Goal: Use online tool/utility: Utilize a website feature to perform a specific function

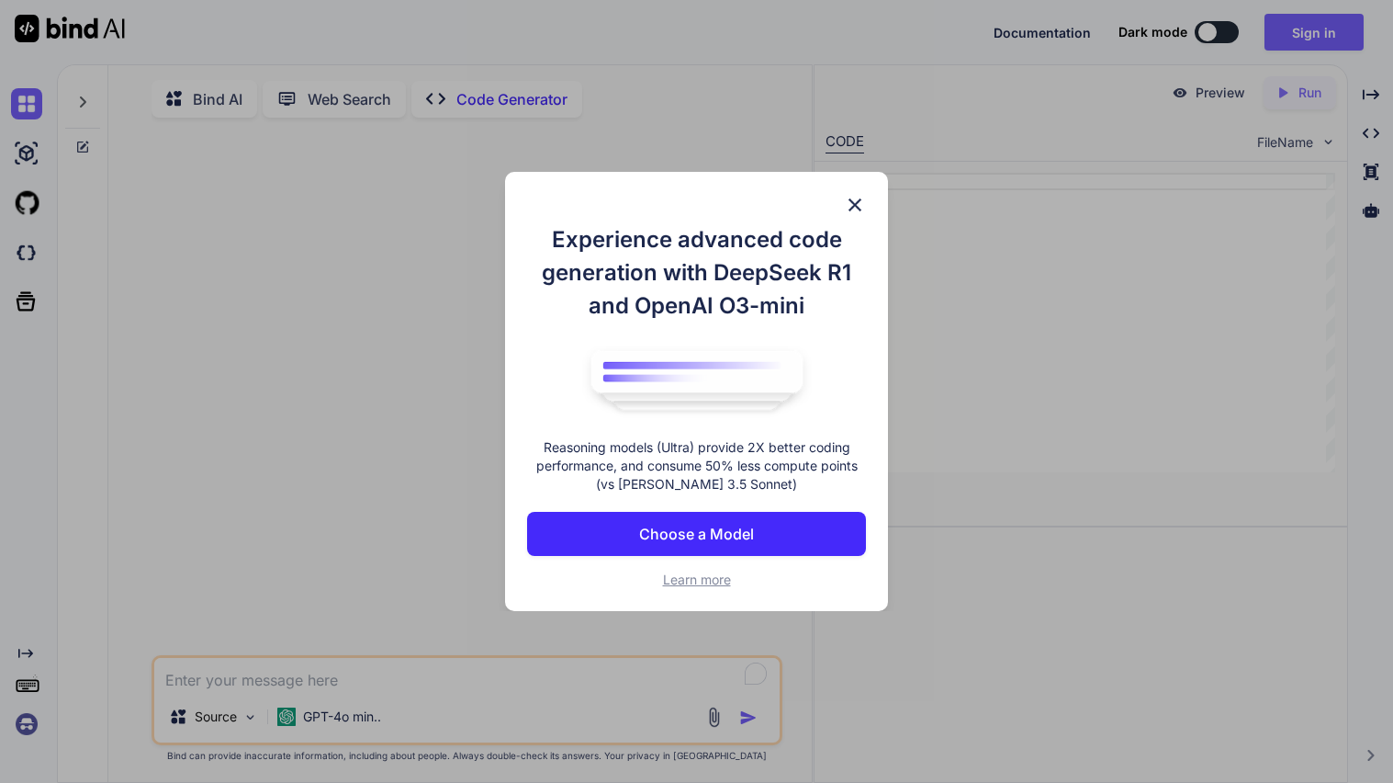
type textarea "x"
click at [853, 209] on img at bounding box center [855, 205] width 22 height 22
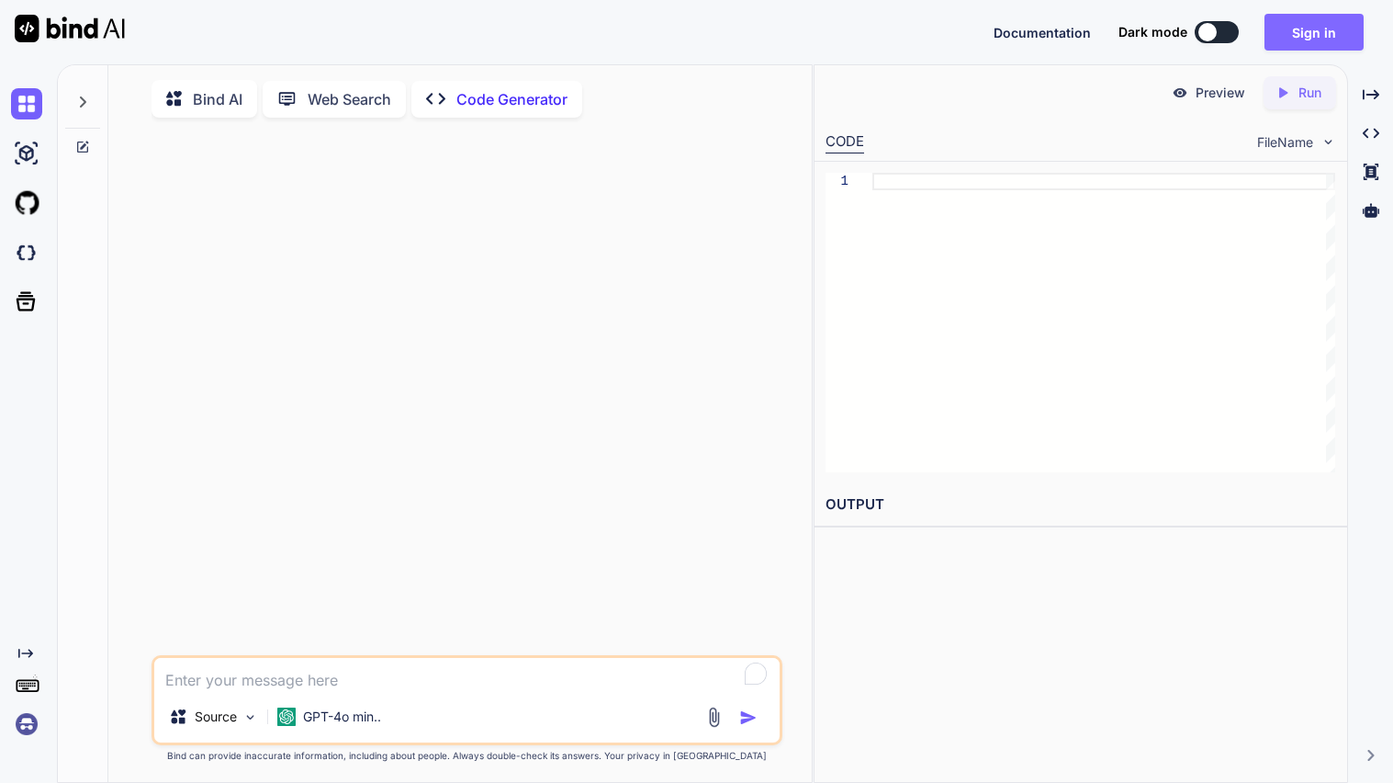
click at [1316, 41] on button "Sign in" at bounding box center [1314, 32] width 99 height 37
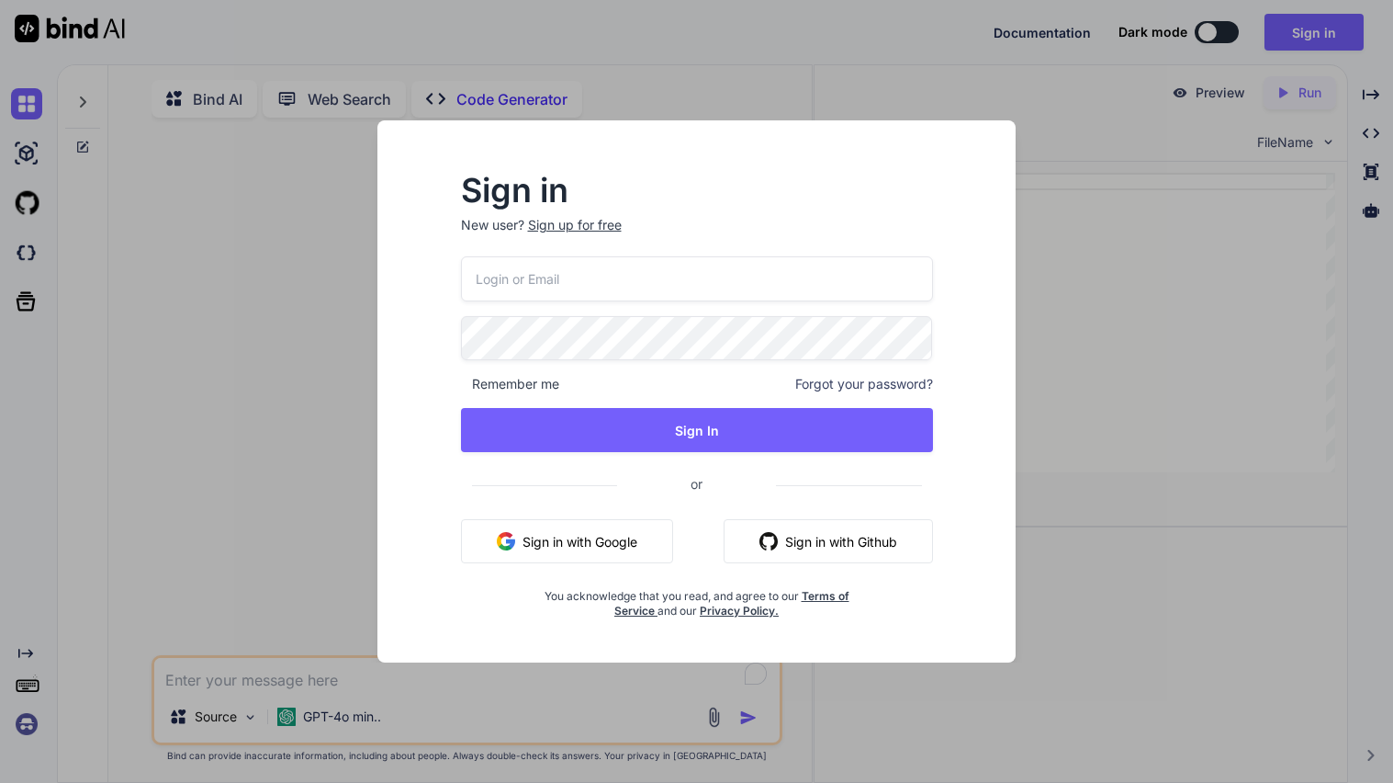
type input "[EMAIL_ADDRESS][DOMAIN_NAME]"
click at [724, 407] on div "[EMAIL_ADDRESS][DOMAIN_NAME] Remember me Forgot your password? Sign In or Sign …" at bounding box center [697, 437] width 472 height 363
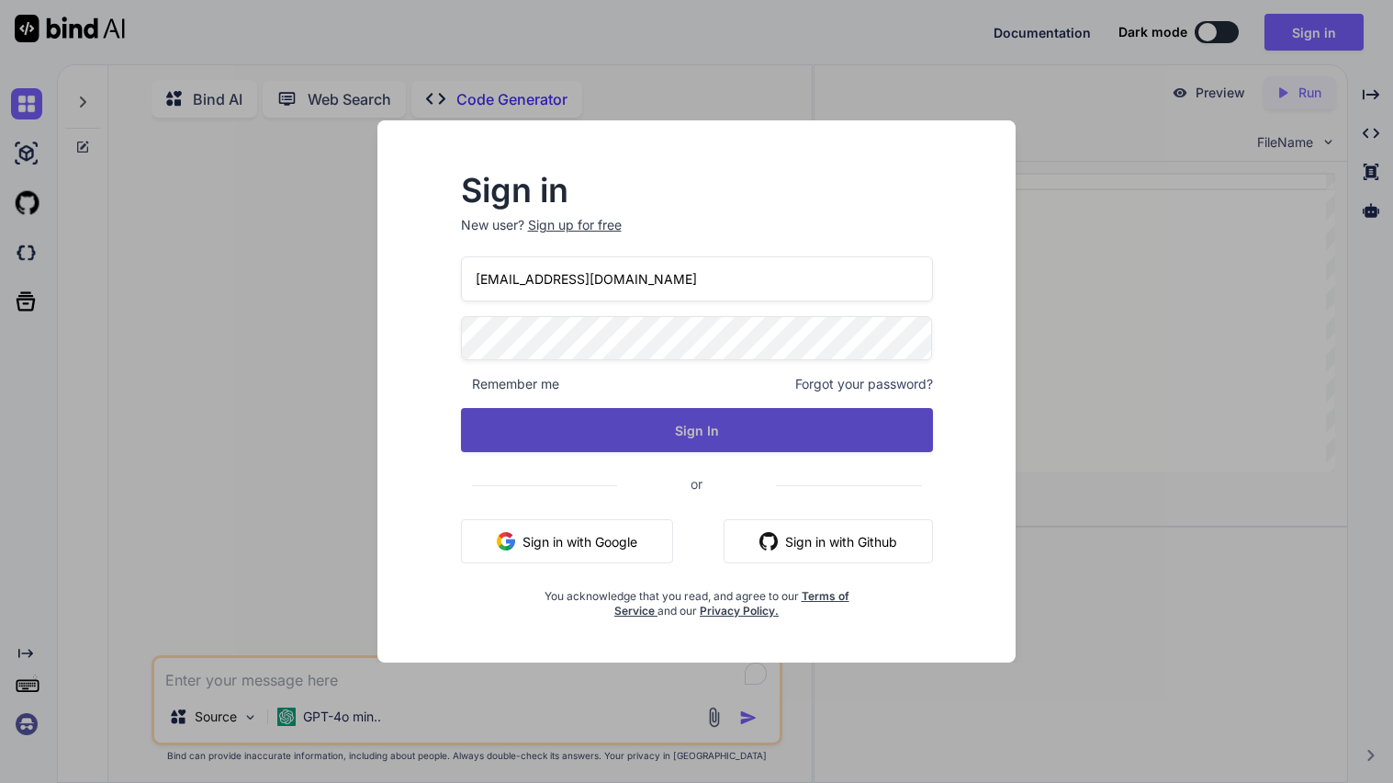
click at [734, 430] on button "Sign In" at bounding box center [697, 430] width 472 height 44
click at [693, 442] on button "Sign In" at bounding box center [697, 430] width 472 height 44
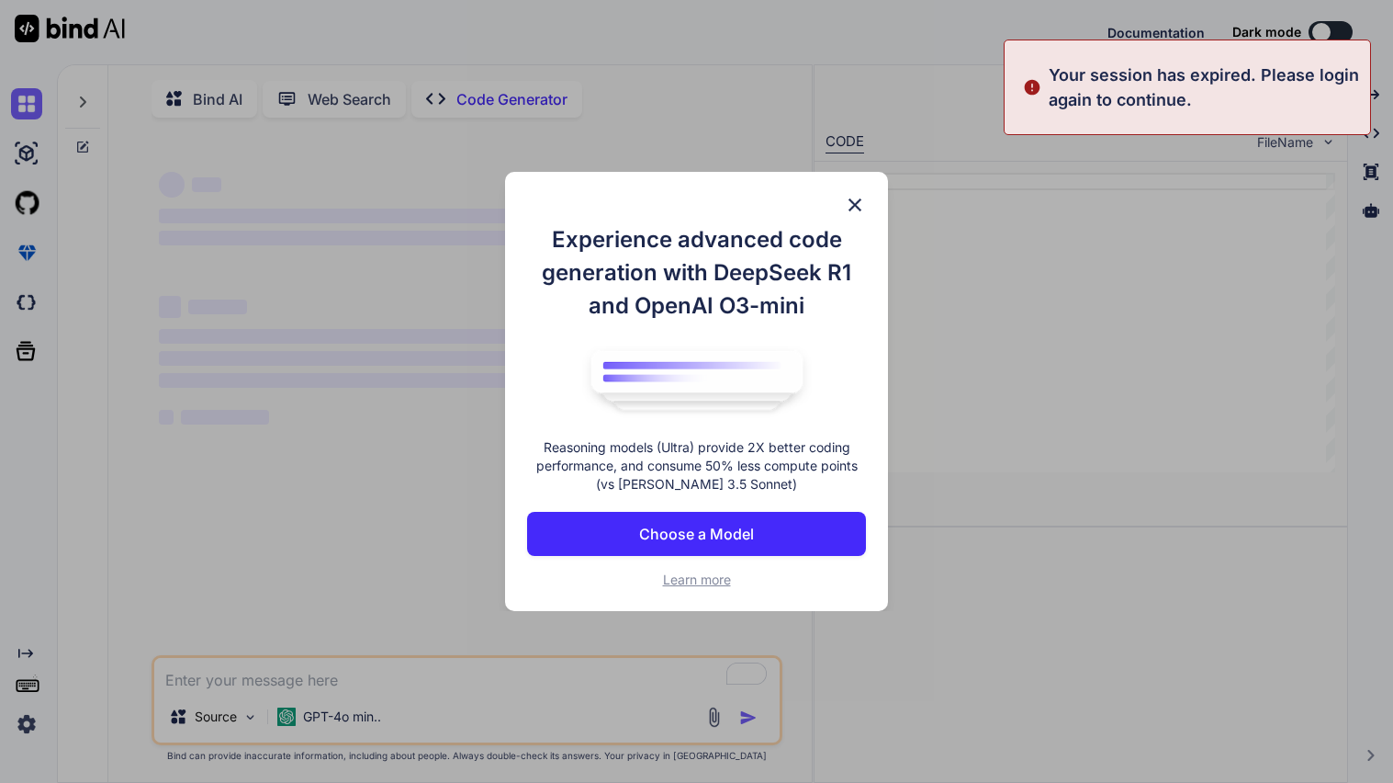
type textarea "x"
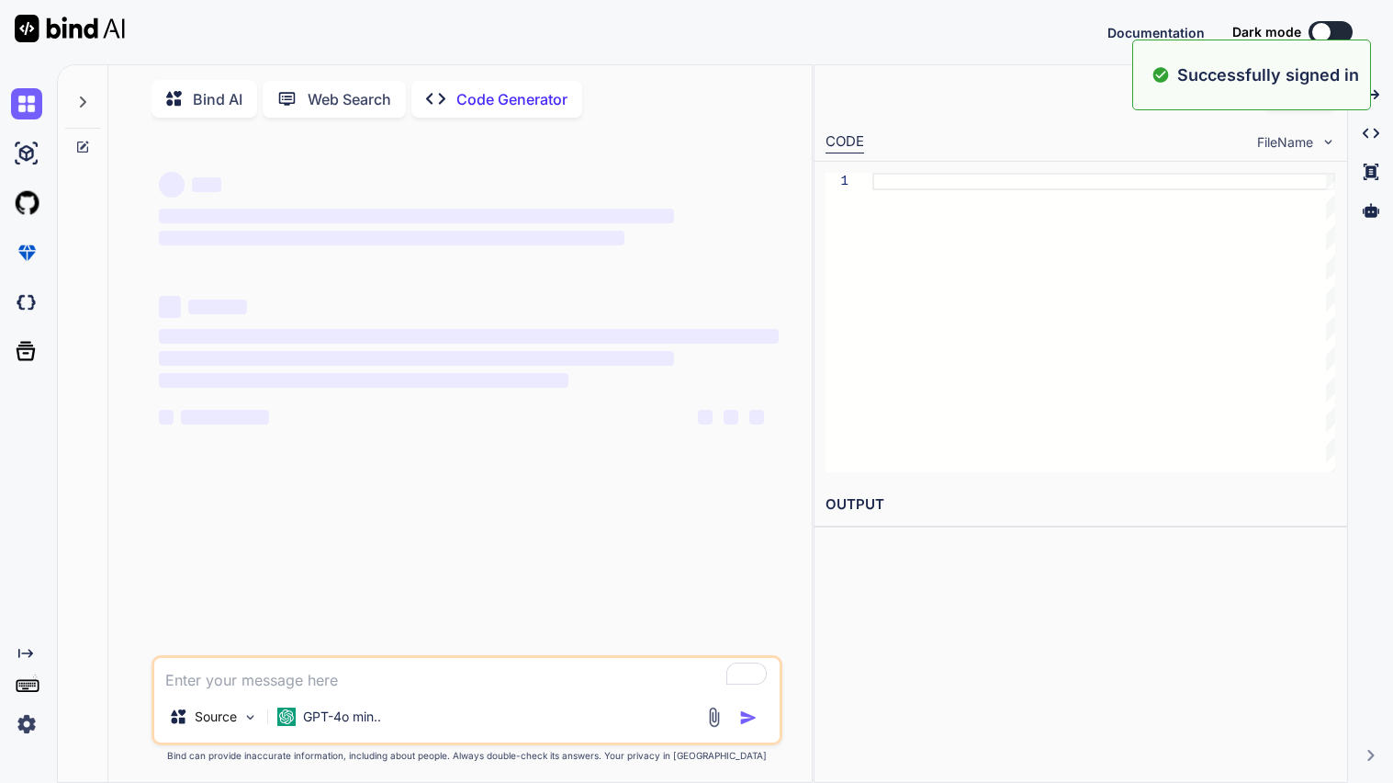
click at [1321, 32] on div at bounding box center [1321, 32] width 18 height 18
click at [397, 678] on textarea "To enrich screen reader interactions, please activate Accessibility in Grammarl…" at bounding box center [466, 674] width 625 height 33
type textarea "u"
type textarea "x"
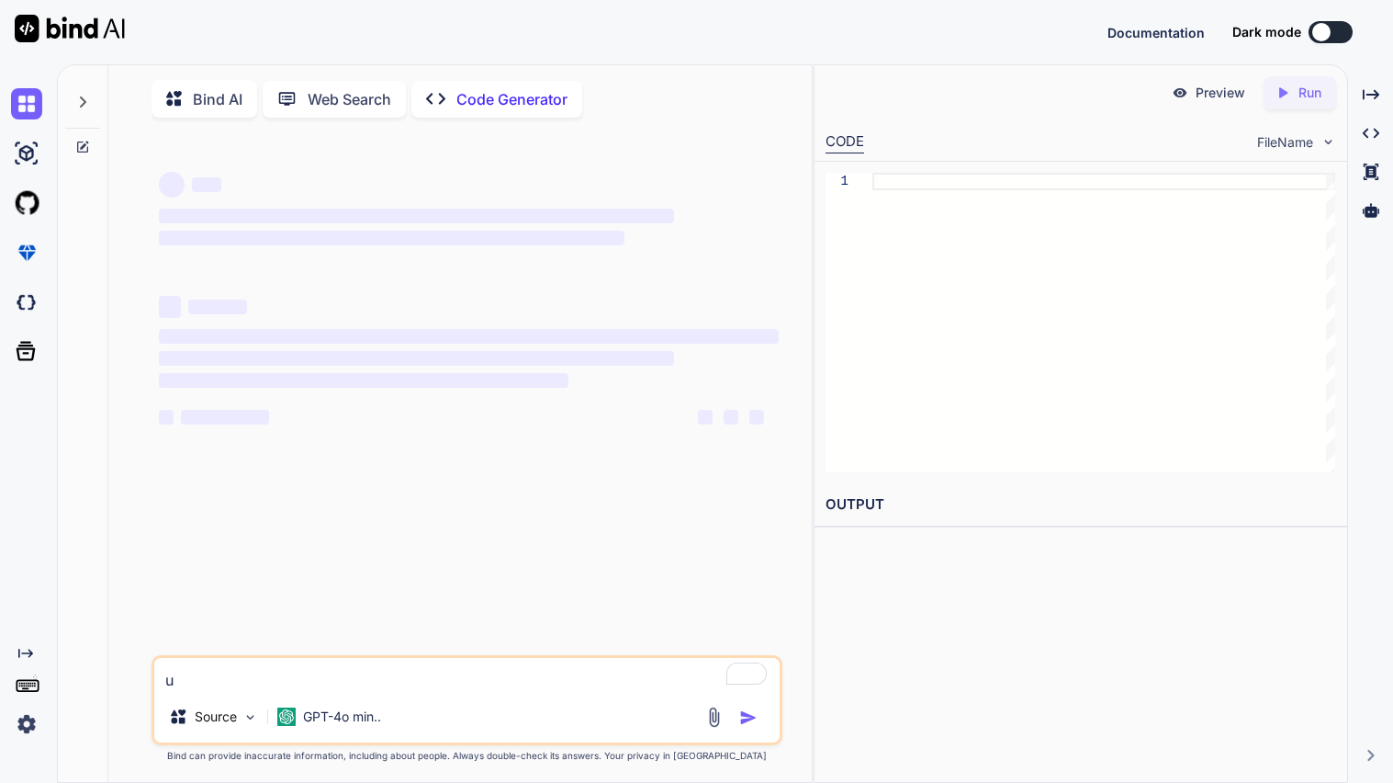
type textarea "us"
type textarea "x"
type textarea "usi"
type textarea "x"
type textarea "usin"
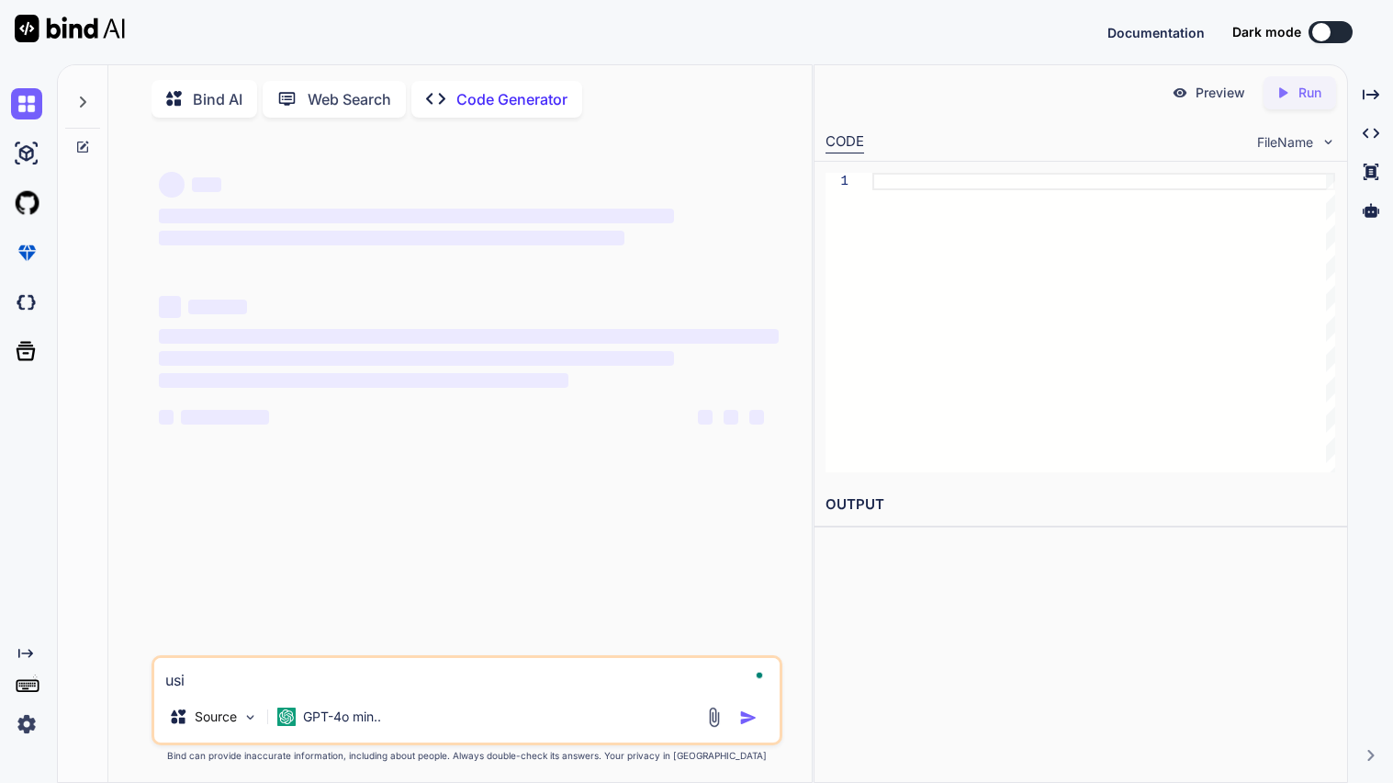
type textarea "x"
type textarea "using"
type textarea "x"
type textarea "using"
type textarea "x"
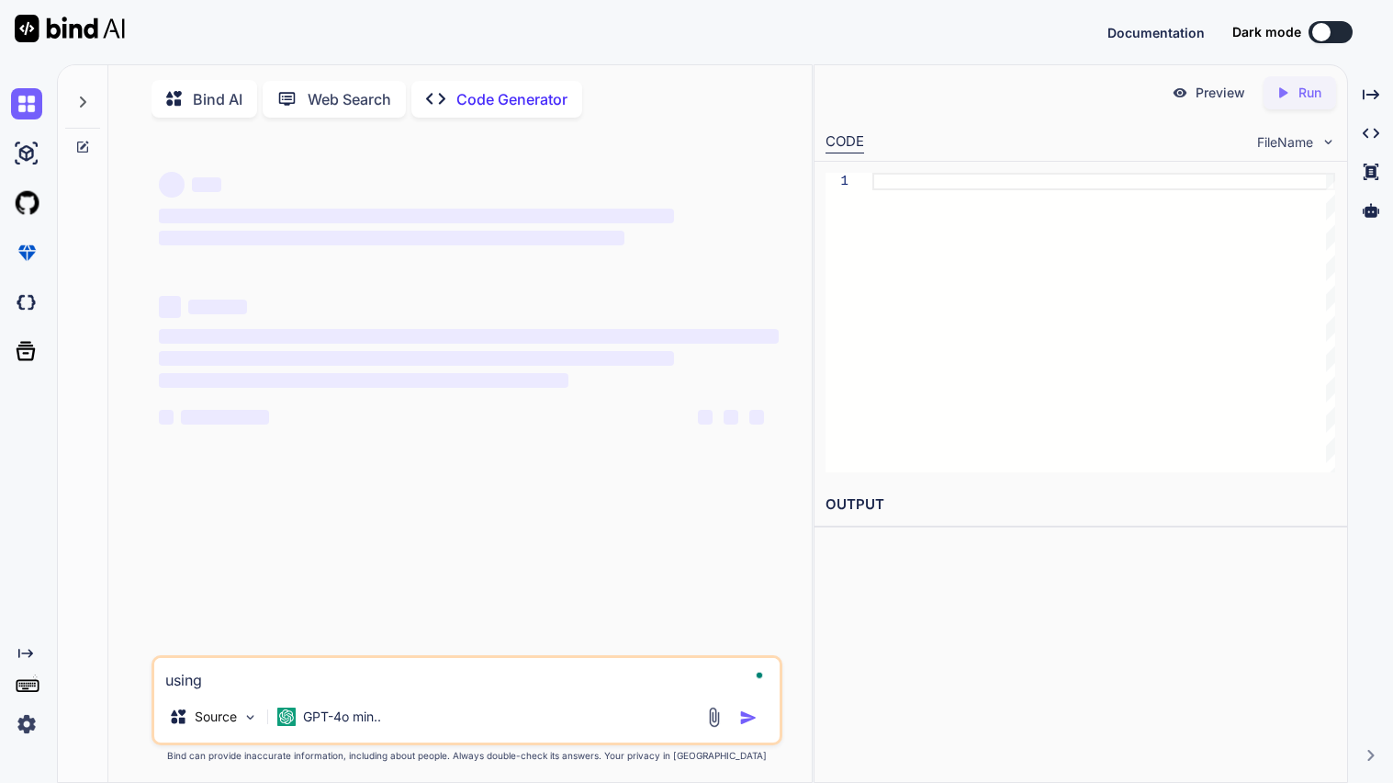
type textarea "using o"
type textarea "x"
type textarea "using on"
type textarea "x"
type textarea "using onl"
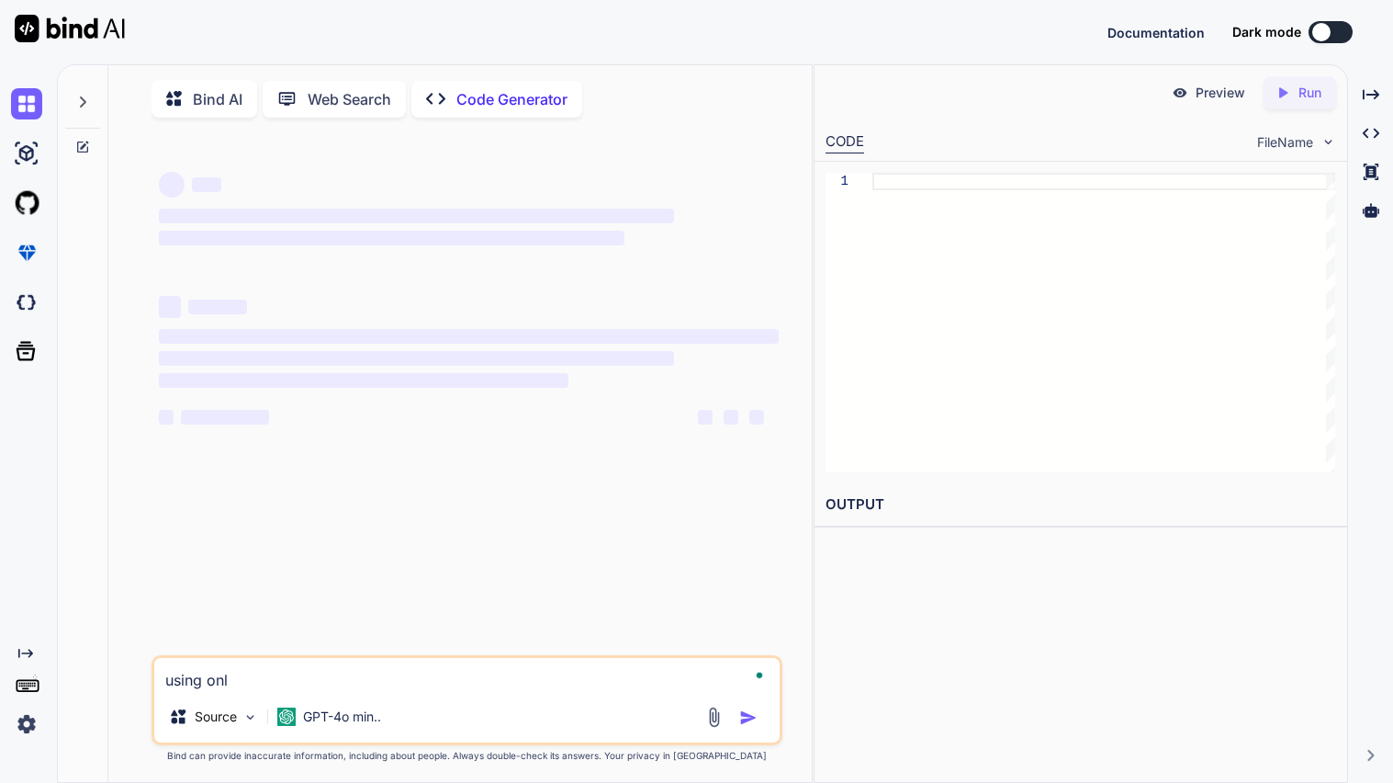
type textarea "x"
type textarea "using onlt"
type textarea "x"
type textarea "using onl"
type textarea "x"
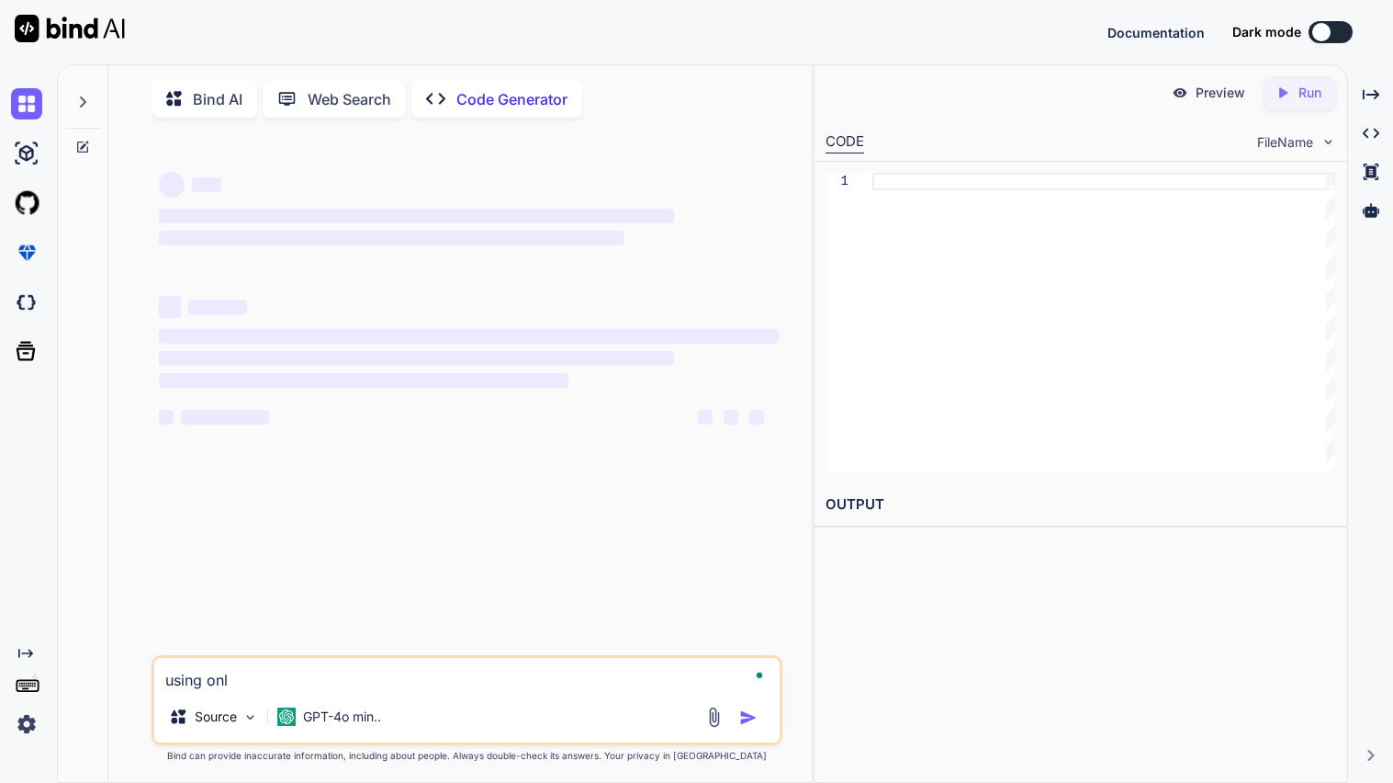
type textarea "using only"
type textarea "x"
type textarea "using only"
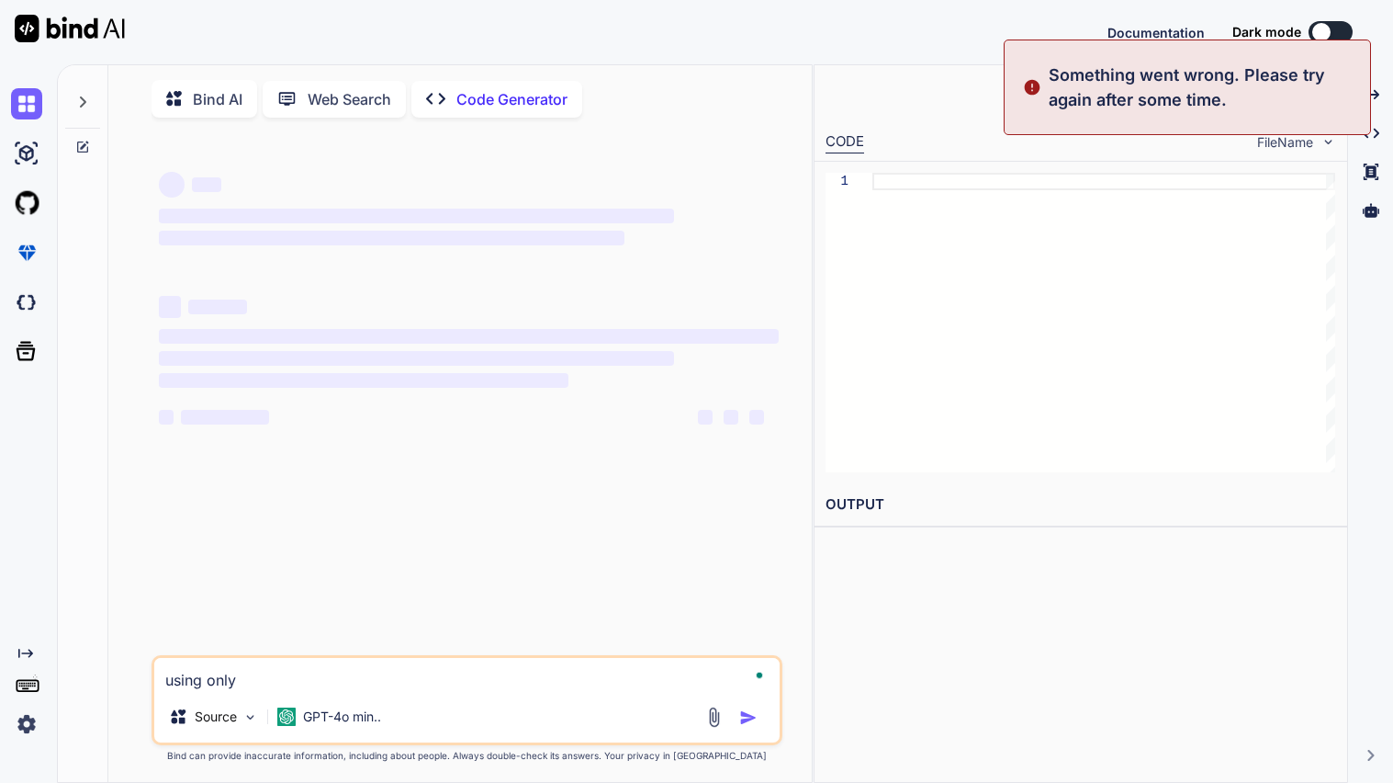
type textarea "x"
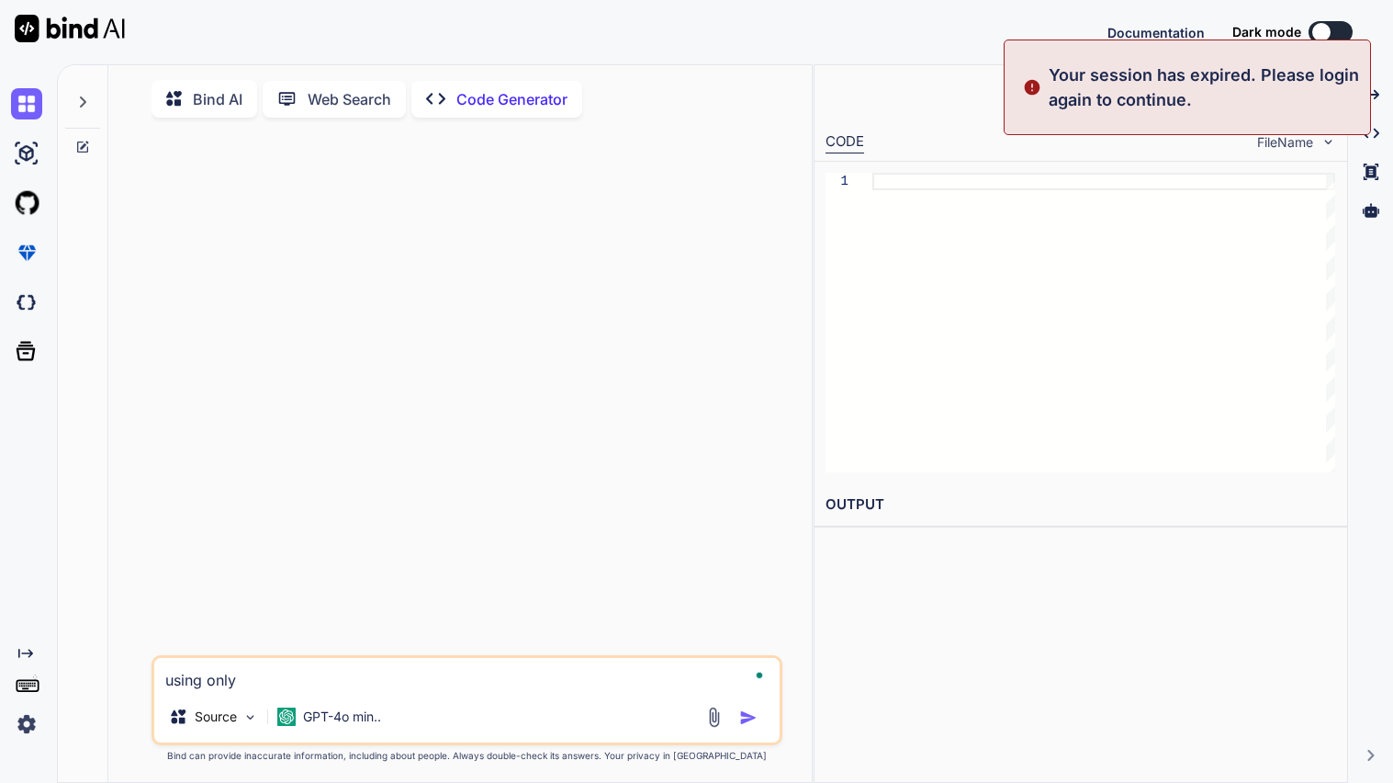
type textarea "using only h"
type textarea "x"
type textarea "using only ht"
type textarea "x"
type textarea "using only htm"
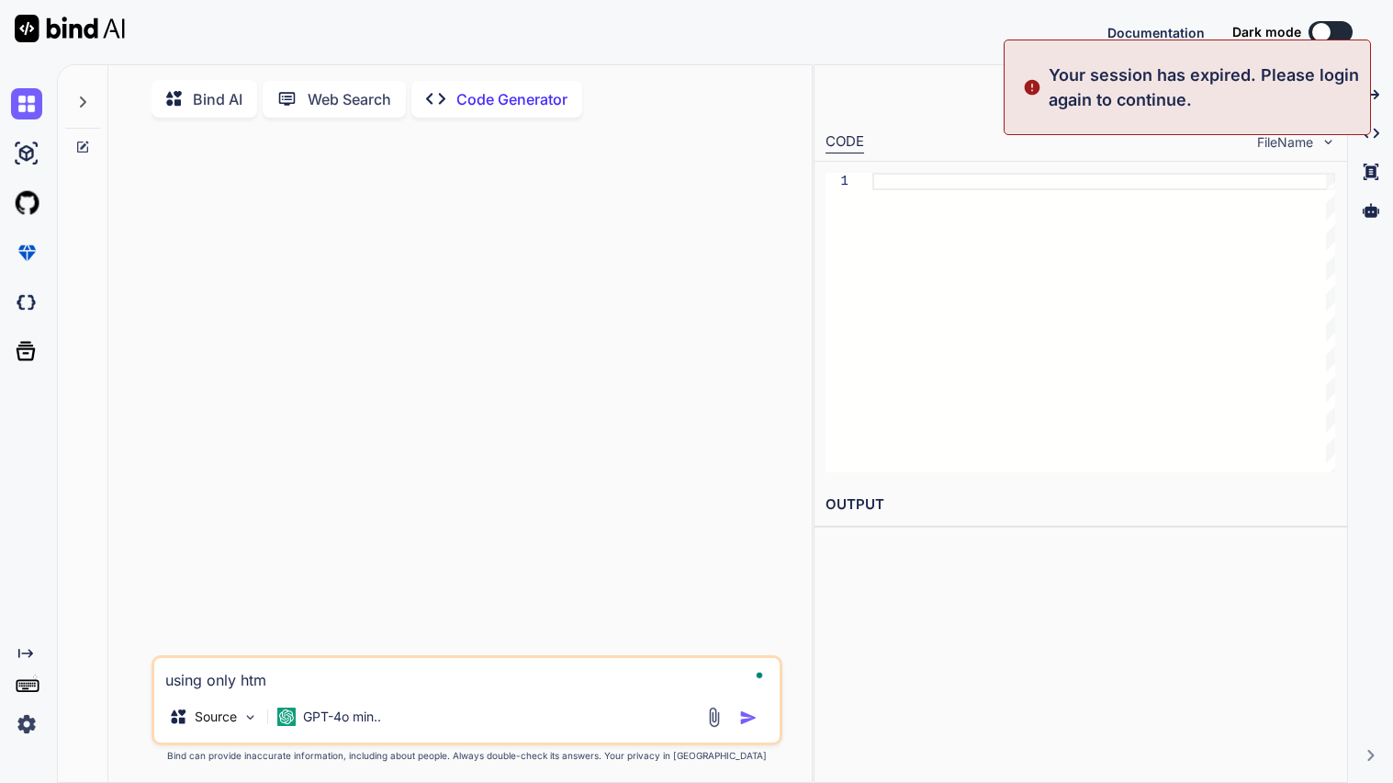
type textarea "x"
type textarea "using only html"
type textarea "x"
type textarea "using only html"
type textarea "x"
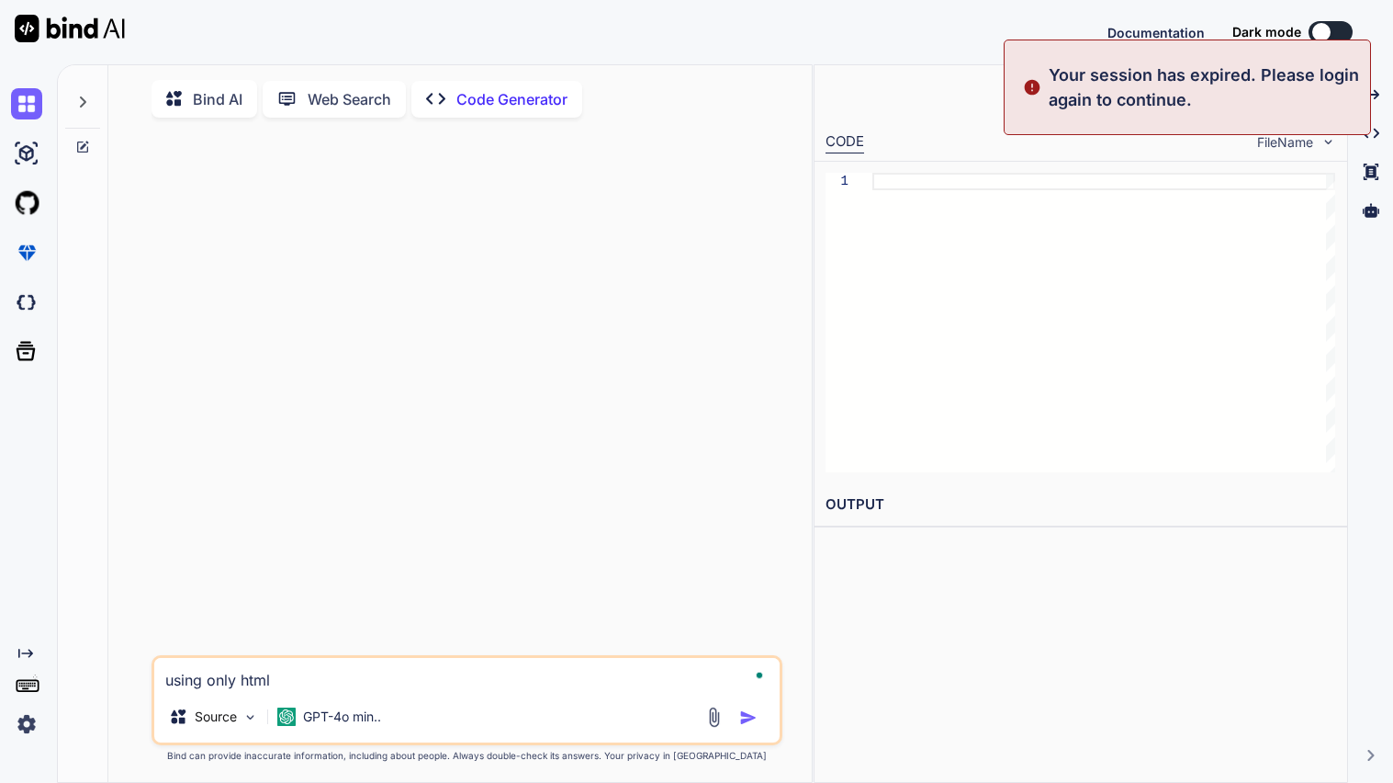
type textarea "using only html c"
type textarea "x"
type textarea "using only html cs"
type textarea "x"
type textarea "using only html css"
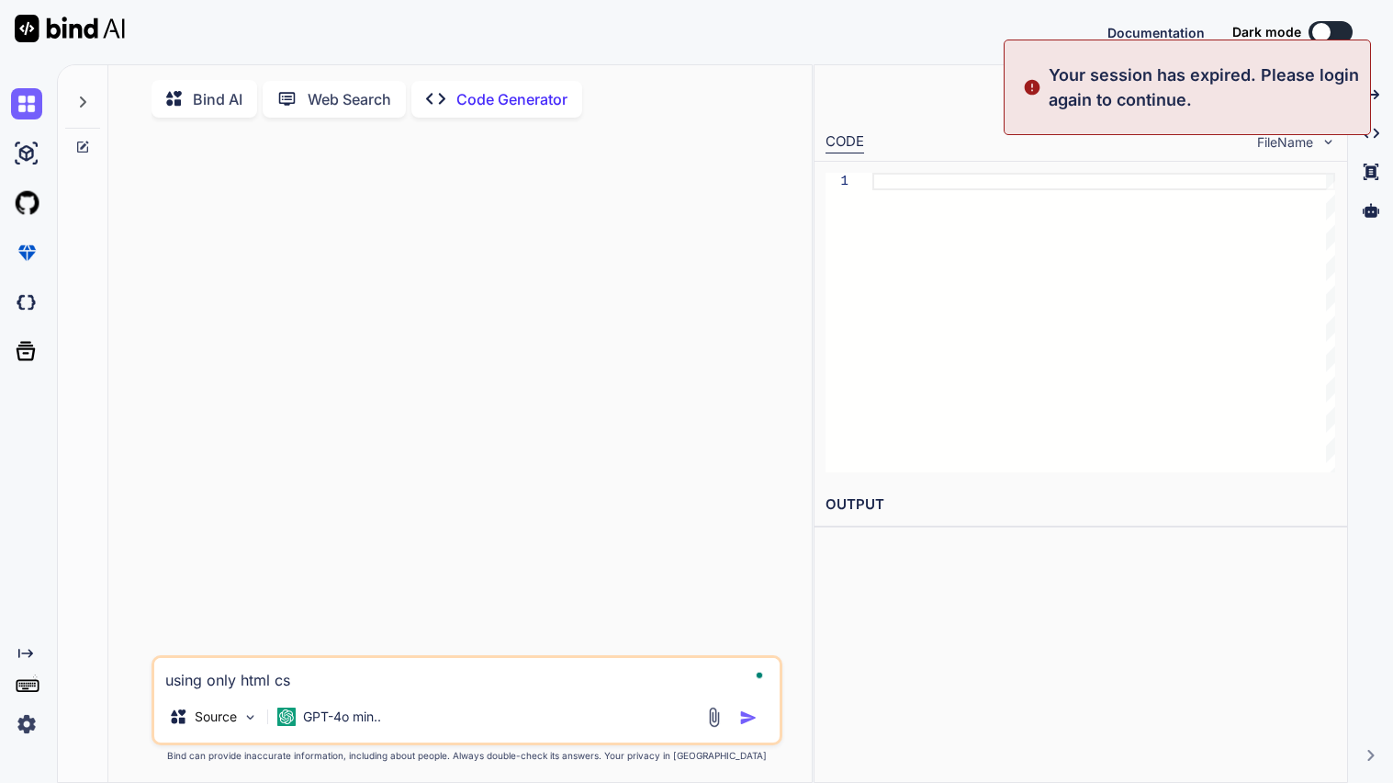
type textarea "x"
type textarea "using only html css"
type textarea "x"
type textarea "using only html css a"
type textarea "x"
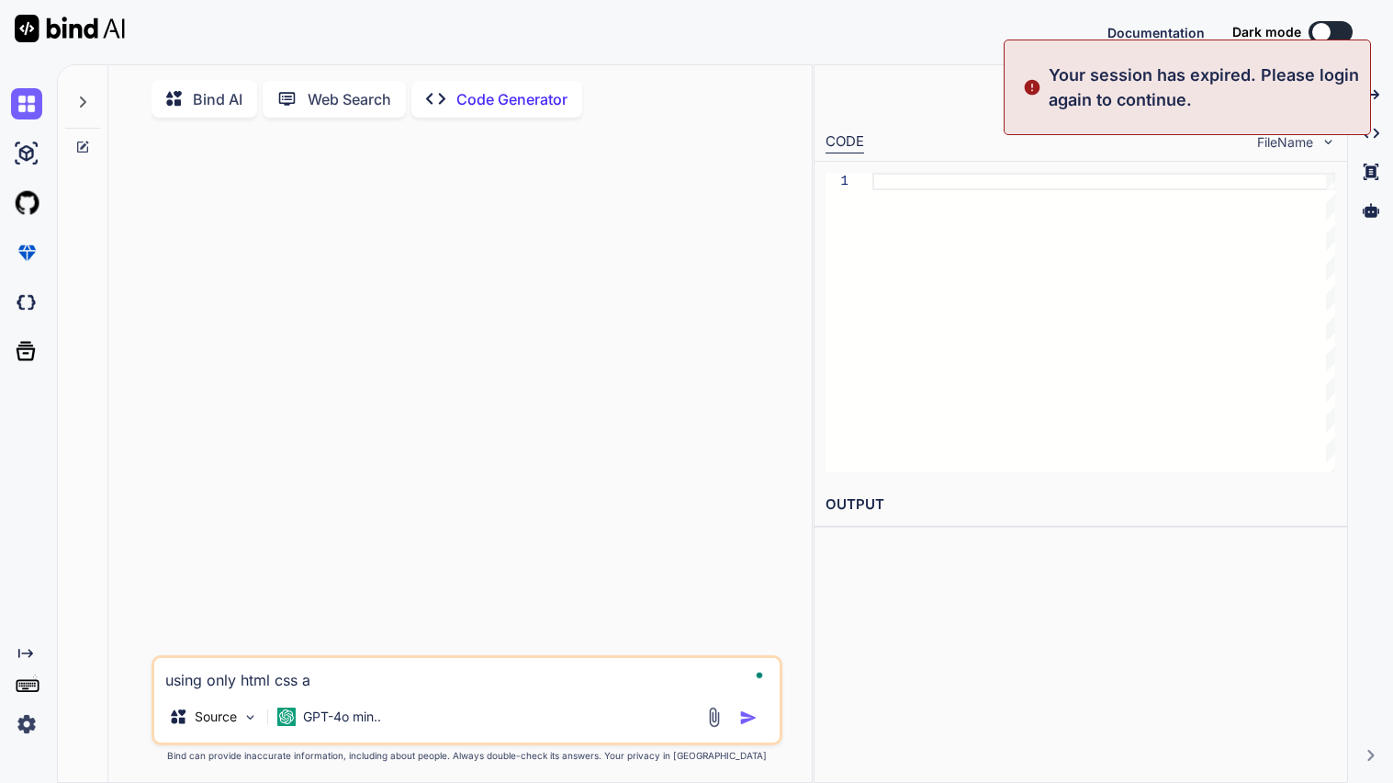
type textarea "using only html css an"
type textarea "x"
type textarea "using only html css and"
type textarea "x"
type textarea "using only html css and"
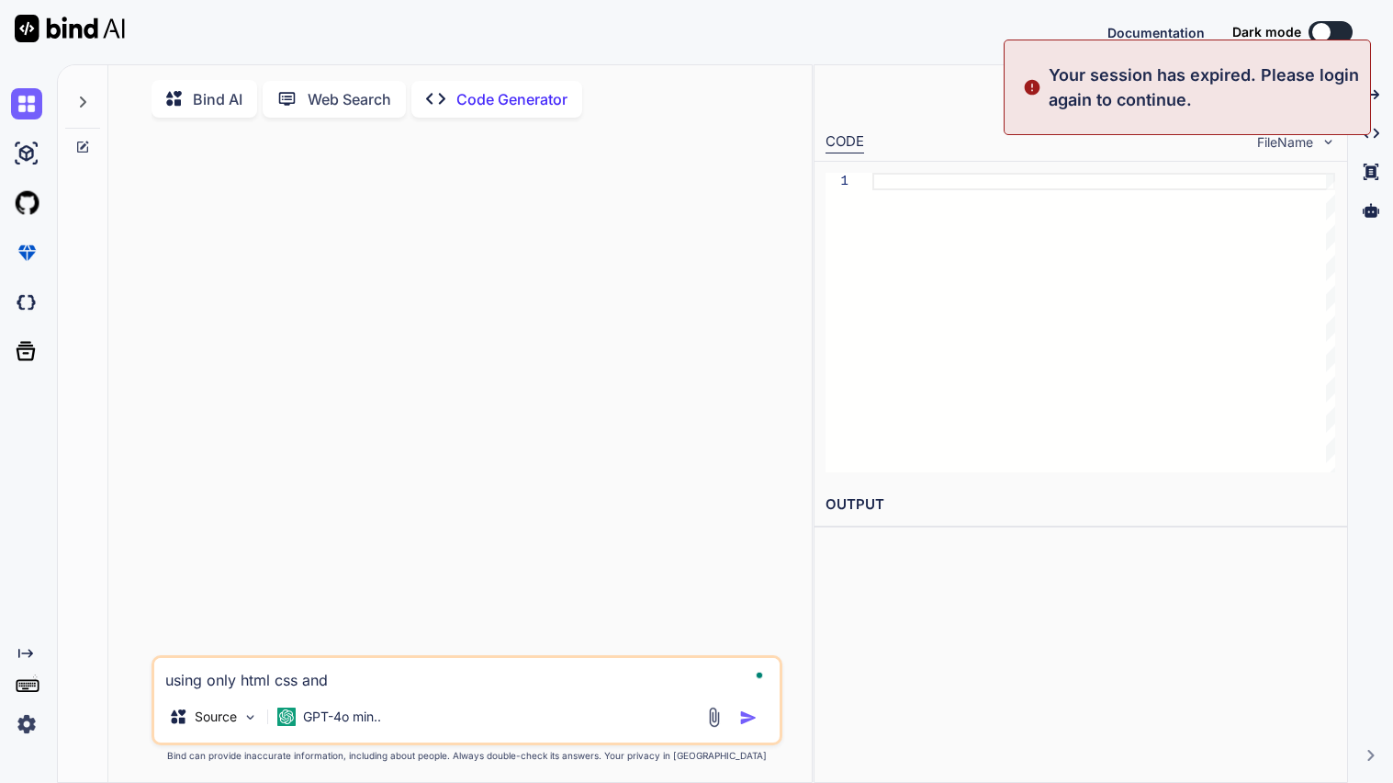
type textarea "x"
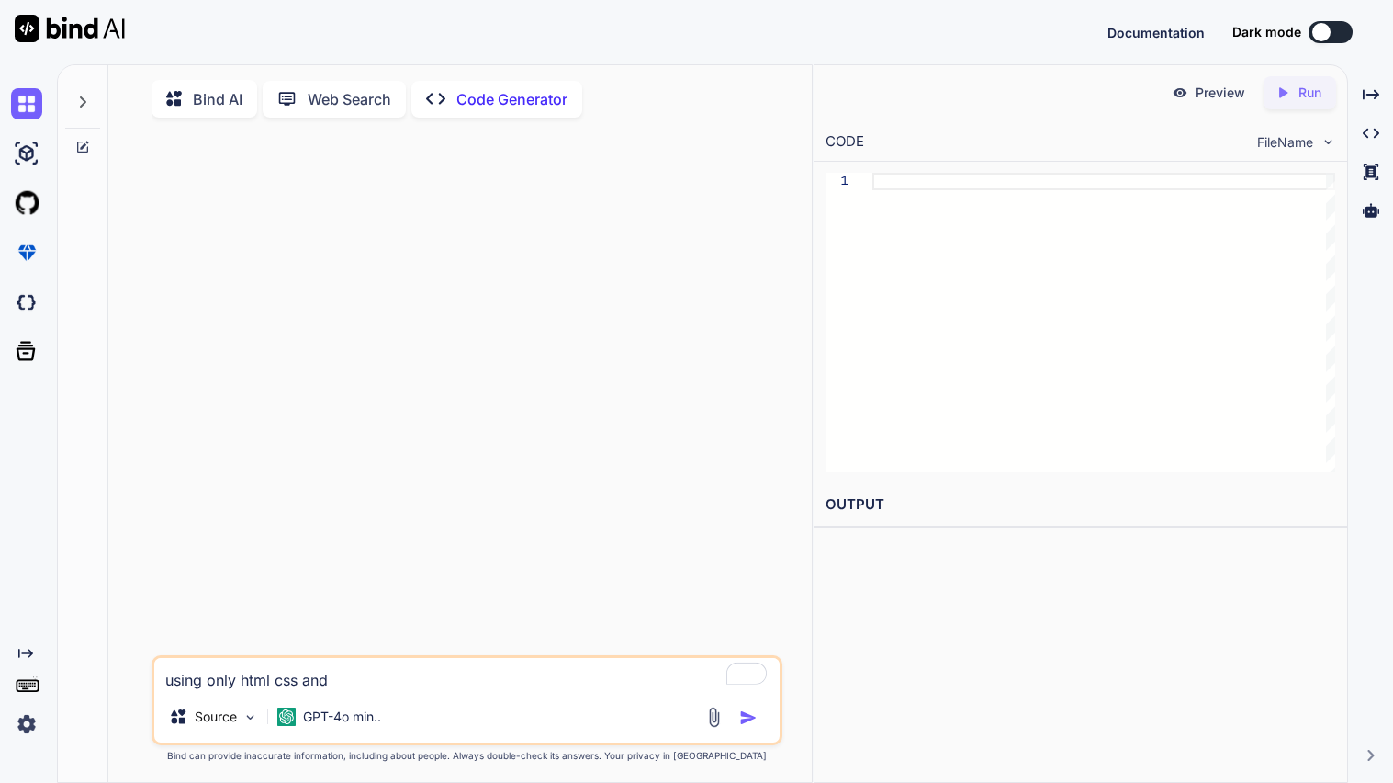
type textarea "using only html css and j"
type textarea "x"
type textarea "using only html css and ja"
type textarea "x"
type textarea "using only html css and java"
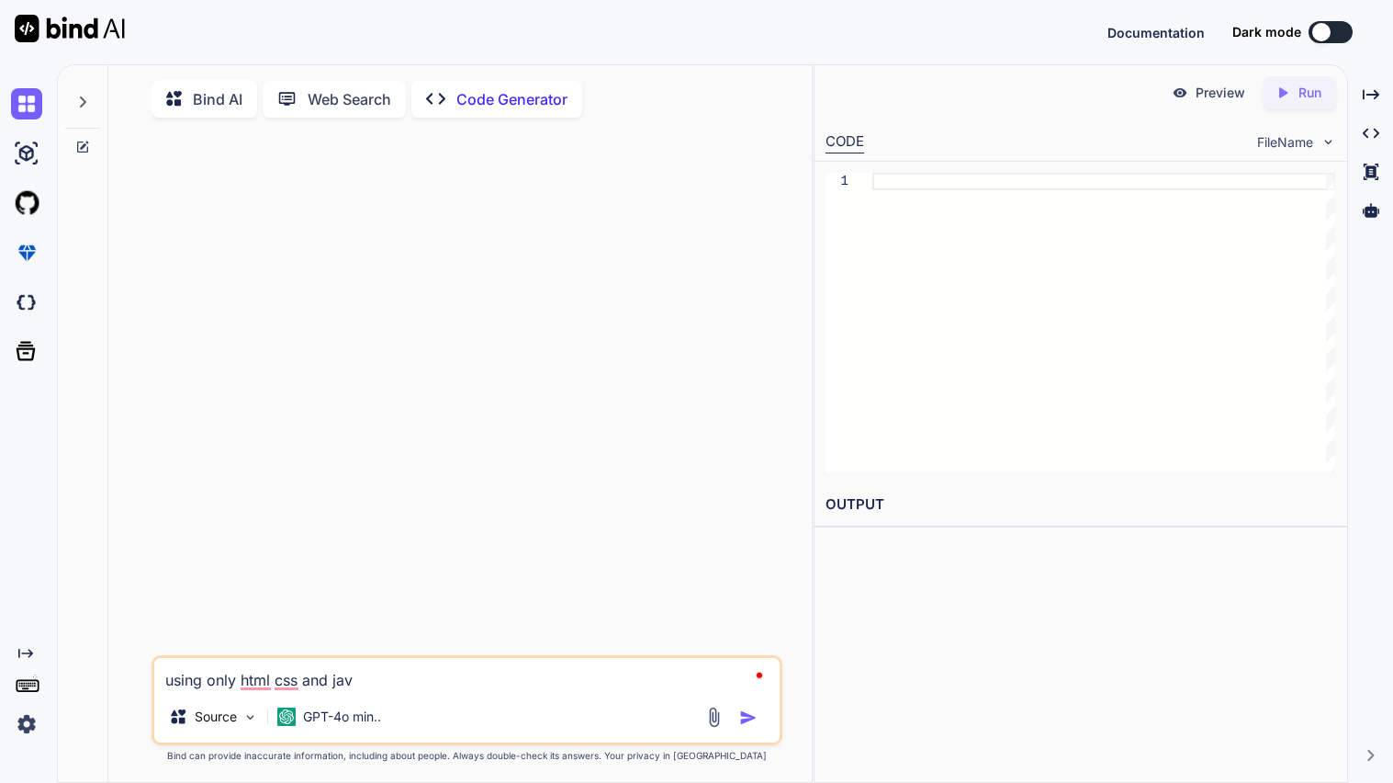
type textarea "x"
type textarea "using only html css and javas"
type textarea "x"
type textarea "using only html css and javasc"
type textarea "x"
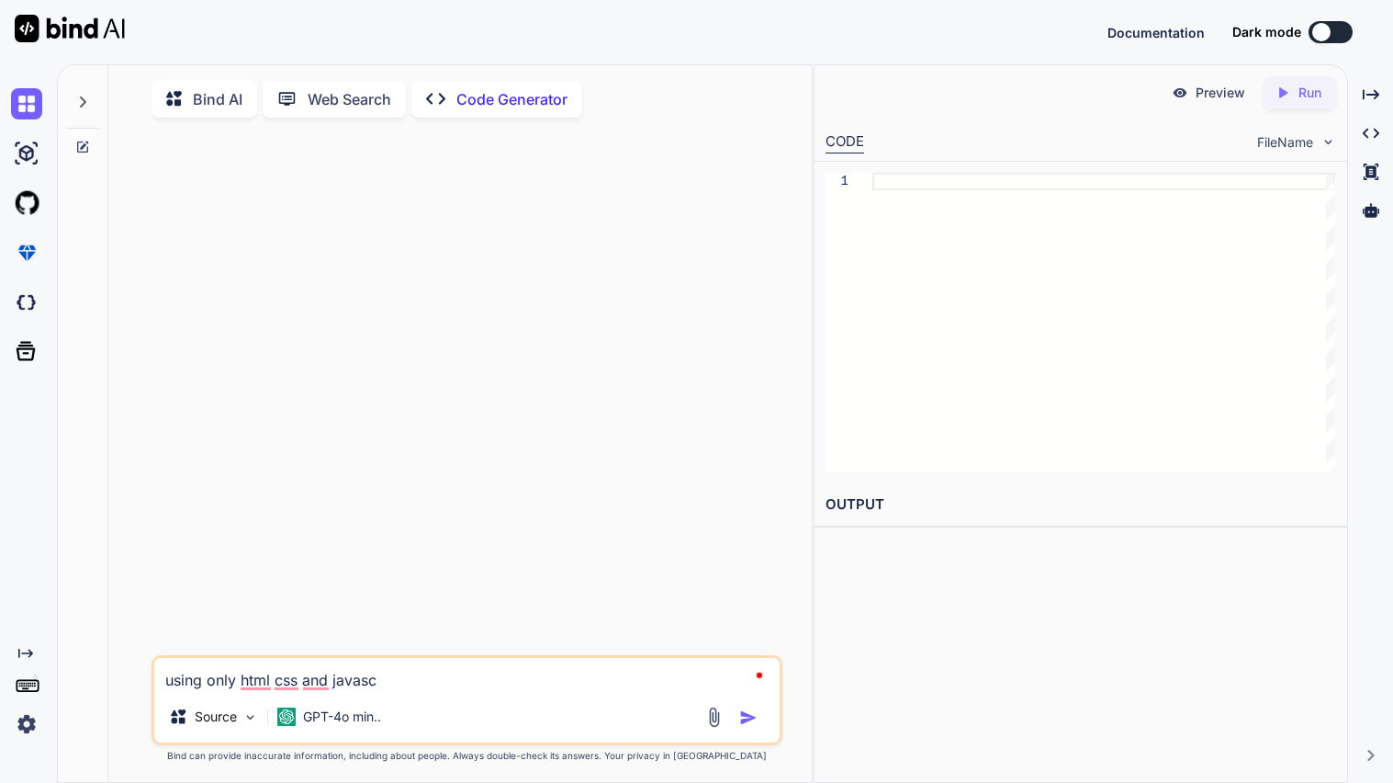
type textarea "using only html css and javascr"
type textarea "x"
type textarea "using only html css and javascri"
type textarea "x"
type textarea "using only html css and javascrip"
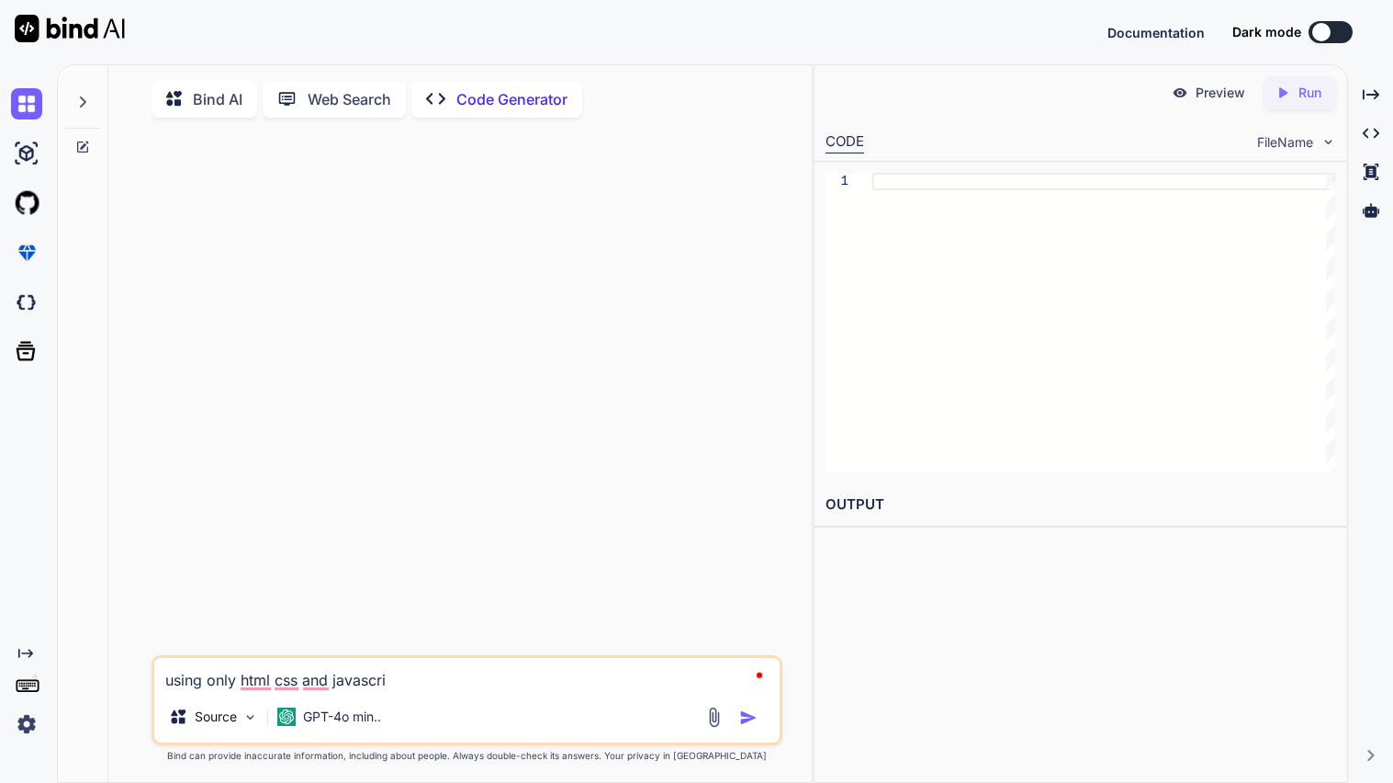
type textarea "x"
type textarea "using only html css and javascript"
type textarea "x"
type textarea "using only html css and javascript"
type textarea "x"
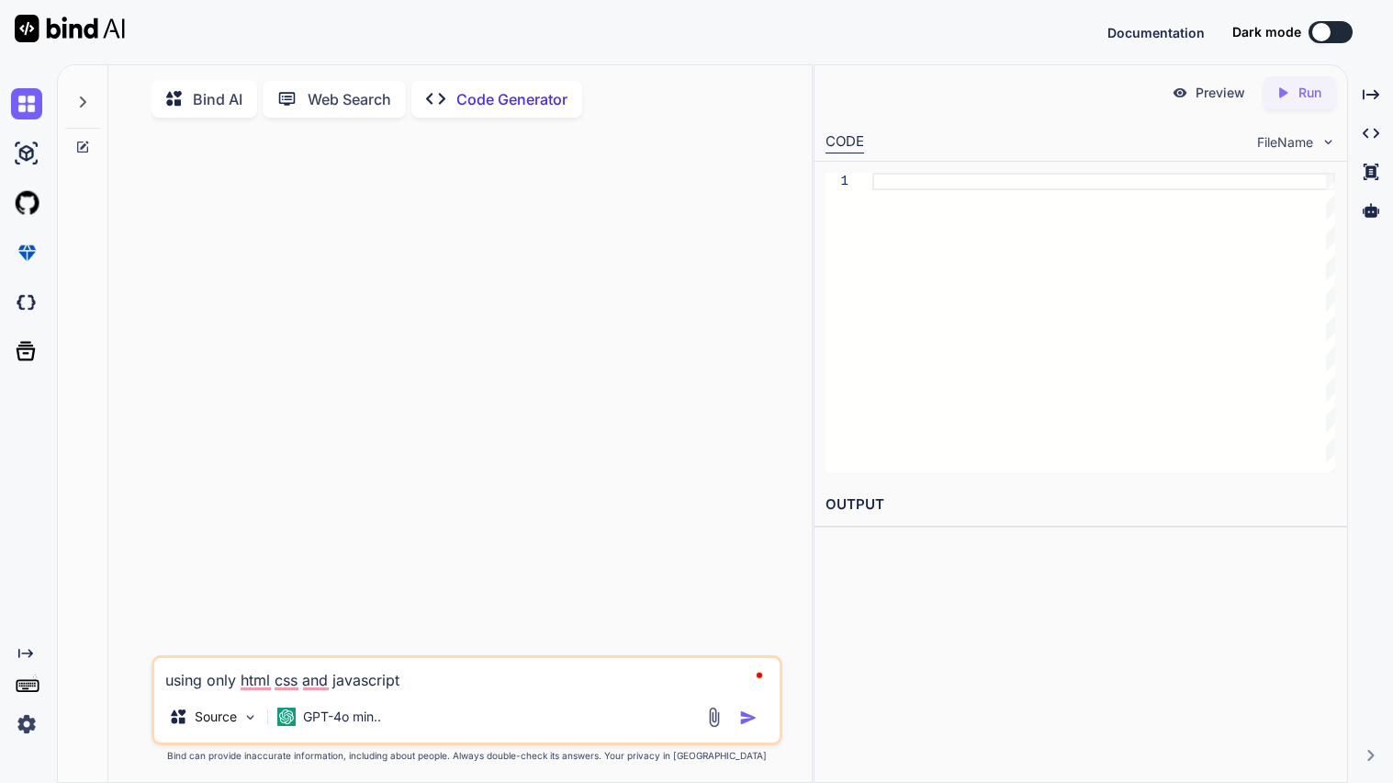
type textarea "using only html css and javascript b"
type textarea "x"
type textarea "using only html css and javascript bu"
type textarea "x"
type textarea "using only html css and javascript bui"
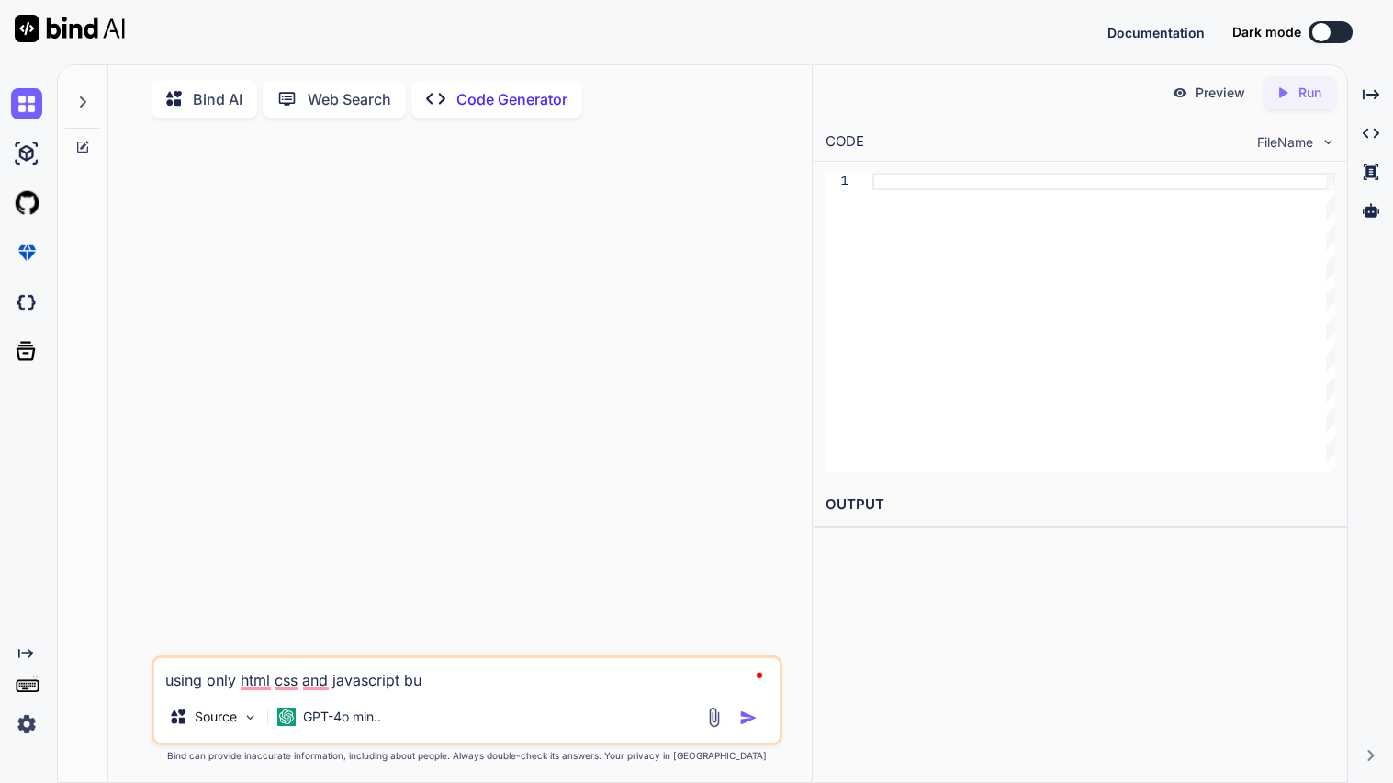
type textarea "x"
type textarea "using only html css and javascript buil"
type textarea "x"
type textarea "using only html css and javascript build"
type textarea "x"
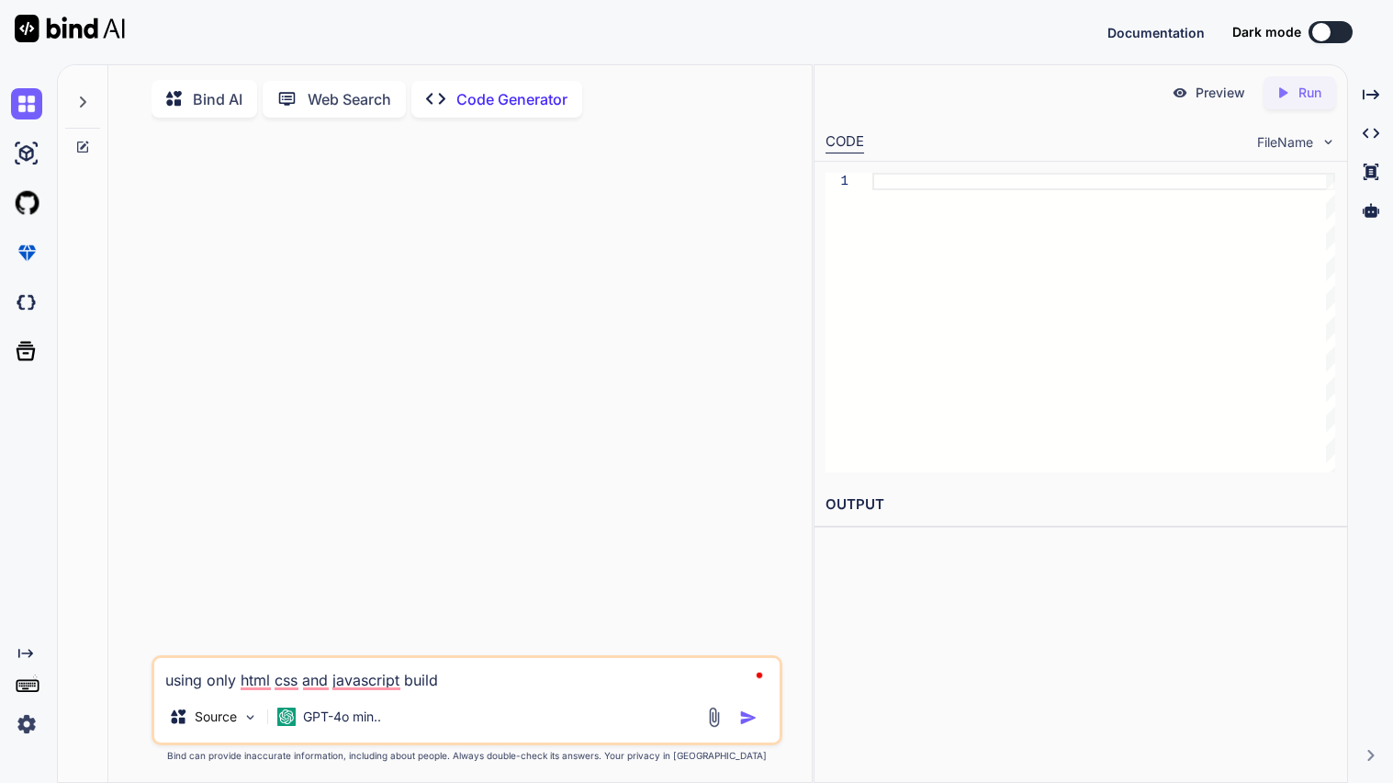
type textarea "using only html css and javascript build"
type textarea "x"
type textarea "using only html css and javascript build a"
type textarea "x"
type textarea "using only html css and javascript build a"
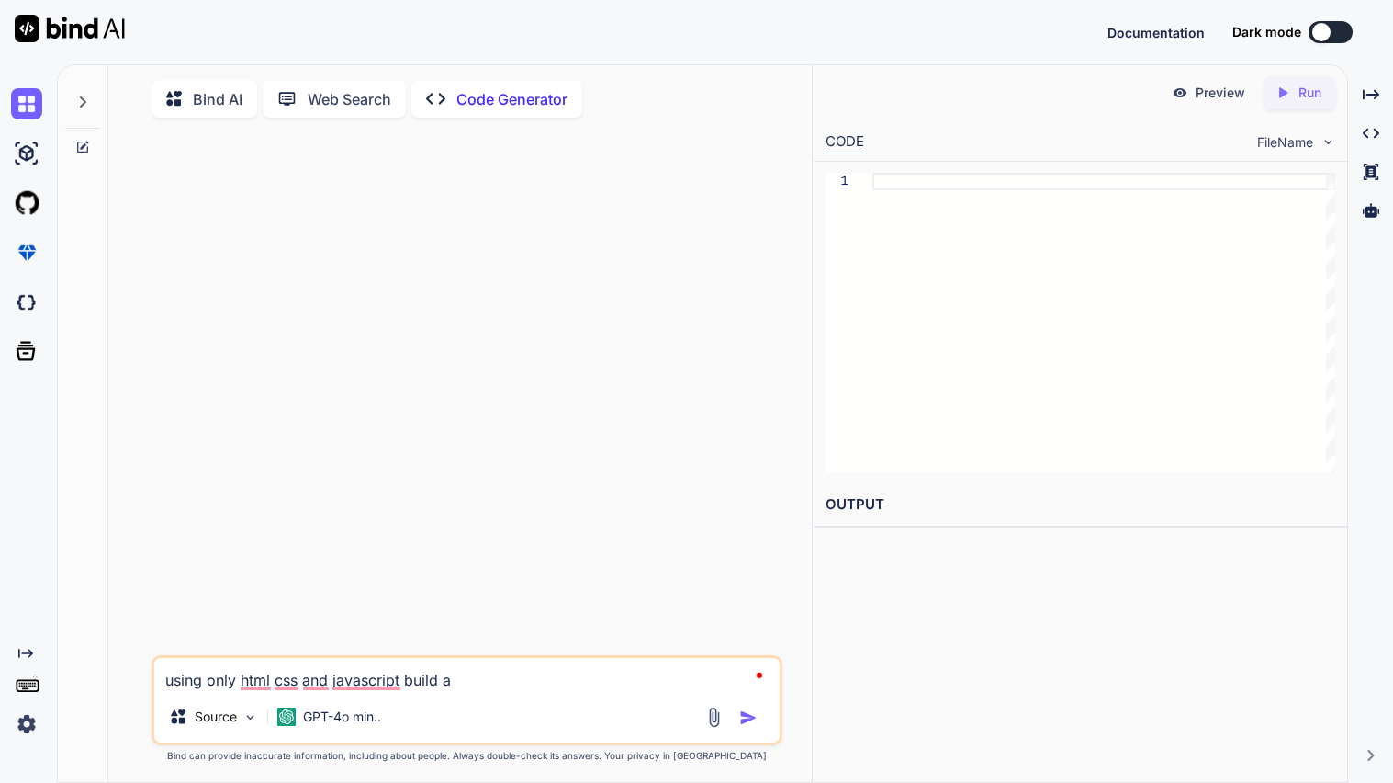
type textarea "x"
type textarea "using only html css and javascript build a 3"
type textarea "x"
type textarea "using only html css and javascript build a 3d"
type textarea "x"
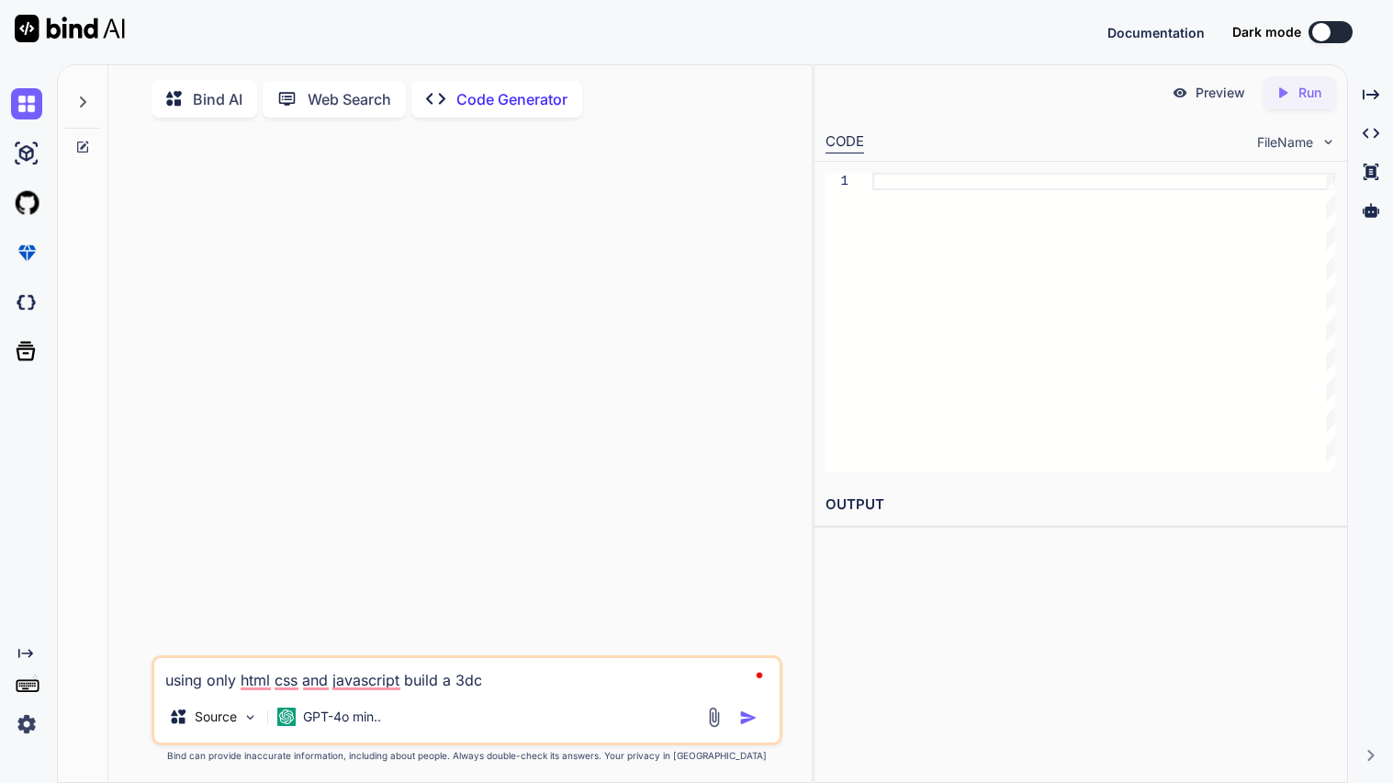
type textarea "using only html css and javascript build a 3dc"
type textarea "x"
type textarea "using only html css and javascript build a 3dc"
type textarea "x"
type textarea "using only html css and javascript build a 3d"
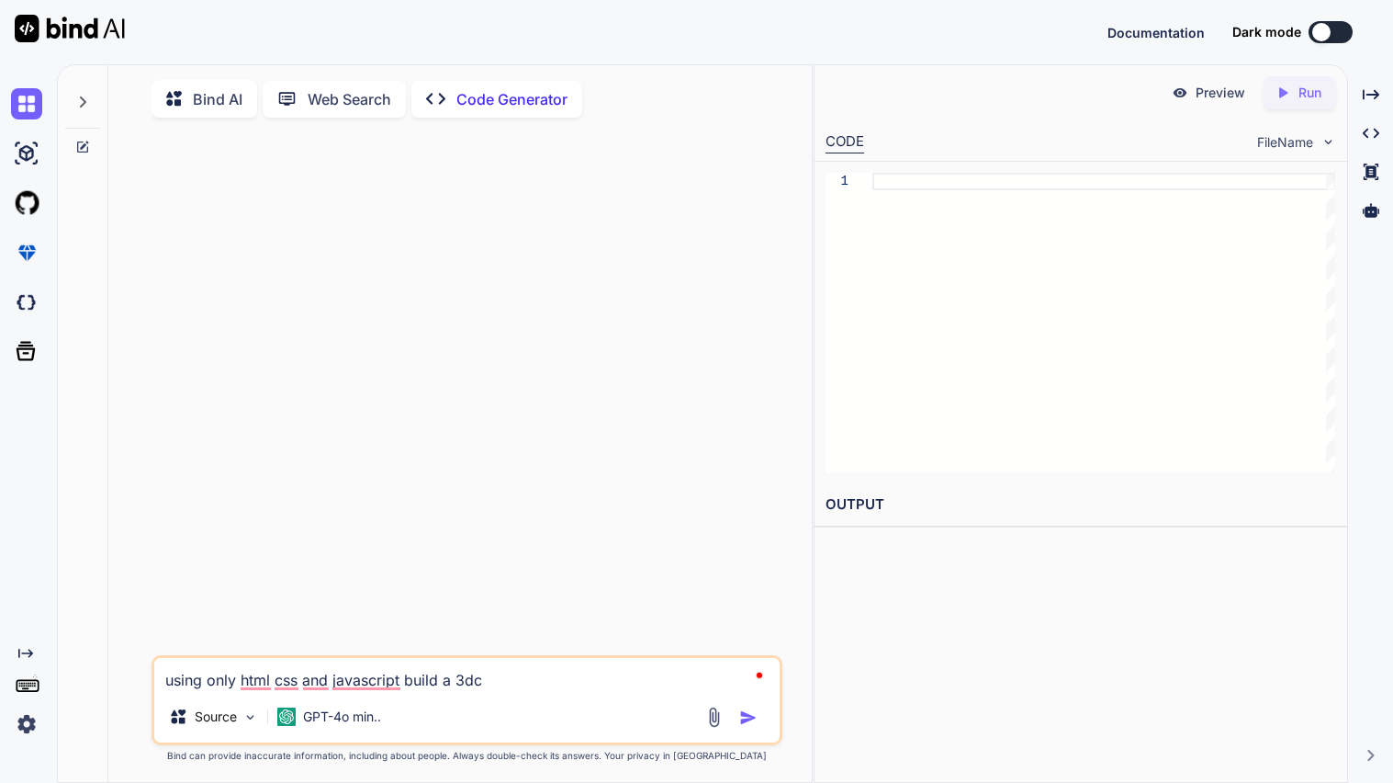
type textarea "x"
type textarea "using only html css and javascript build a 3d"
type textarea "x"
type textarea "using only html css and javascript build a 3d m"
type textarea "x"
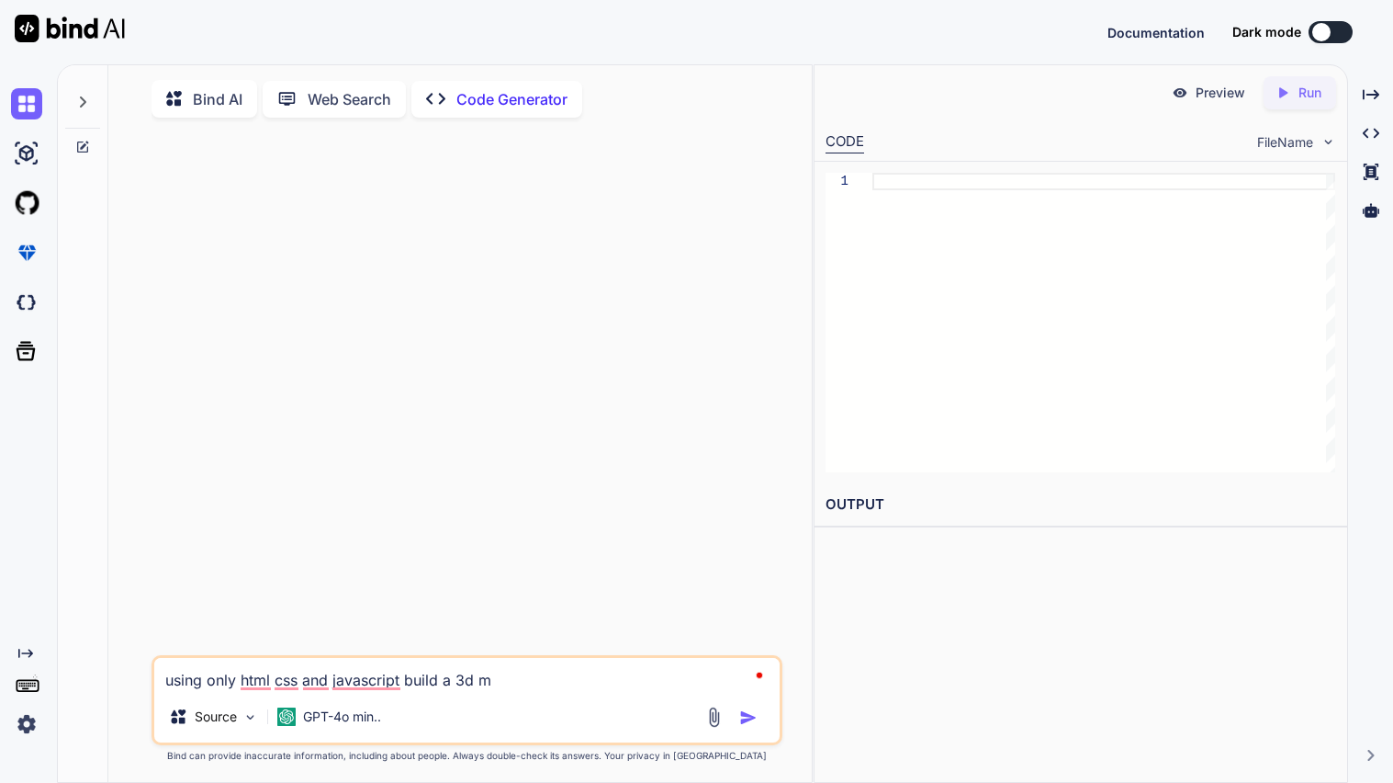
type textarea "using only html css and javascript build a 3d mo"
type textarea "x"
type textarea "using only html css and javascript build a 3d mod"
type textarea "x"
type textarea "using only html css and javascript build a 3d mode"
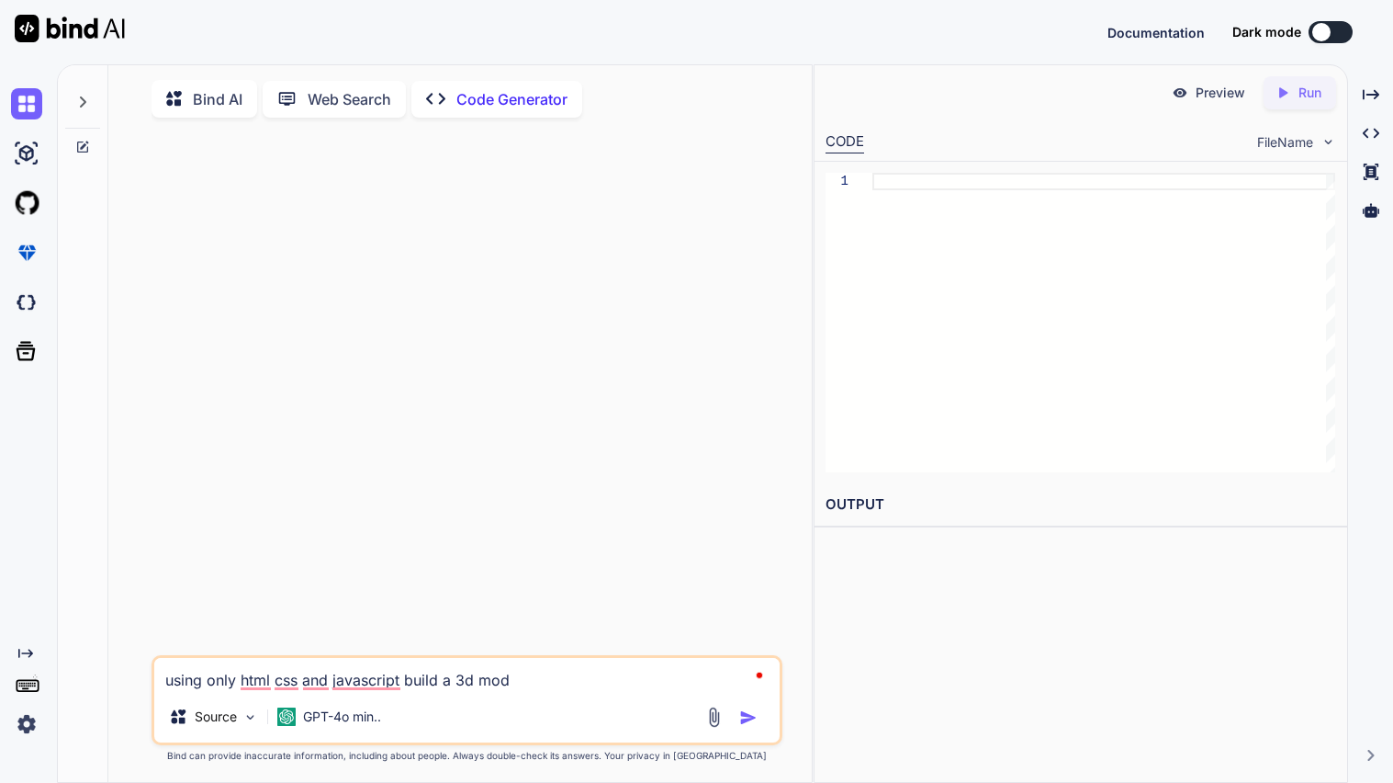
type textarea "x"
type textarea "using only html css and javascript build a 3d model"
type textarea "x"
type textarea "using only html css and javascript build a 3d model t"
type textarea "x"
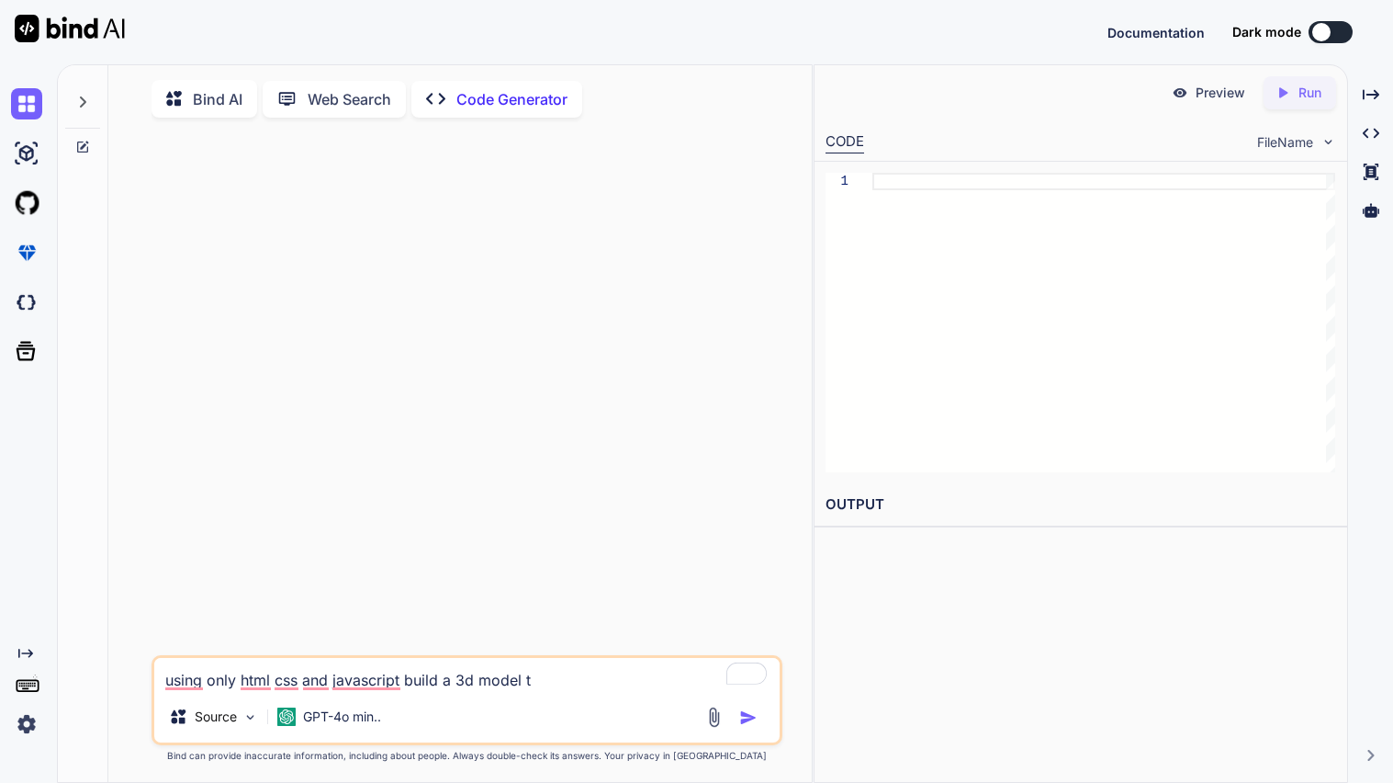
type textarea "using only html css and javascript build a 3d model th"
type textarea "x"
type textarea "using only html css and javascript build a 3d model tha"
type textarea "x"
type textarea "using only html css and javascript build a 3d model that"
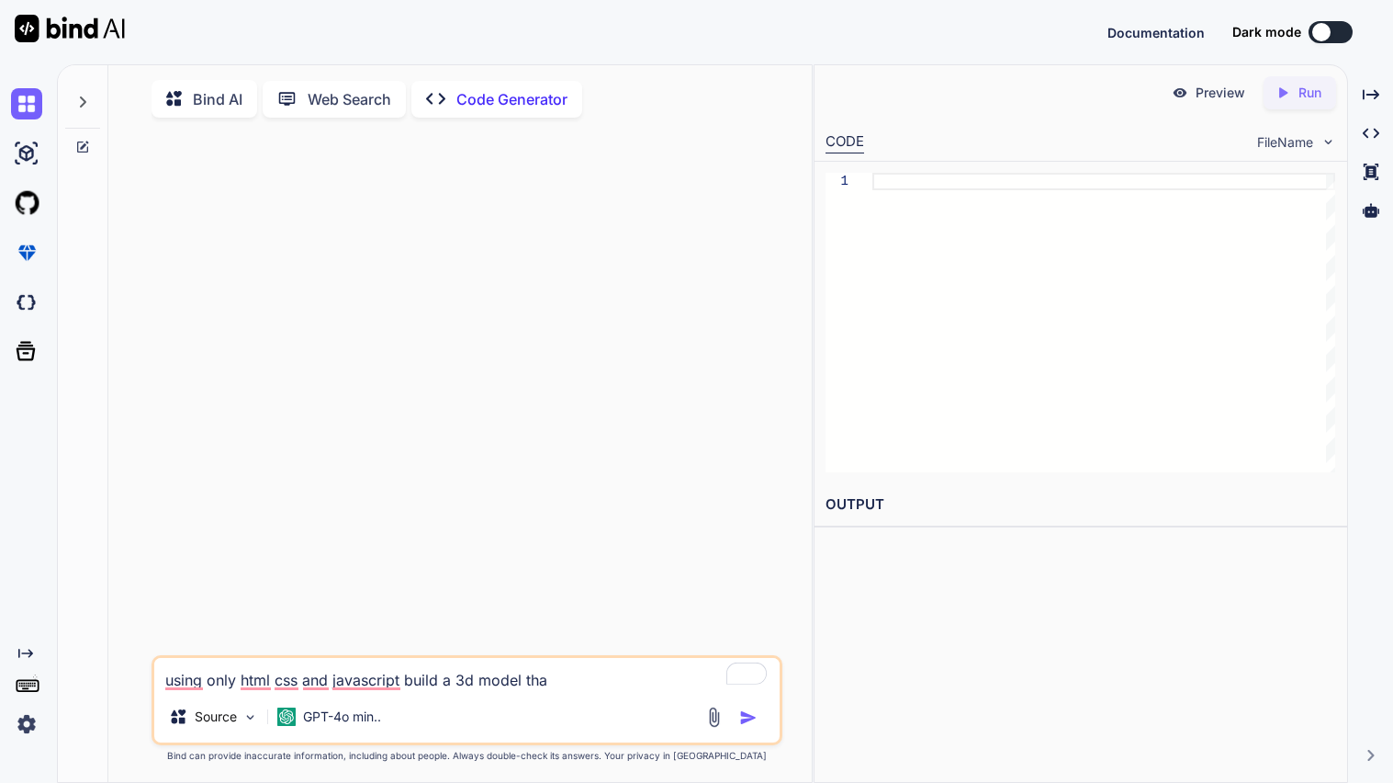
type textarea "x"
type textarea "using only html css and javascript build a 3d model that"
type textarea "x"
paste textarea "Simulating Black Holes"
type textarea "using only html css and javascript build a 3d model that Simulating Black Holes"
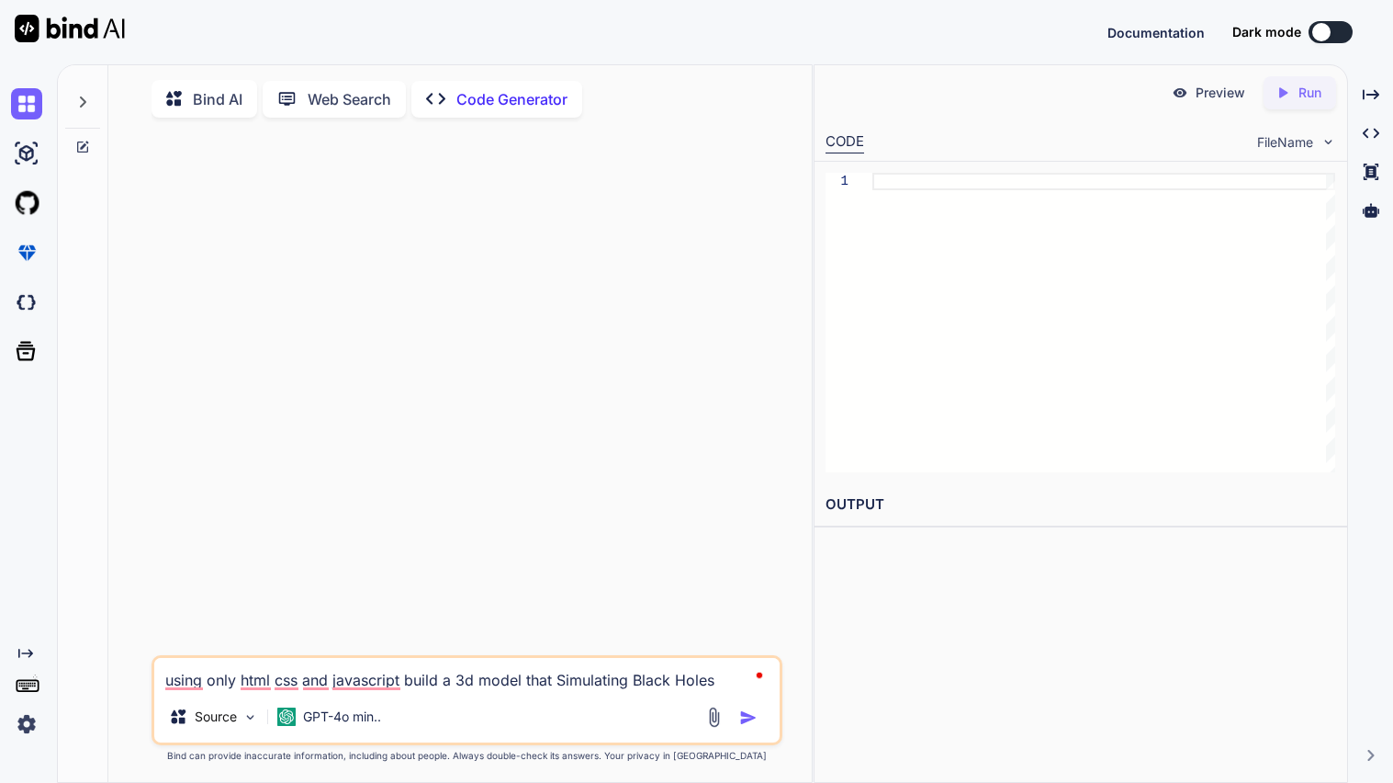
type textarea "x"
click at [555, 683] on textarea "using only html css and javascript build a 3d model that Simulating Black Holes" at bounding box center [466, 674] width 625 height 33
type textarea "using only html css and javascript build a 3d model that isSimulating Black Hol…"
type textarea "x"
type textarea "using only html css and javascript build a 3d model that is Simulating Black Ho…"
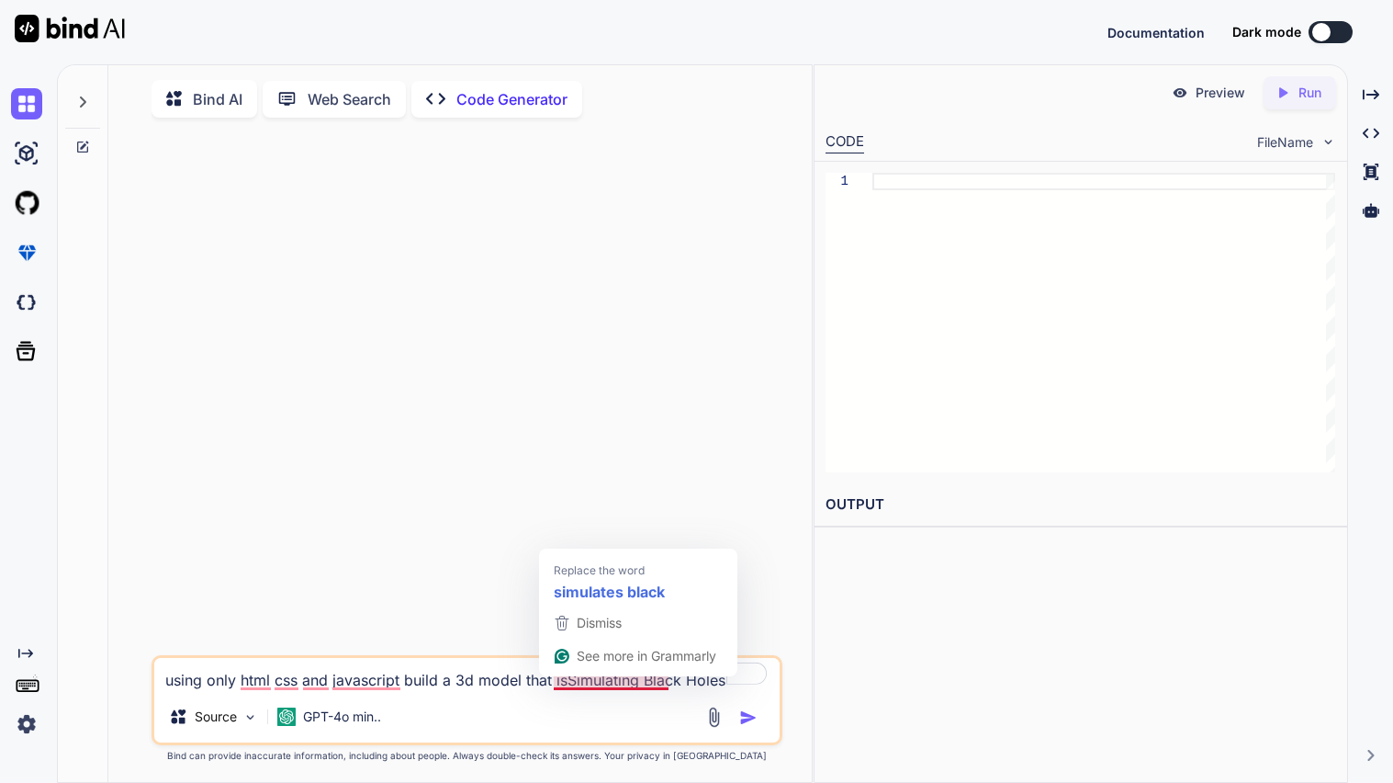
type textarea "x"
click at [648, 682] on textarea "using only html css and javascript build a 3d model that is Simulating Black Ho…" at bounding box center [466, 674] width 625 height 33
type textarea "using only html css and javascript build a 3d model that is Simulating tBlack H…"
type textarea "x"
type textarea "using only html css and javascript build a 3d model that is Simulating thBlack …"
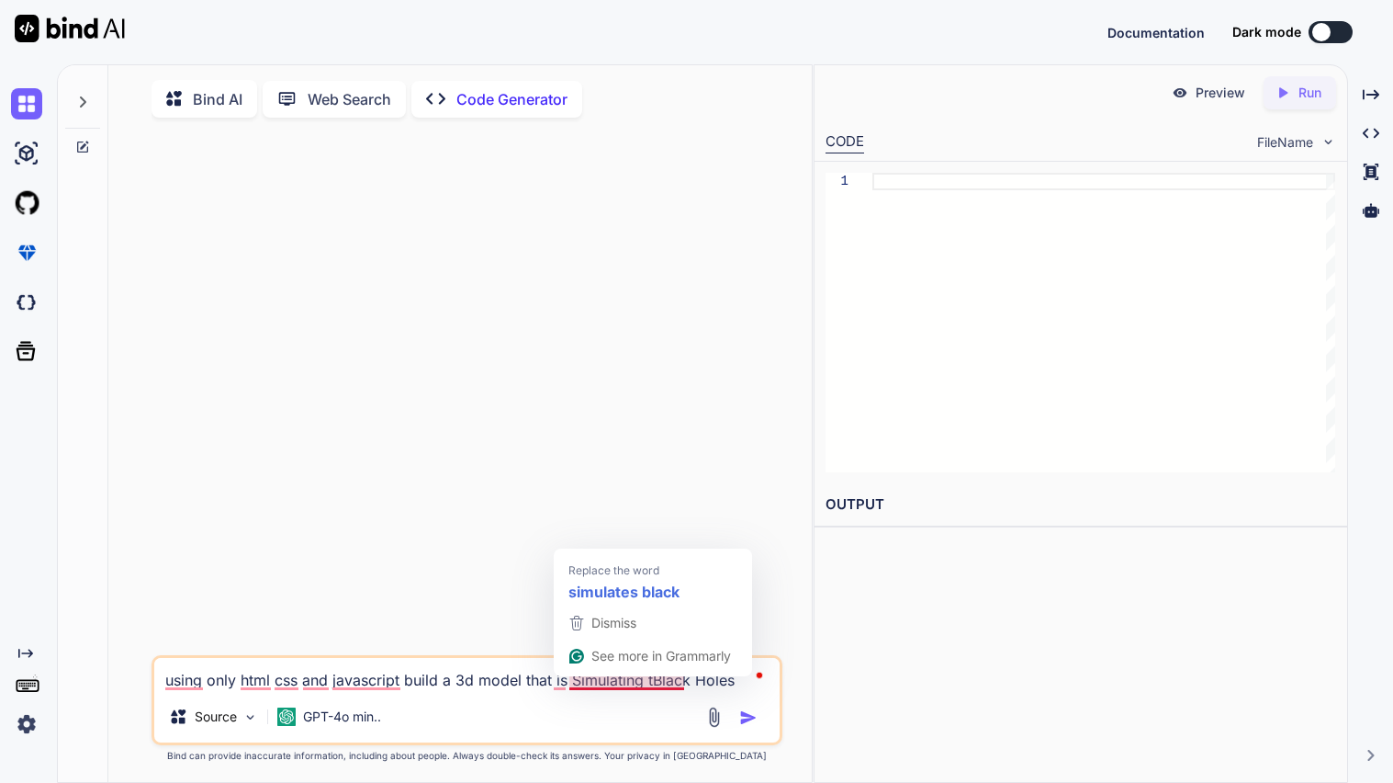
type textarea "x"
type textarea "using only html css and javascript build a 3d model that is Simulating theBlack…"
type textarea "x"
type textarea "using only html css and javascript build a 3d model that is Simulating the Blac…"
type textarea "x"
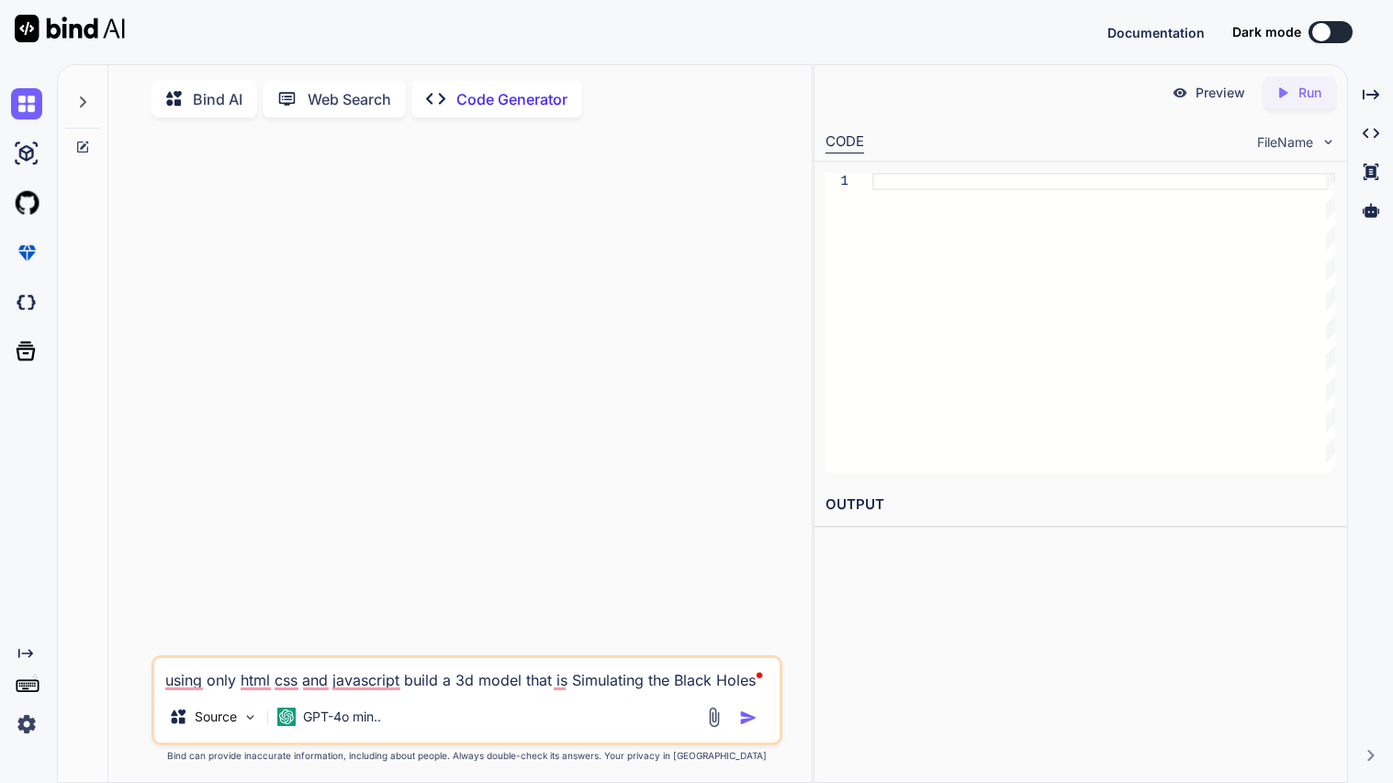
type textarea "using only html css and javascript build a 3d model that is Simulating the pBla…"
type textarea "x"
type textarea "using only html css and javascript build a 3d model that is Simulating the phBl…"
type textarea "x"
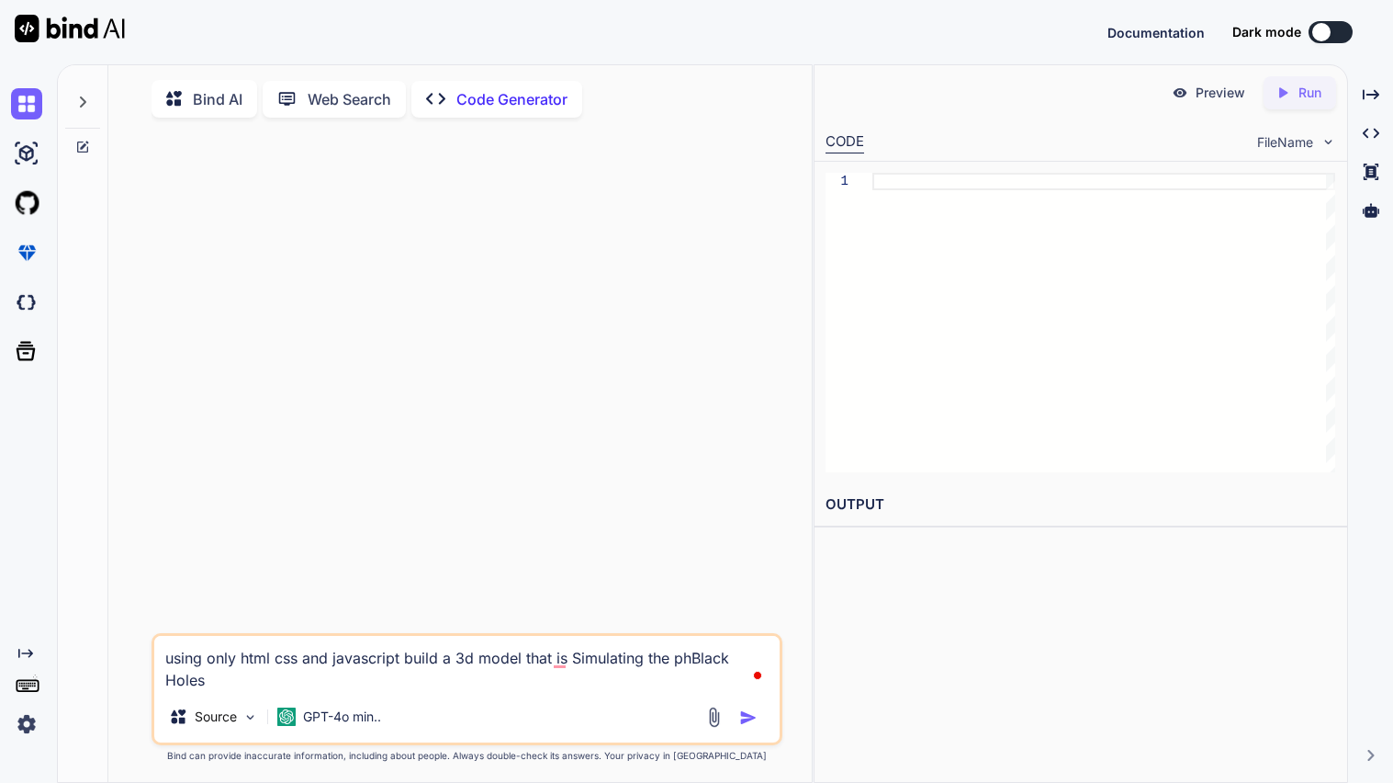
type textarea "using only html css and javascript build a 3d model that is Simulating the phiB…"
type textarea "x"
type textarea "using only html css and javascript build a 3d model that is Simulating the phis…"
type textarea "x"
type textarea "using only html css and javascript build a 3d model that is Simulating the phis…"
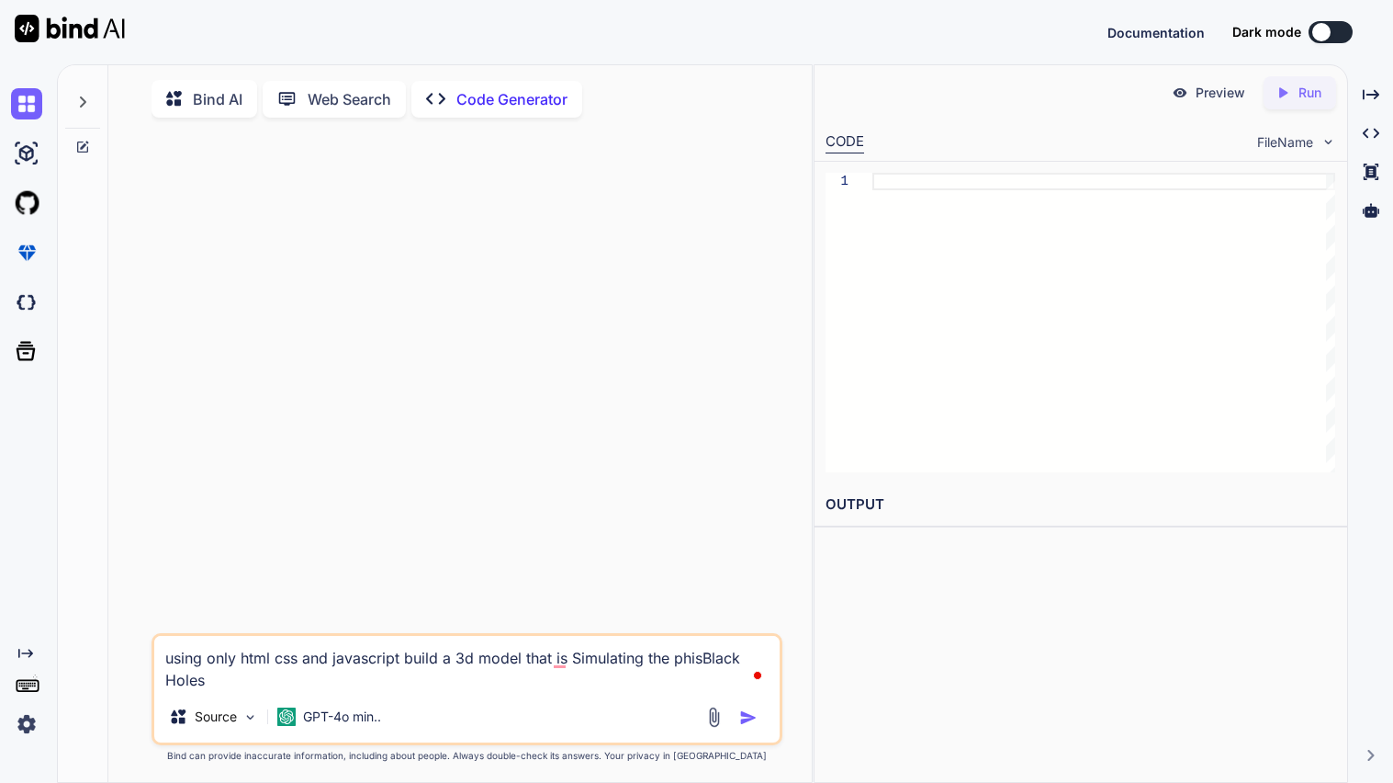
type textarea "x"
type textarea "using only html css and javascript build a 3d model that is Simulating the phis…"
type textarea "x"
type textarea "using only html css and javascript build a 3d model that is Simulating the phis…"
type textarea "x"
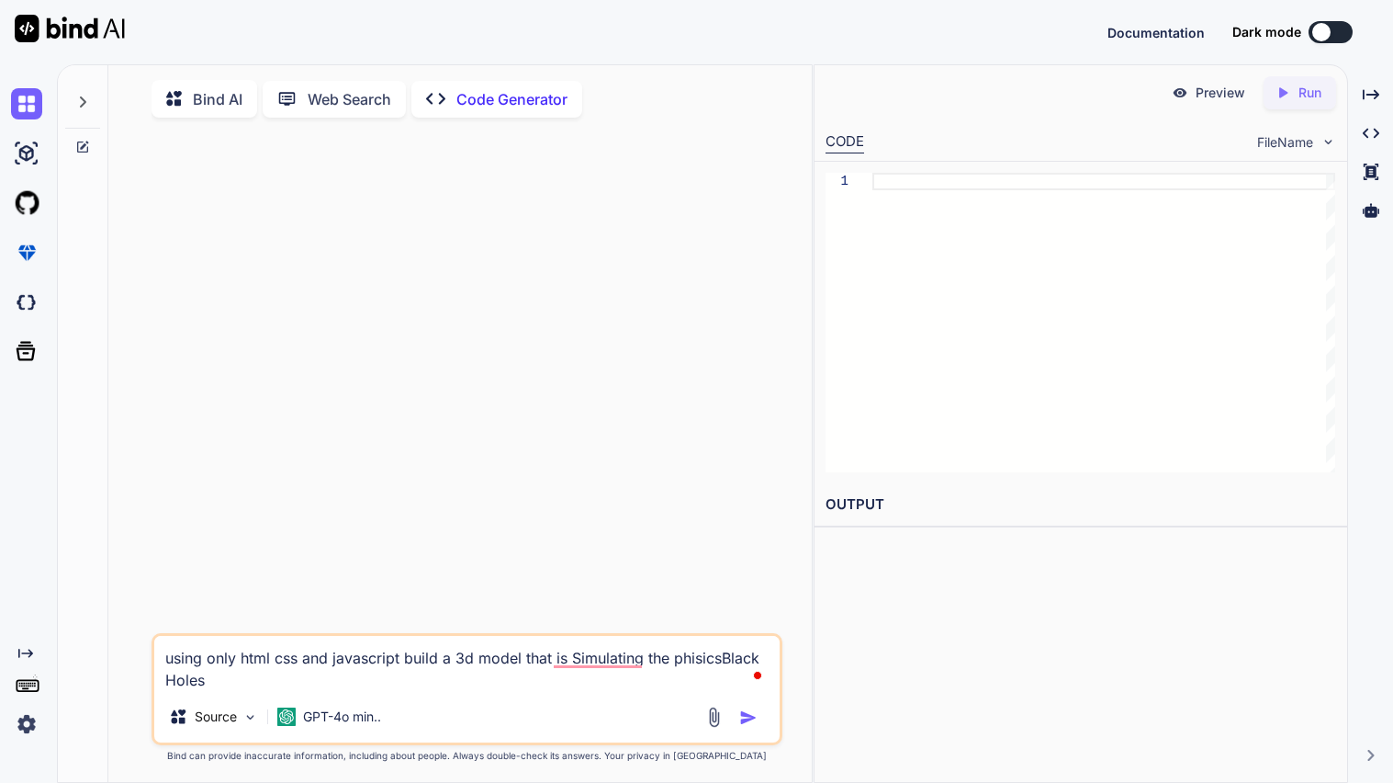
type textarea "using only html css and javascript build a 3d model that is Simulating the phis…"
type textarea "x"
type textarea "using only html css and javascript build a 3d model that is Simulating the phis…"
type textarea "x"
type textarea "using only html css and javascript build a 3d model that is Simulating the phis…"
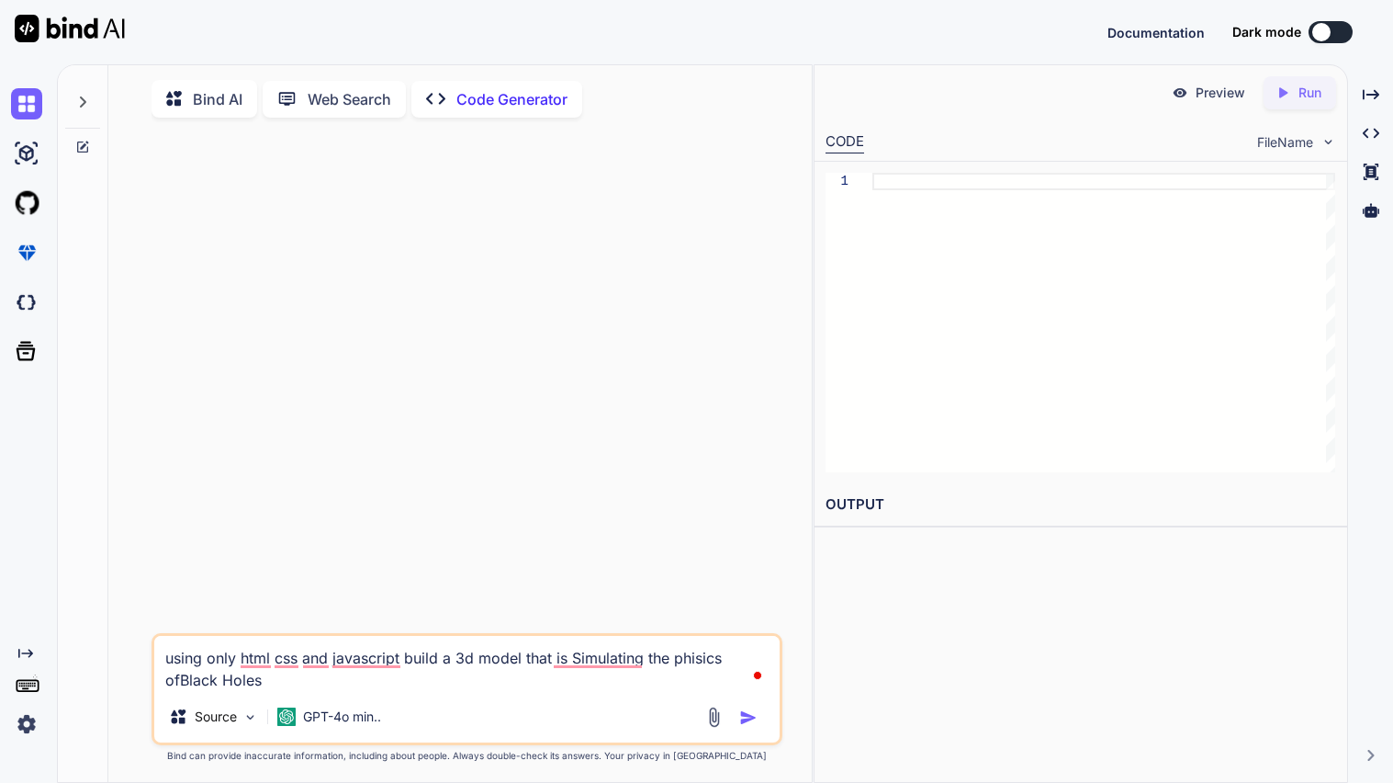
type textarea "x"
type textarea "using only html css and javascript build a 3d model that is Simulating the phis…"
type textarea "x"
click at [594, 650] on textarea "using only html css and javascript build a 3d model that is Simulating the phis…" at bounding box center [466, 663] width 625 height 55
click at [608, 659] on textarea "using only html css and javascript build a 3d model that is Simulating the phis…" at bounding box center [466, 663] width 625 height 55
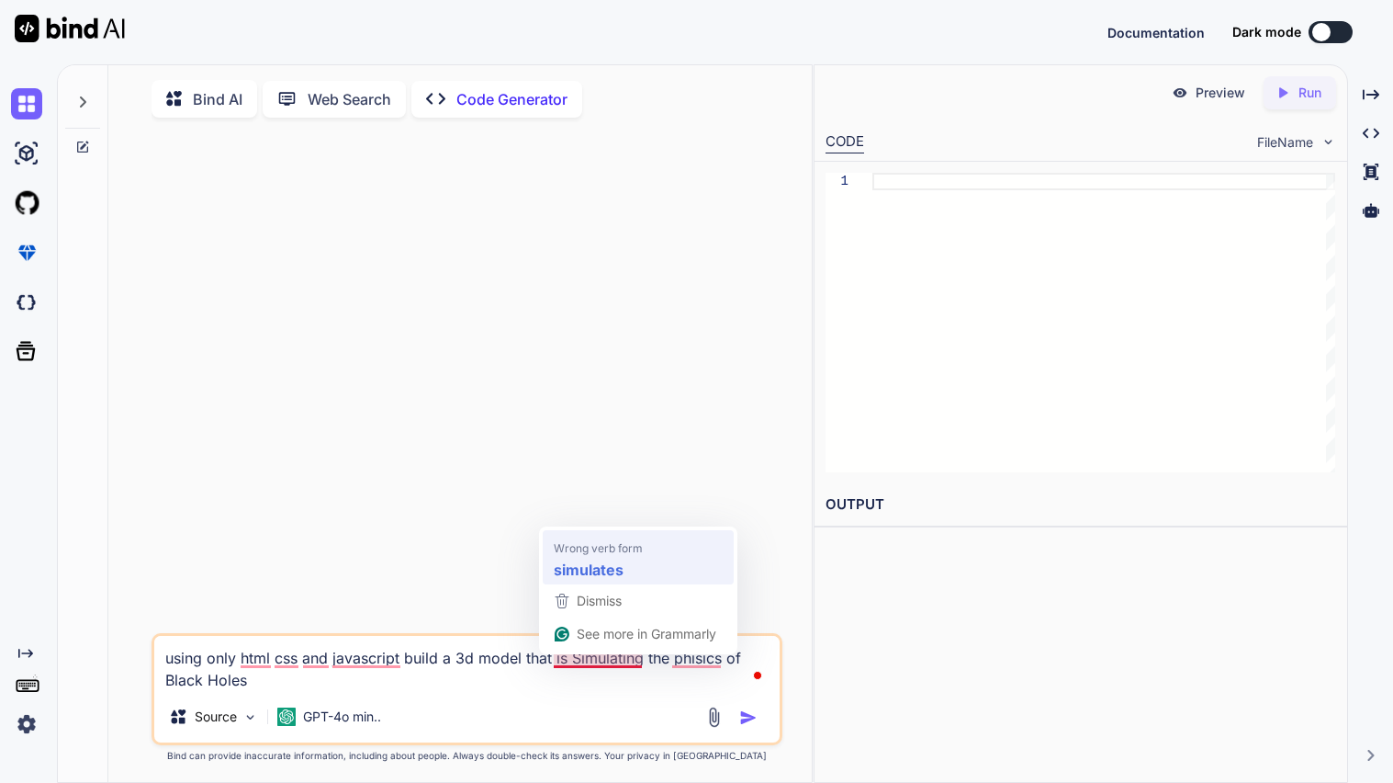
type textarea "using only html css and javascript build a 3d model that simulates the phisics …"
type textarea "x"
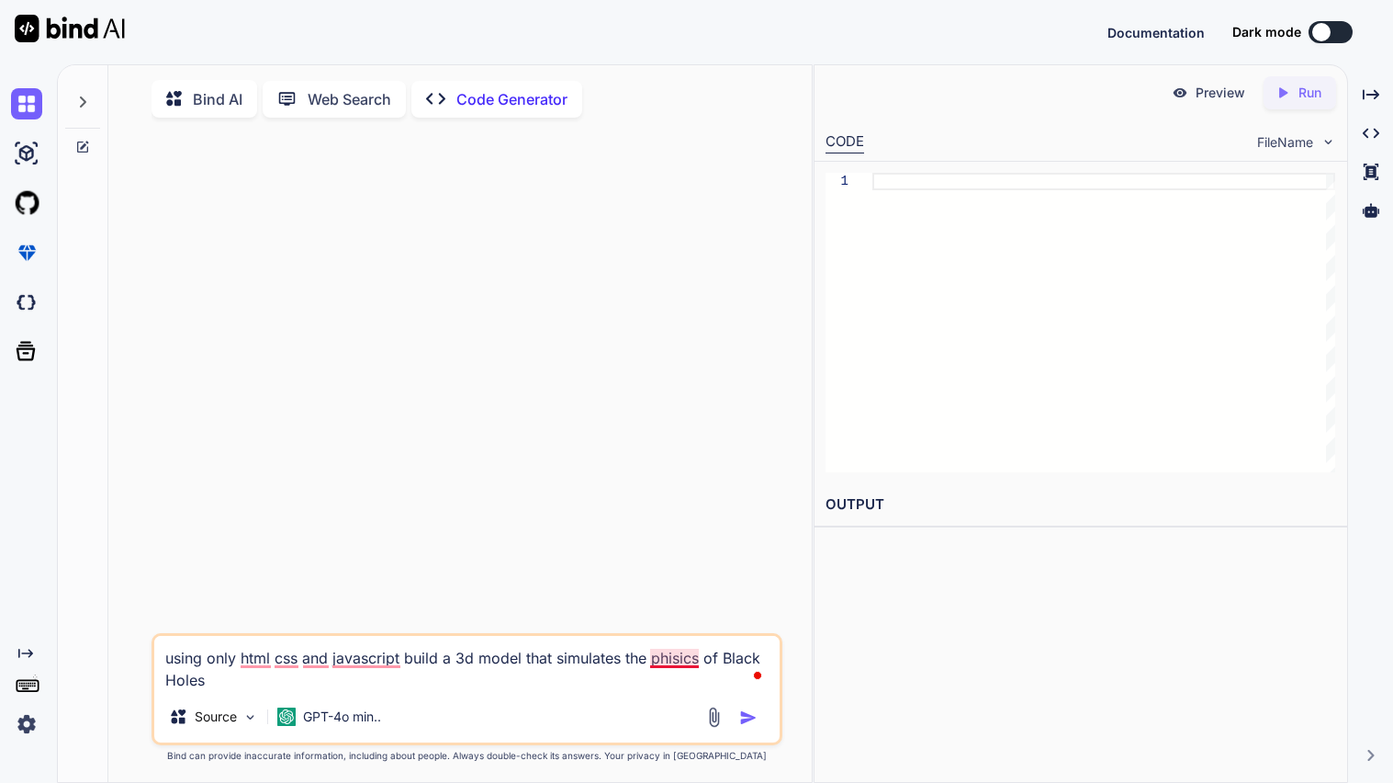
click at [675, 670] on textarea "using only html css and javascript build a 3d model that simulates the phisics …" at bounding box center [466, 663] width 625 height 55
click at [687, 662] on textarea "using only html css and javascript build a 3d model that simulates the phisics …" at bounding box center [466, 663] width 625 height 55
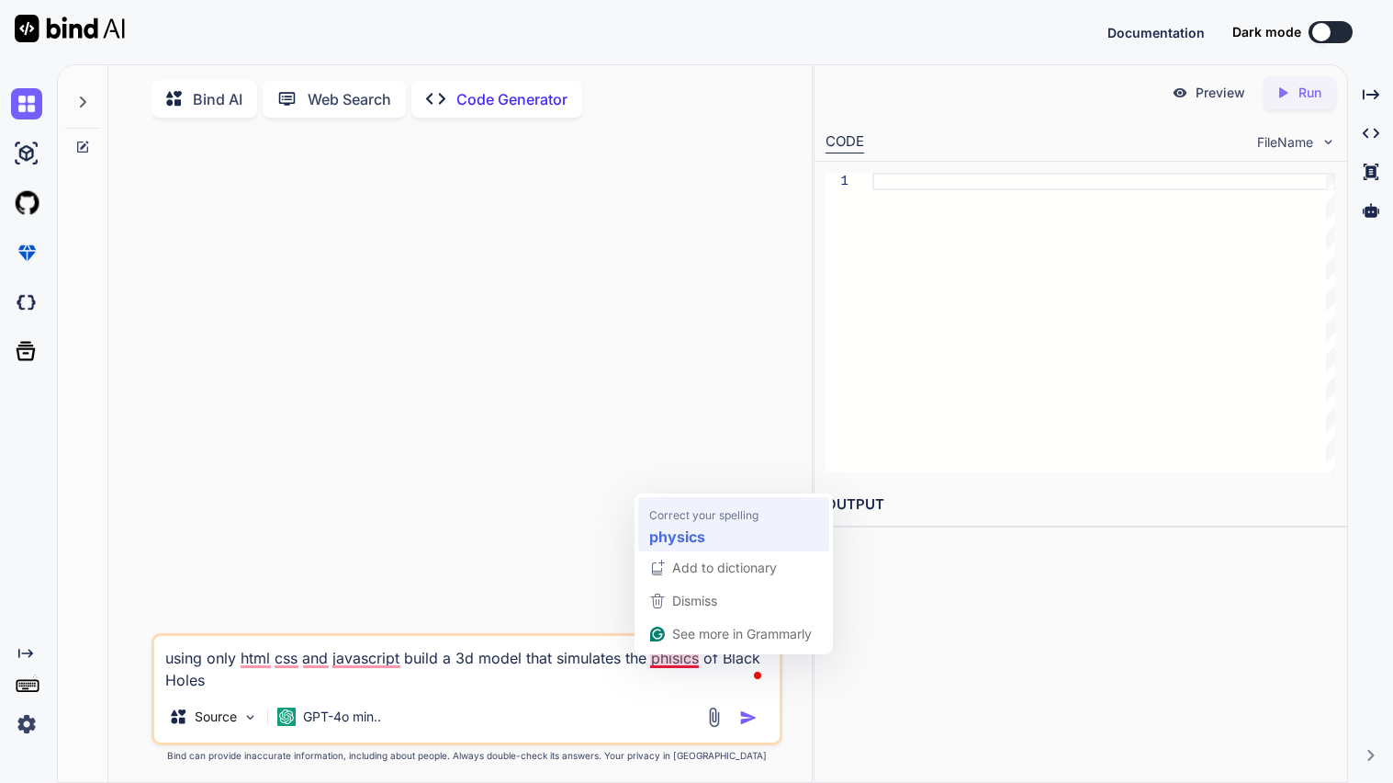
type textarea "using only html css and javascript build a 3d model that simulates the physics …"
type textarea "x"
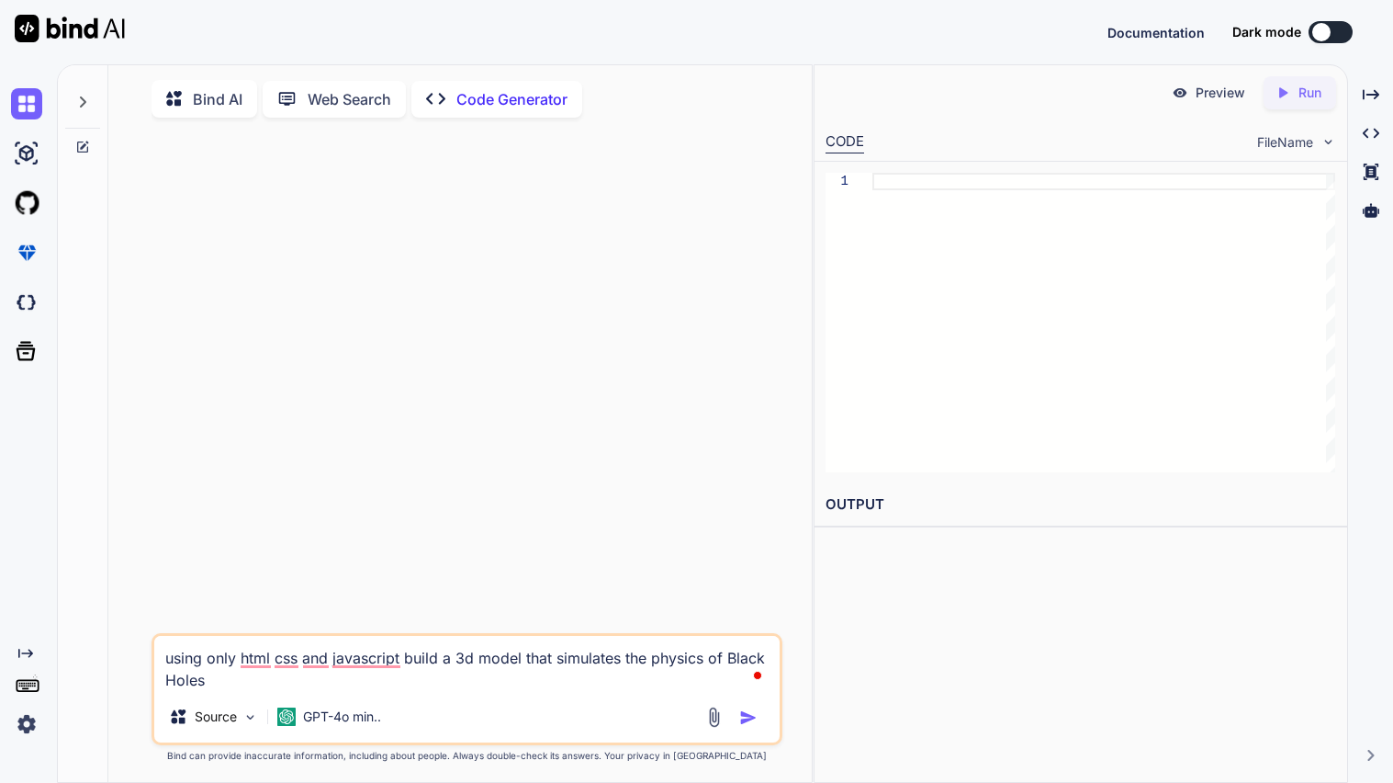
click at [346, 661] on textarea "using only html css and javascript build a 3d model that simulates the physics …" at bounding box center [466, 663] width 625 height 55
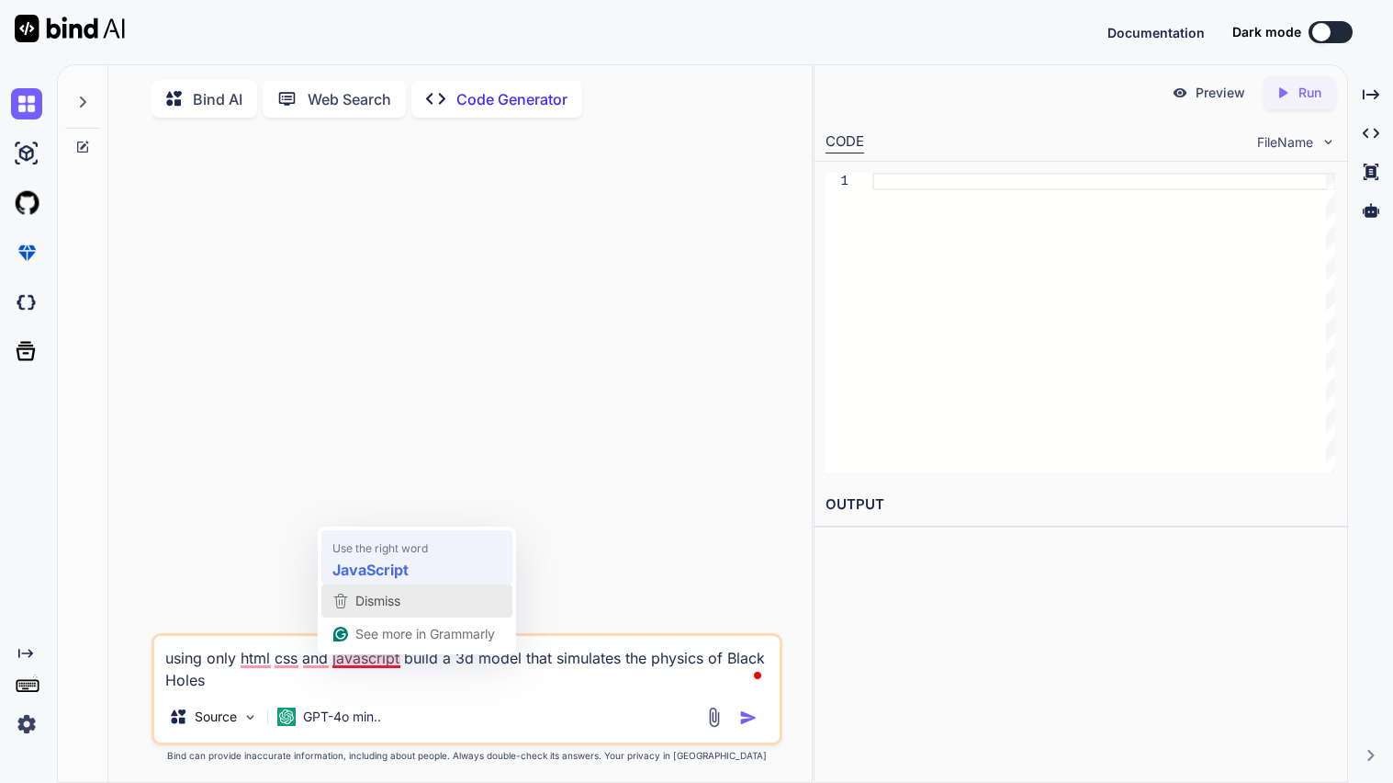
type textarea "using only html css and JavaScript build a 3d model that simulates the physics …"
type textarea "x"
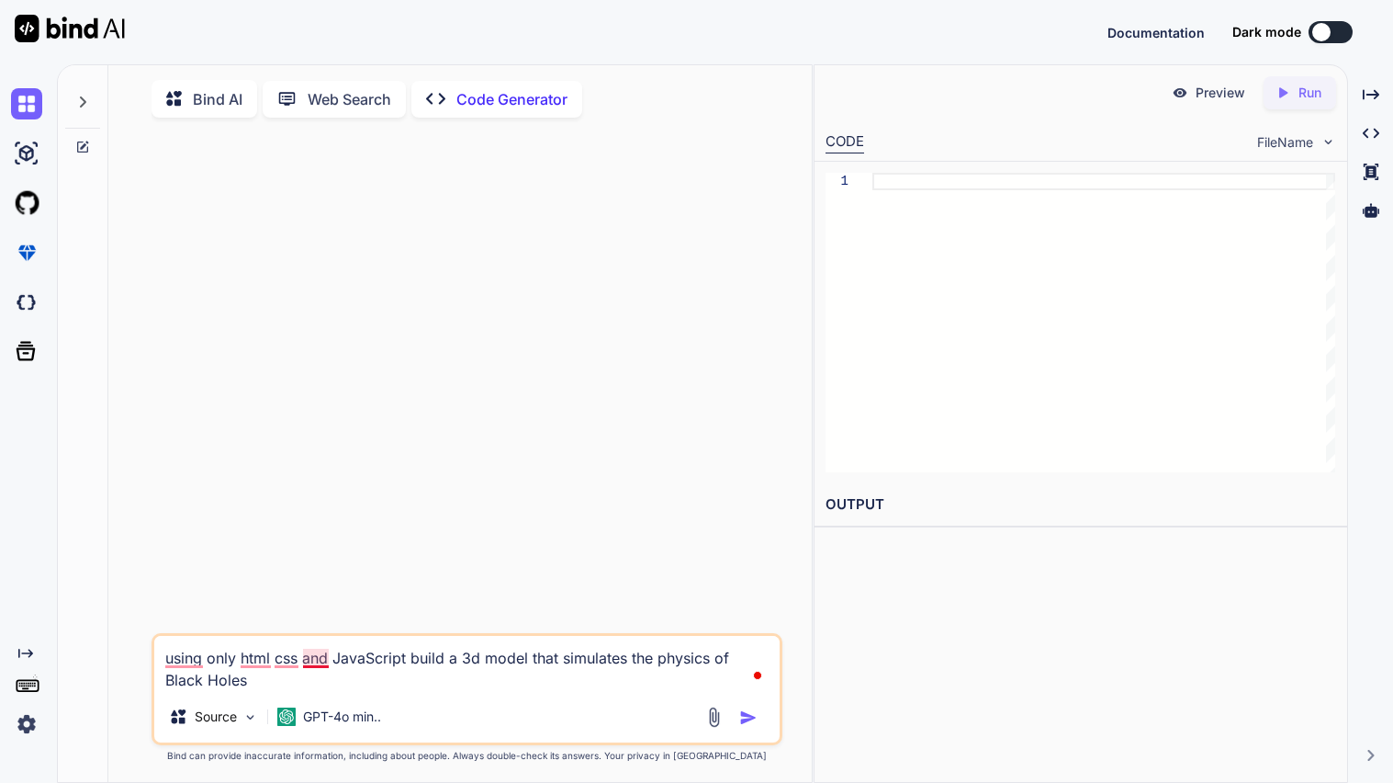
click at [310, 669] on textarea "using only html css and JavaScript build a 3d model that simulates the physics …" at bounding box center [466, 663] width 625 height 55
click at [321, 562] on div at bounding box center [468, 382] width 627 height 501
click at [316, 665] on textarea "using only html css and JavaScript build a 3d model that simulates the physics …" at bounding box center [466, 663] width 625 height 55
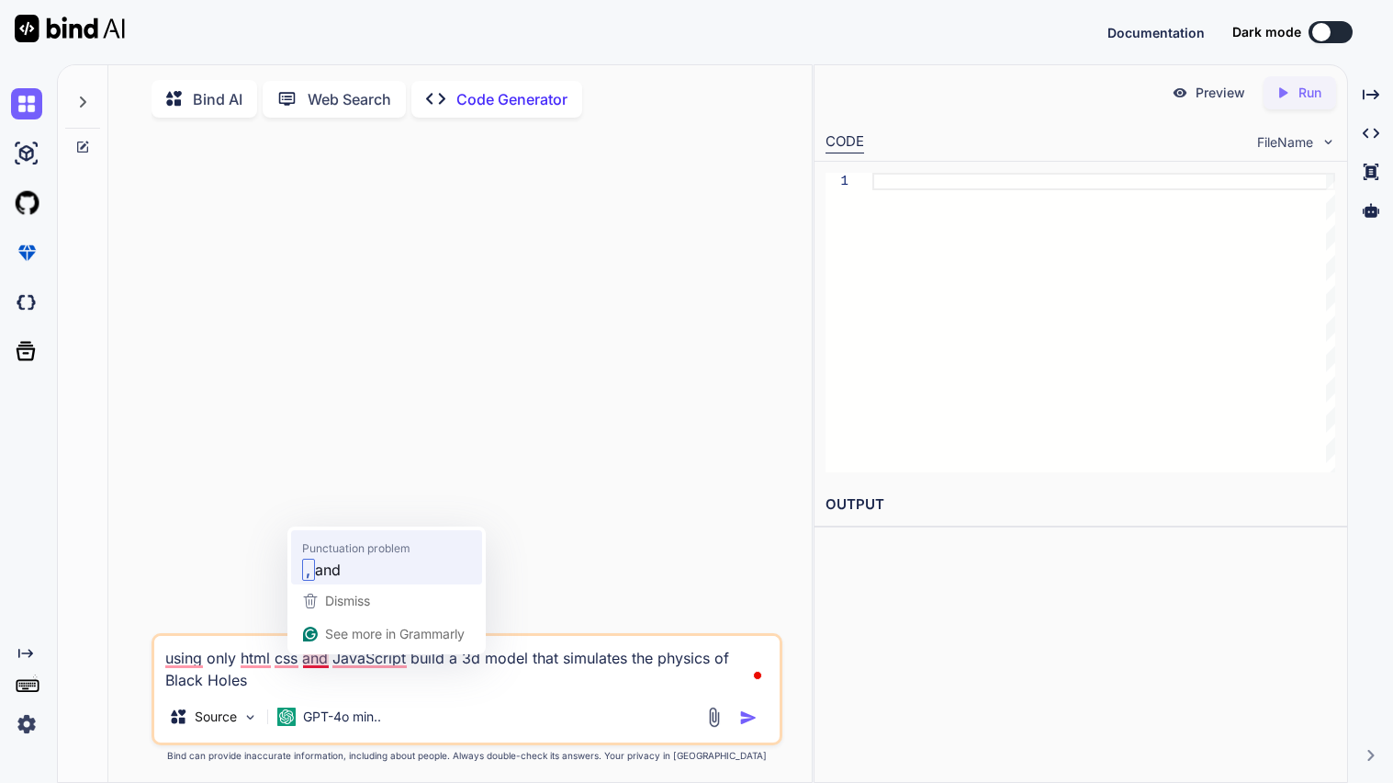
type textarea "using only html css, and JavaScript build a 3d model that simulates the physics…"
type textarea "x"
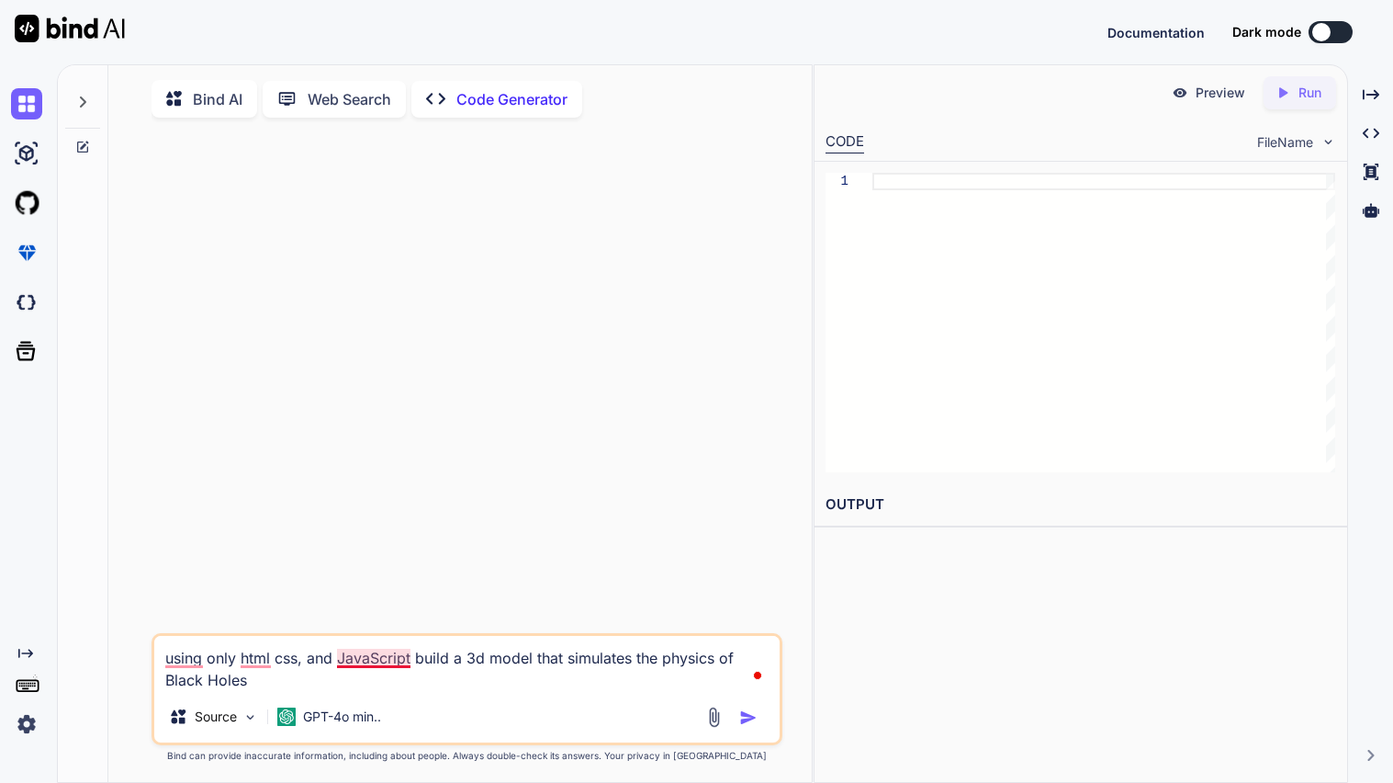
click at [369, 667] on textarea "using only html css, and JavaScript build a 3d model that simulates the physics…" at bounding box center [466, 663] width 625 height 55
click at [289, 668] on textarea "using only html css, and JavaScript build a 3d model that simulates the physics…" at bounding box center [466, 663] width 625 height 55
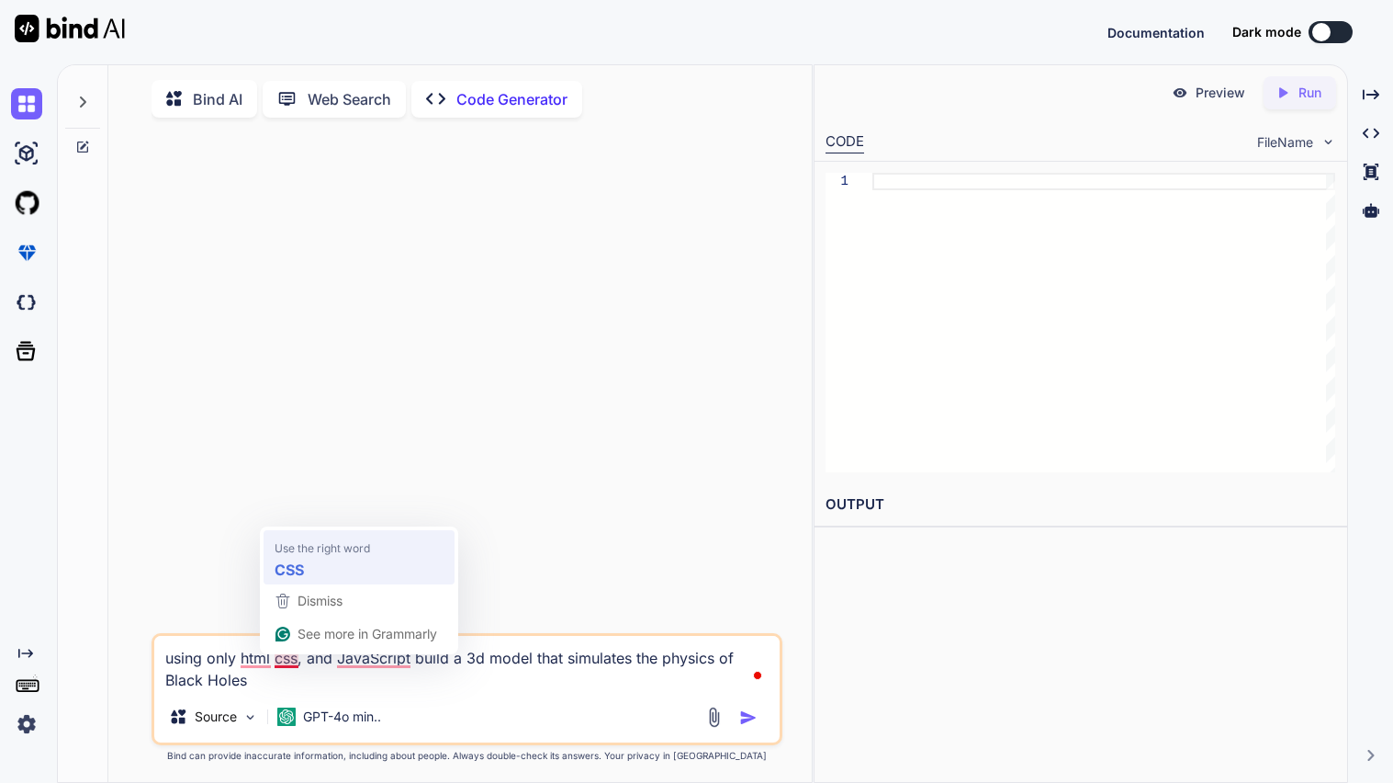
type textarea "using only html CSS, and JavaScript build a 3d model that simulates the physics…"
type textarea "x"
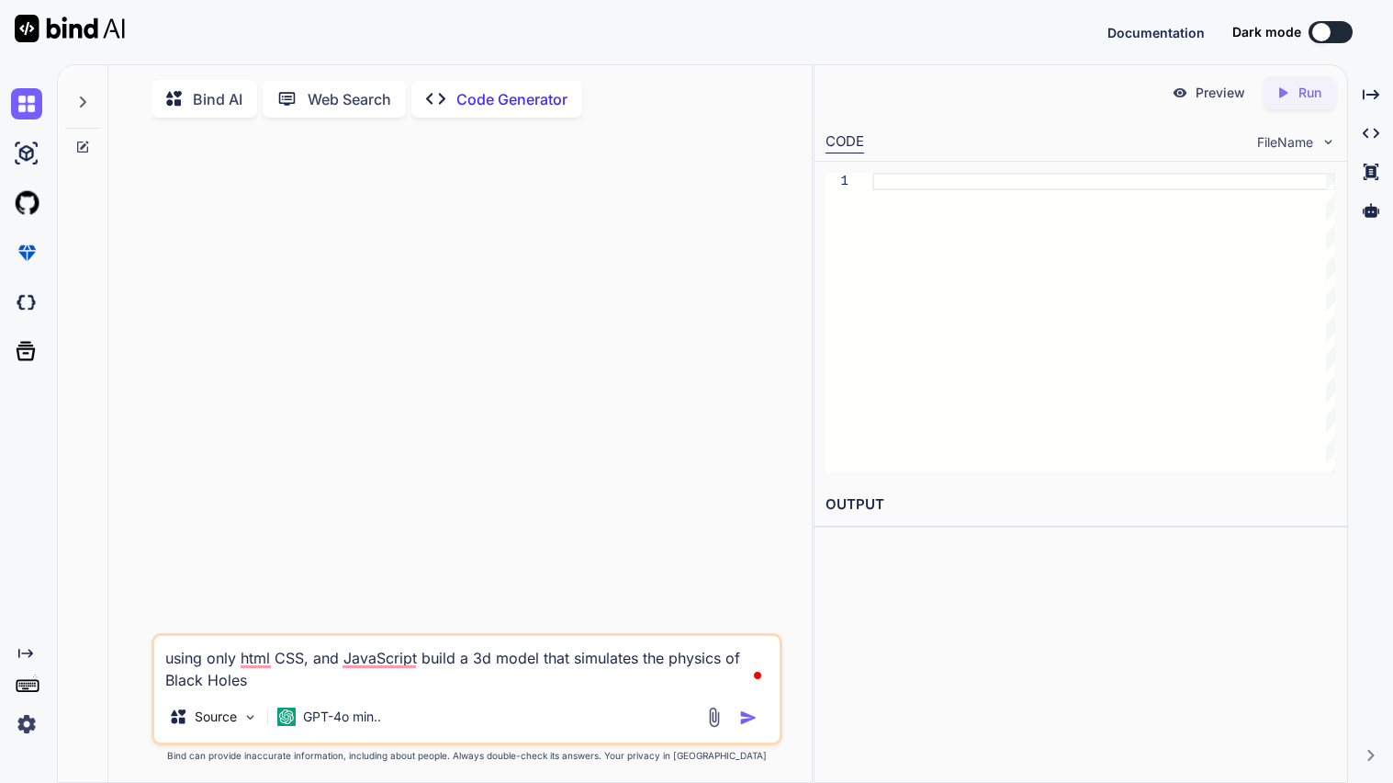
click at [256, 665] on textarea "using only html CSS, and JavaScript build a 3d model that simulates the physics…" at bounding box center [466, 663] width 625 height 55
click at [247, 571] on div at bounding box center [468, 382] width 627 height 501
click at [257, 672] on textarea "using only html CSS, and JavaScript build a 3d model that simulates the physics…" at bounding box center [466, 663] width 625 height 55
click at [258, 660] on textarea "using only html CSS, and JavaScript build a 3d model that simulates the physics…" at bounding box center [466, 663] width 625 height 55
type textarea "using only HTML CSS, and JavaScript build a 3d model that simulates the physics…"
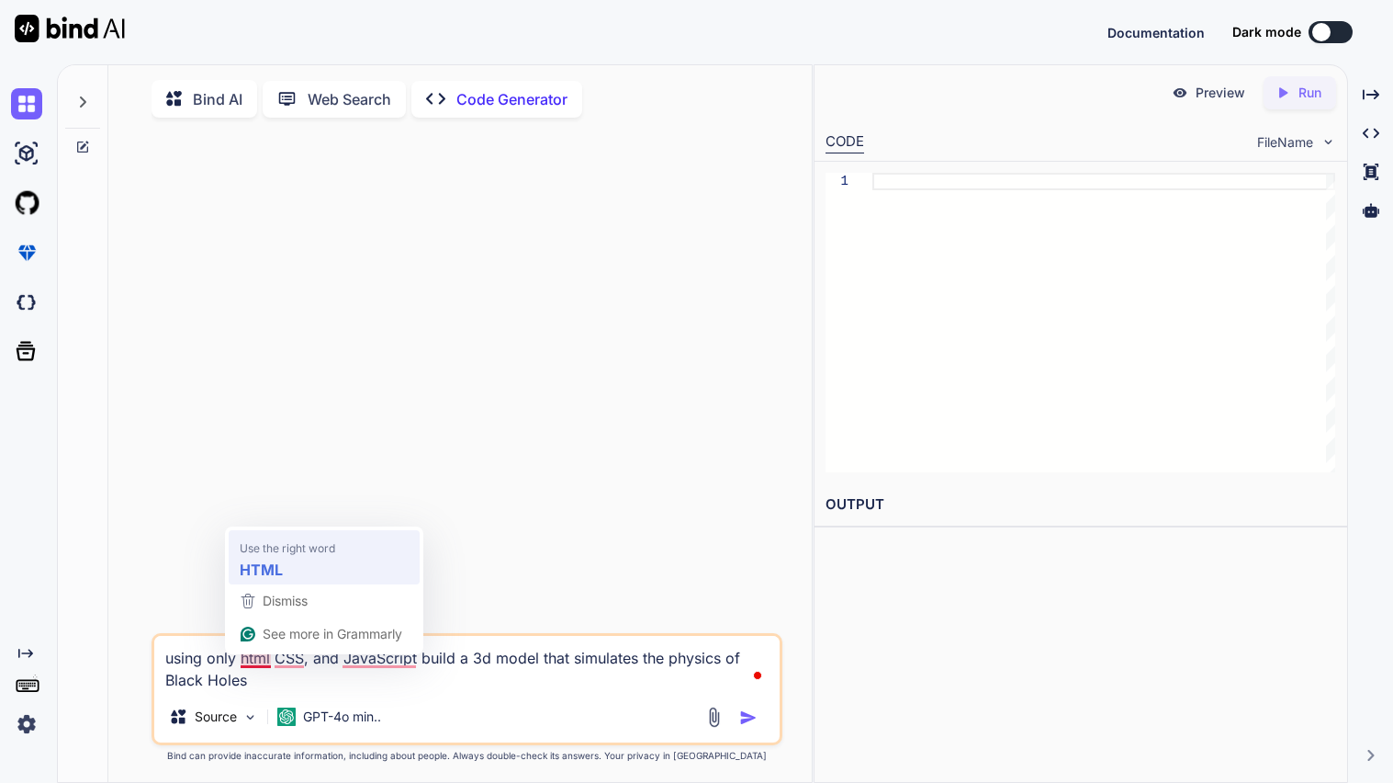
type textarea "x"
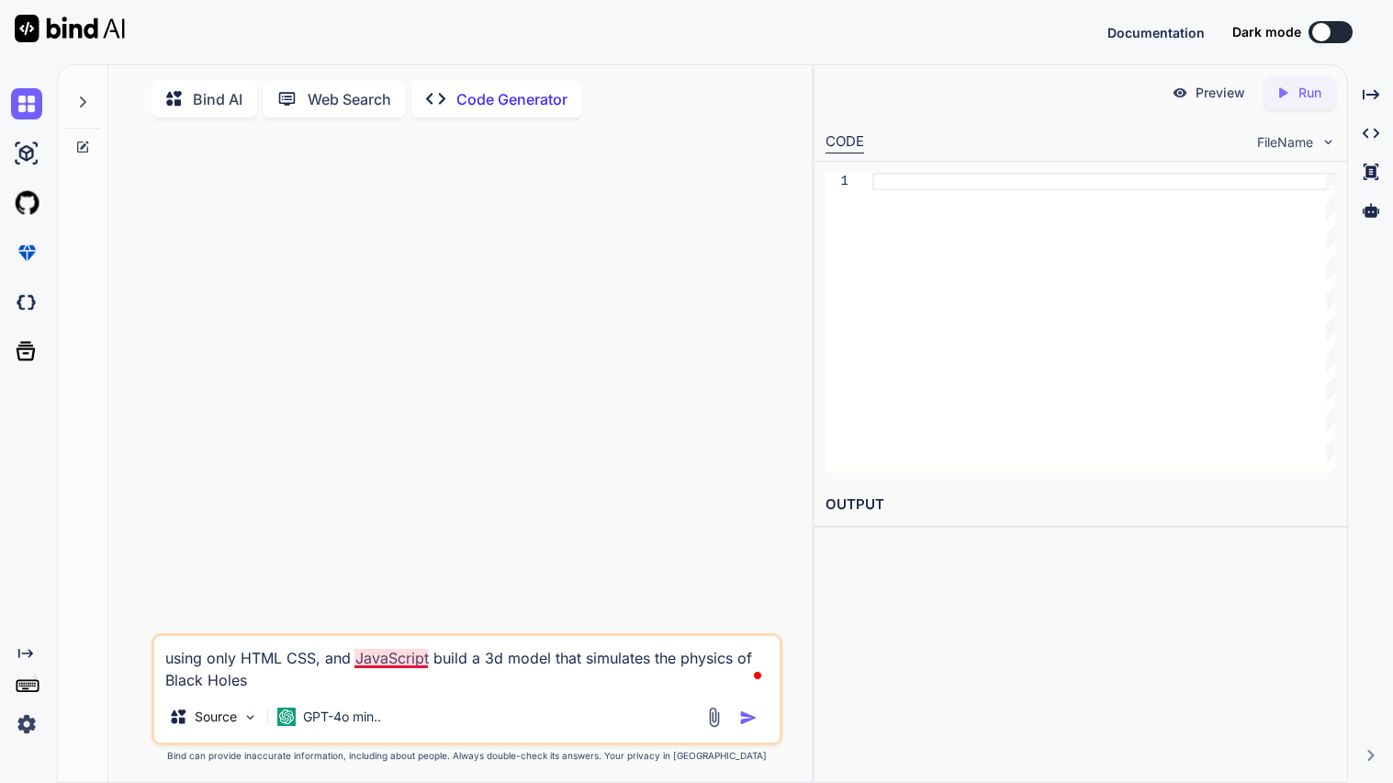
click at [408, 661] on textarea "using only HTML CSS, and JavaScript build a 3d model that simulates the physics…" at bounding box center [466, 663] width 625 height 55
type textarea "using only HTML CSS, and JavaScript, build a 3d model that simulates the physic…"
type textarea "x"
click at [285, 660] on textarea "using only HTML CSS, and JavaScript, build a 3d model that simulates the physic…" at bounding box center [466, 663] width 625 height 55
click at [297, 663] on textarea "using only HTML CSS, and JavaScript, build a 3d model that simulates the physic…" at bounding box center [466, 663] width 625 height 55
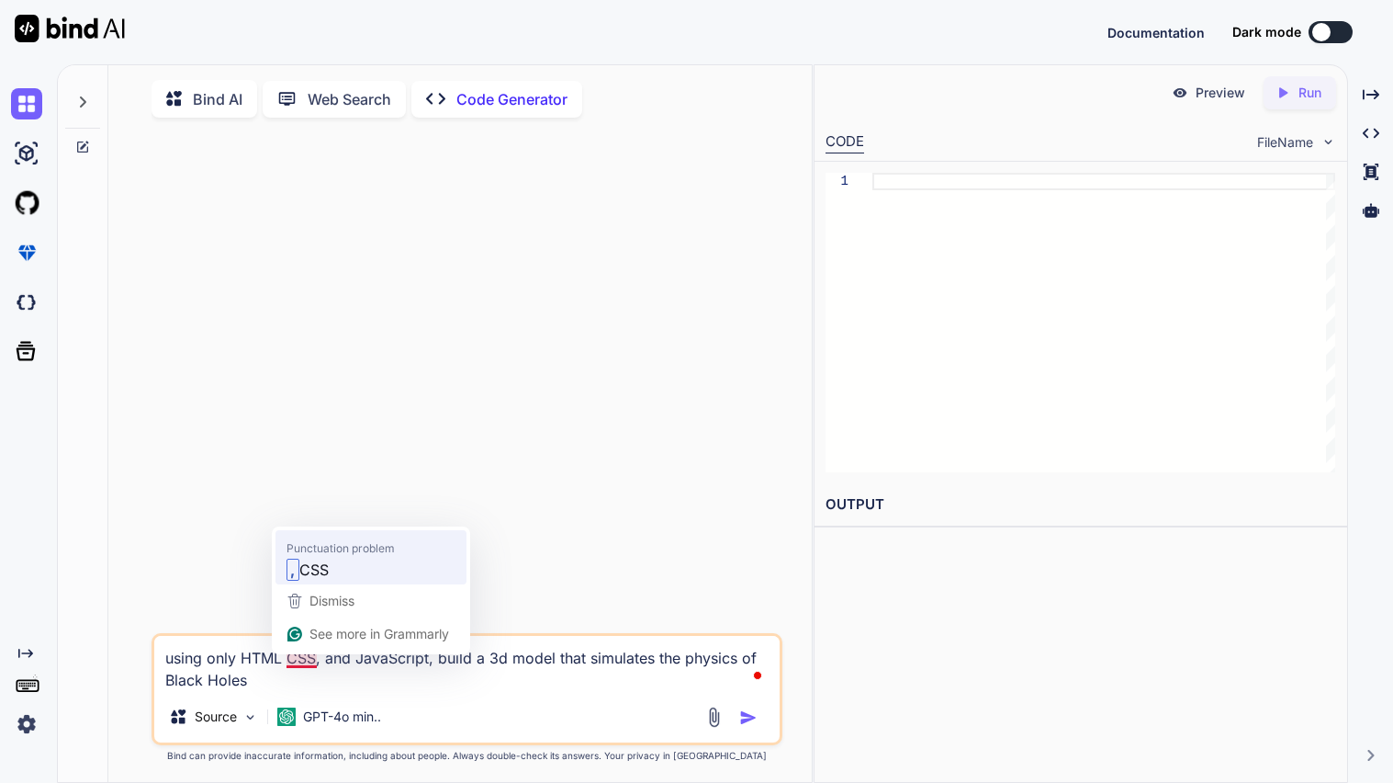
type textarea "using only HTML, CSS, and JavaScript, build a 3d model that simulates the physi…"
type textarea "x"
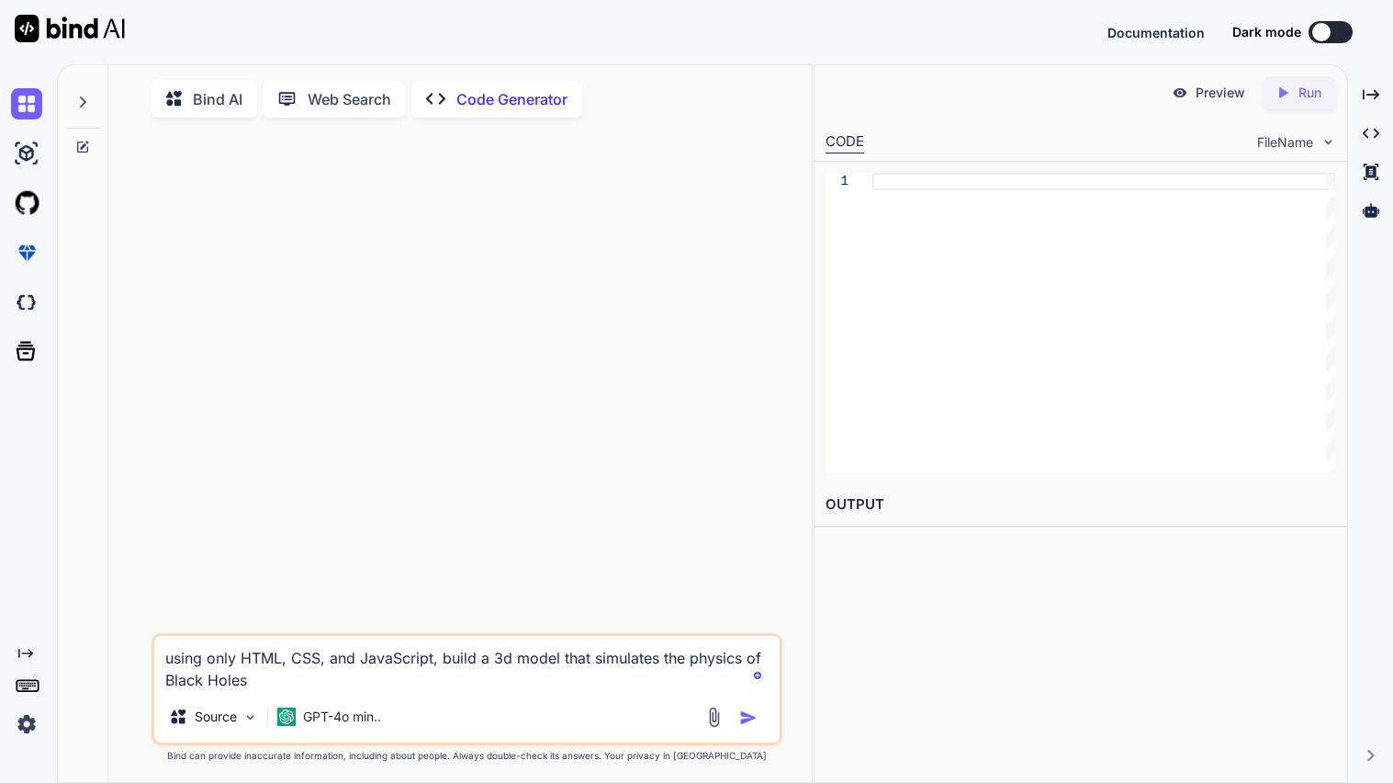
click at [175, 663] on textarea "using only HTML, CSS, and JavaScript, build a 3d model that simulates the physi…" at bounding box center [466, 663] width 625 height 55
type textarea "sing only HTML, CSS, and JavaScript, build a 3d model that simulates the physic…"
type textarea "x"
type textarea "Using only HTML, CSS, and JavaScript, build a 3d model that simulates the physi…"
type textarea "x"
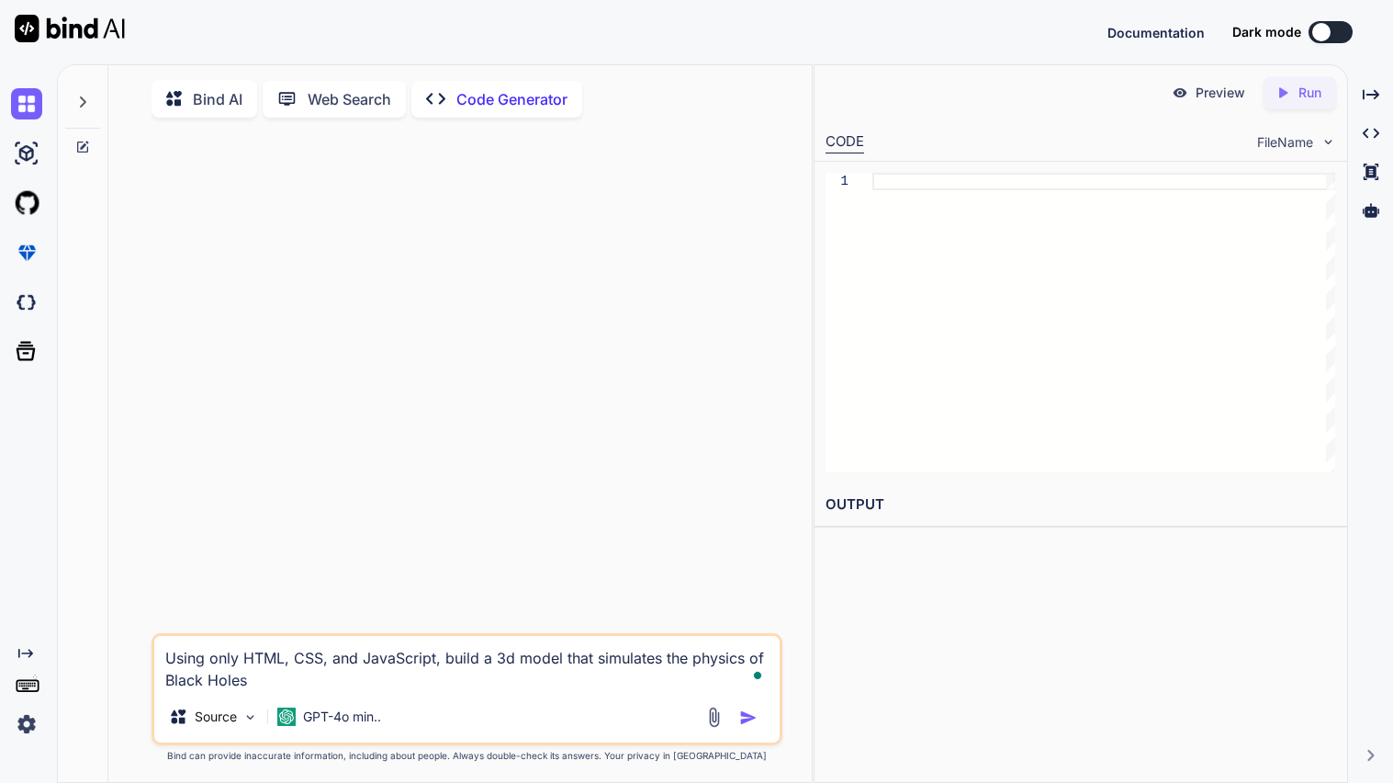
click at [317, 691] on textarea "Using only HTML, CSS, and JavaScript, build a 3d model that simulates the physi…" at bounding box center [466, 663] width 625 height 55
type textarea "Using only HTML, CSS, and JavaScript, build a 3d model that simulates the physi…"
type textarea "x"
type textarea "Using only HTML, CSS, and JavaScript, build a 3d model that simulates the physi…"
type textarea "x"
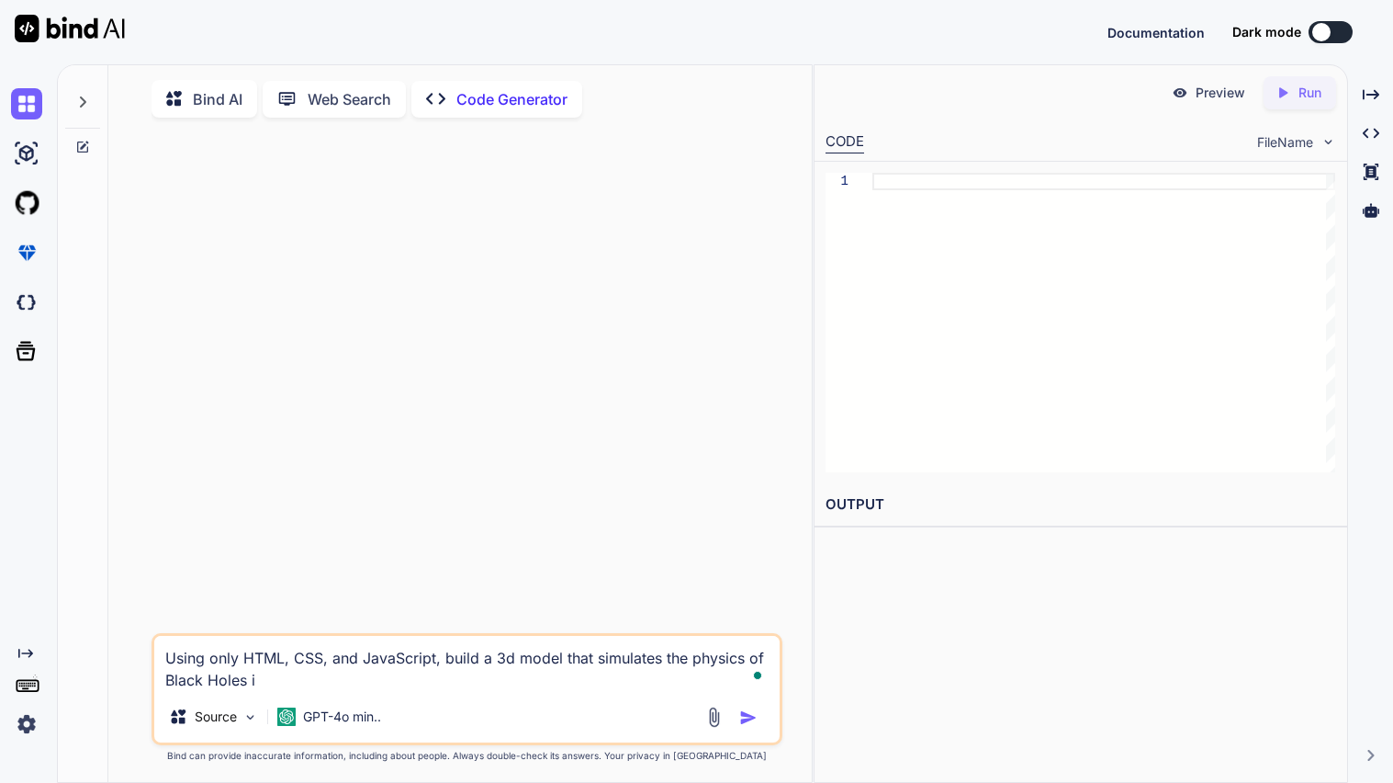
type textarea "Using only HTML, CSS, and JavaScript, build a 3d model that simulates the physi…"
type textarea "x"
type textarea "Using only HTML, CSS, and JavaScript, build a 3d model that simulates the physi…"
type textarea "x"
type textarea "Using only HTML, CSS, and JavaScript, build a 3d model that simulates the physi…"
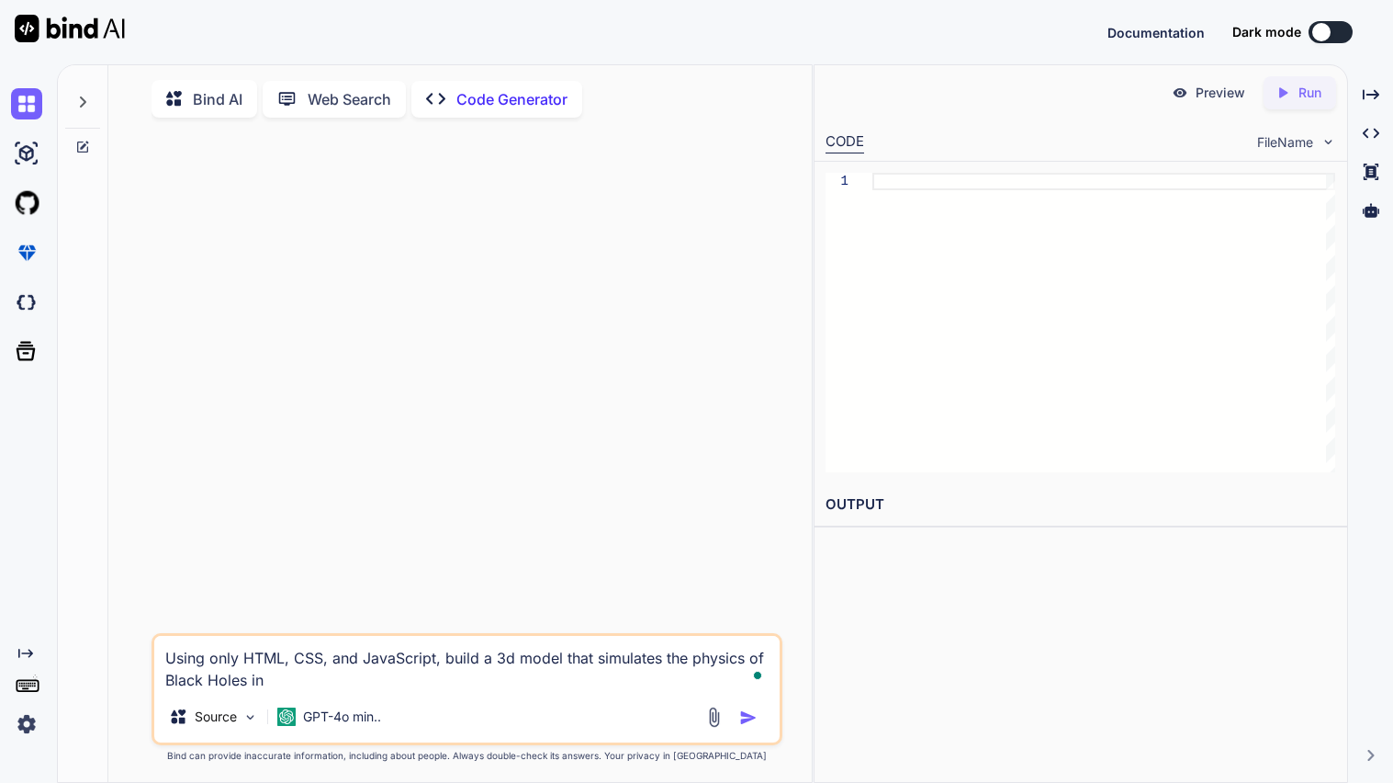
type textarea "x"
type textarea "Using only HTML, CSS, and JavaScript, build a 3d model that simulates the physi…"
type textarea "x"
type textarea "Using only HTML, CSS, and JavaScript, build a 3d model that simulates the physi…"
type textarea "x"
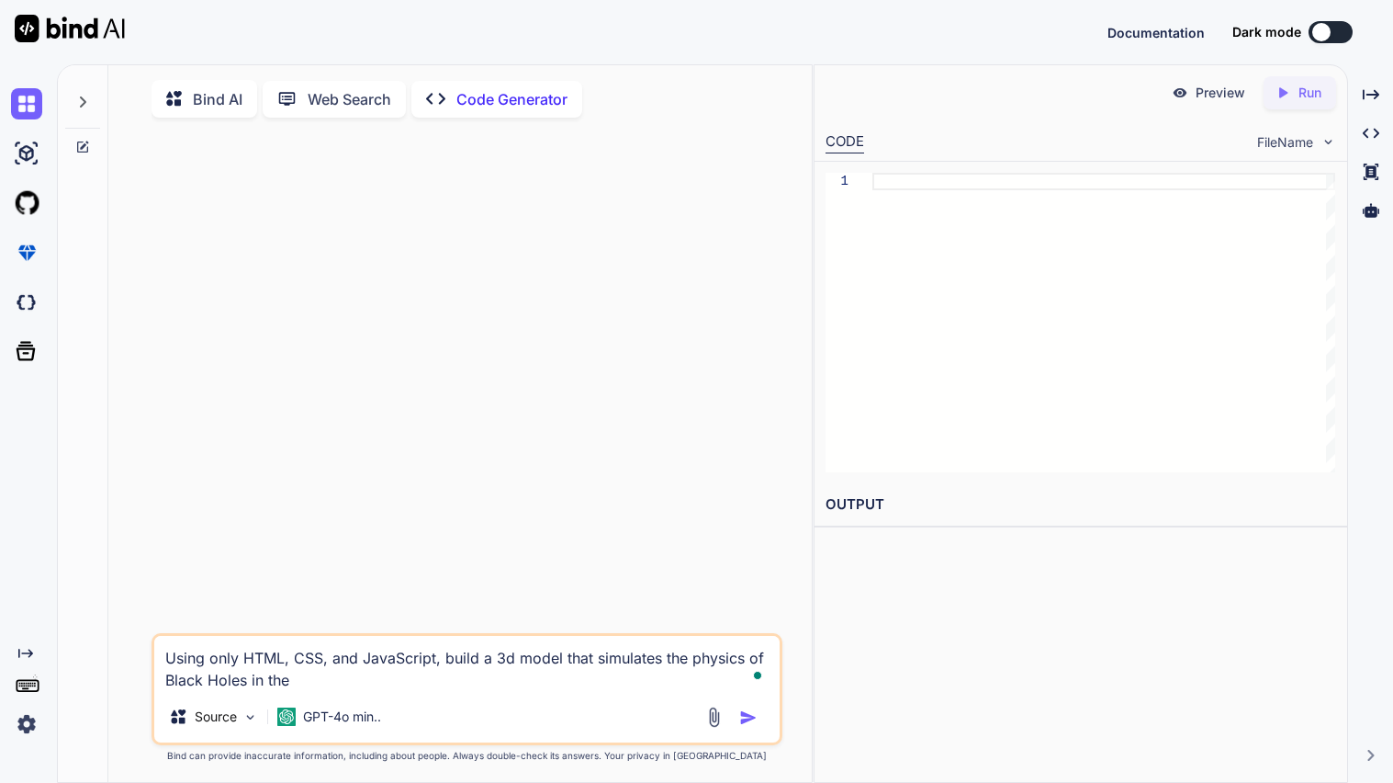
type textarea "Using only HTML, CSS, and JavaScript, build a 3d model that simulates the physi…"
type textarea "x"
type textarea "Using only HTML, CSS, and JavaScript, build a 3d model that simulates the physi…"
type textarea "x"
type textarea "Using only HTML, CSS, and JavaScript, build a 3d model that simulates the physi…"
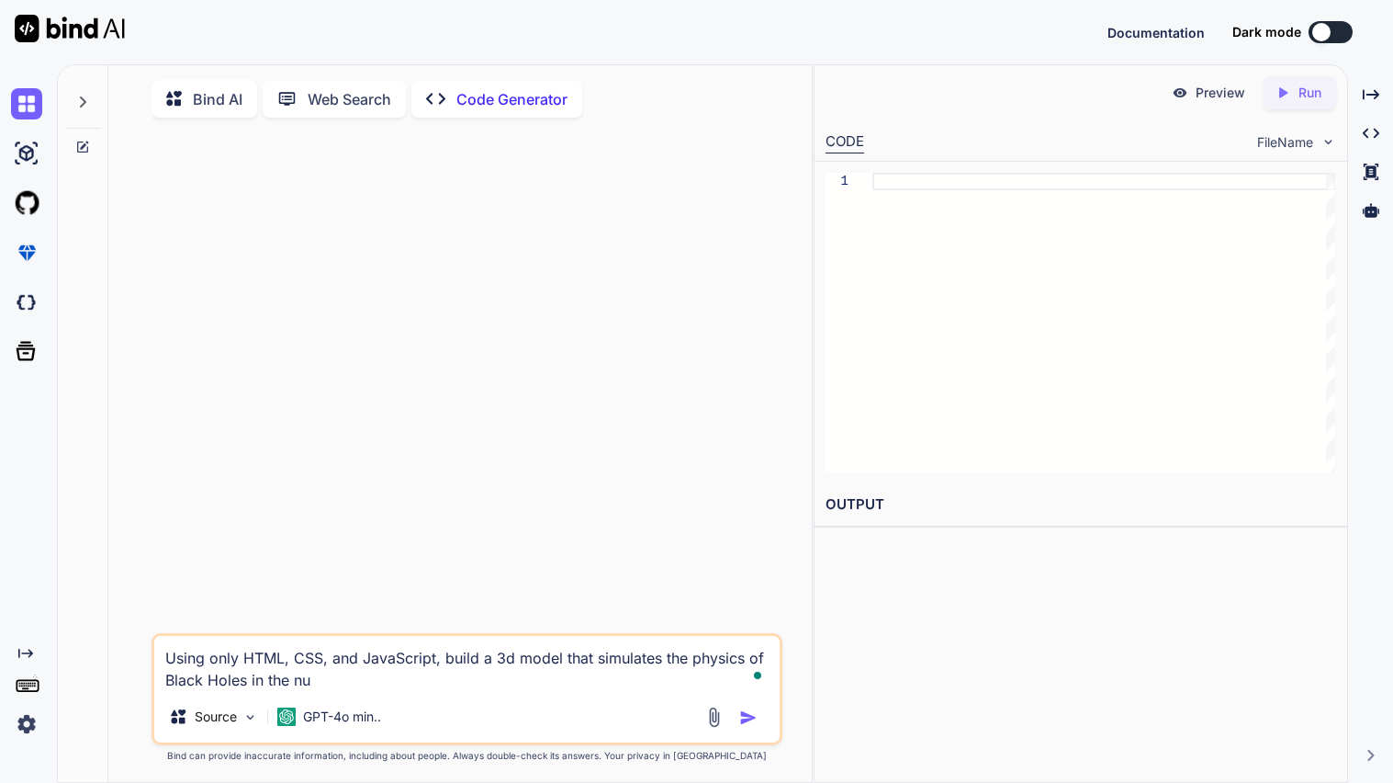
type textarea "x"
click at [742, 721] on img "button" at bounding box center [748, 717] width 18 height 18
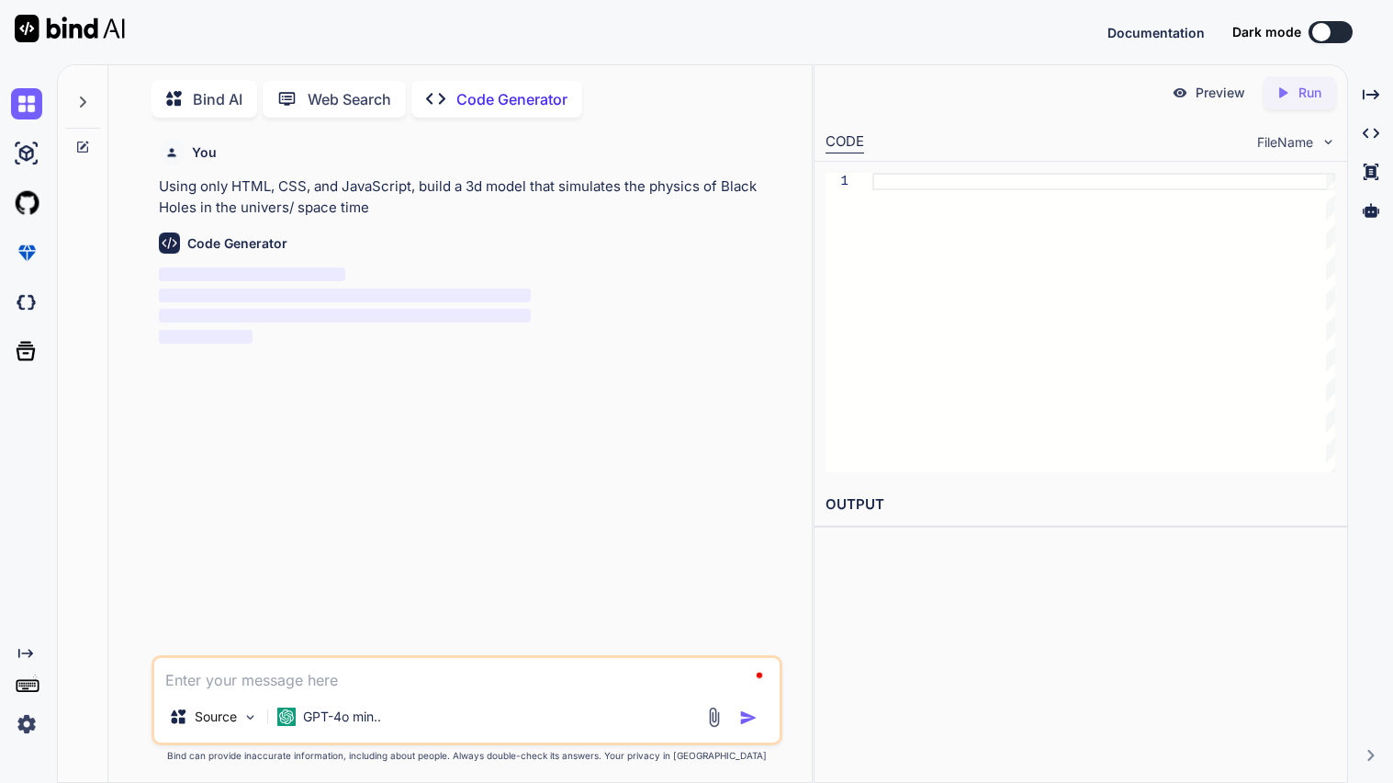
scroll to position [6, 0]
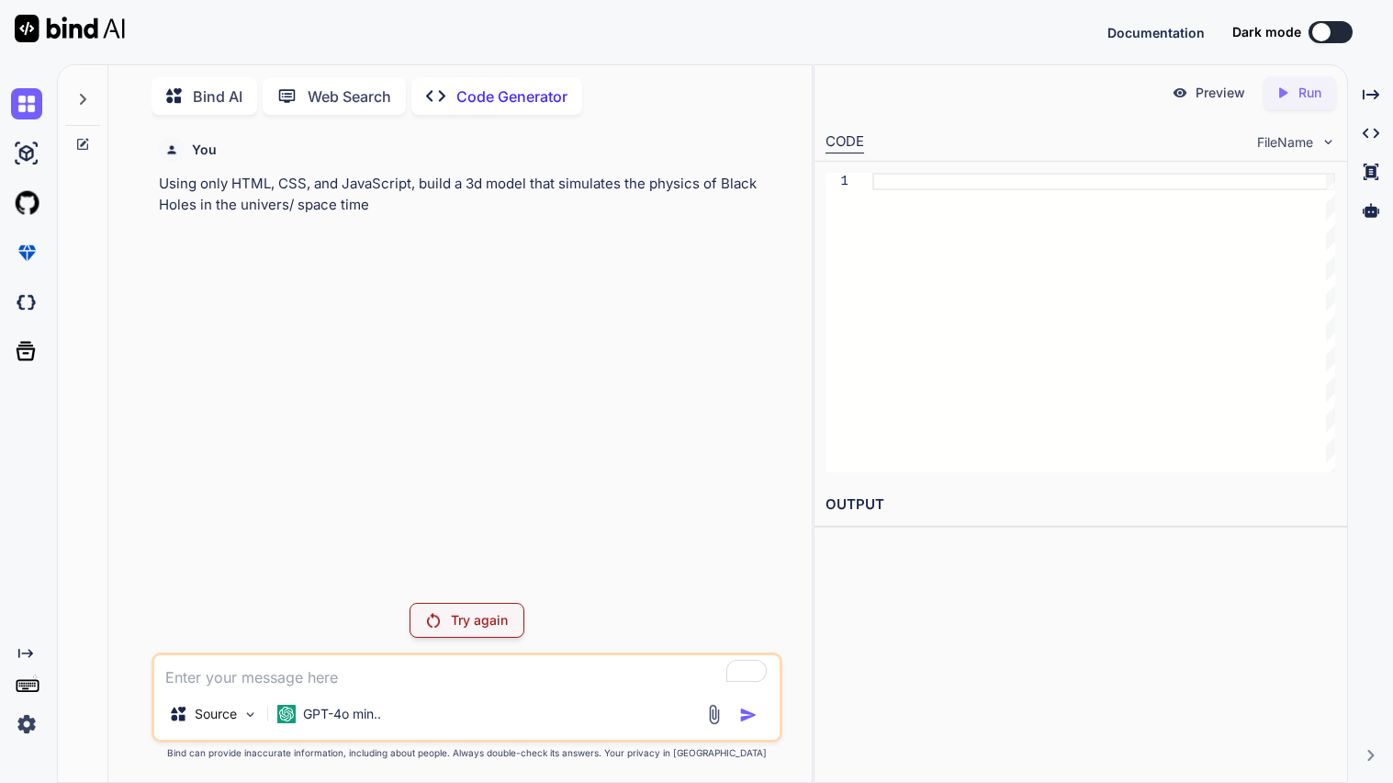
click at [454, 627] on p "Try again" at bounding box center [479, 620] width 57 height 18
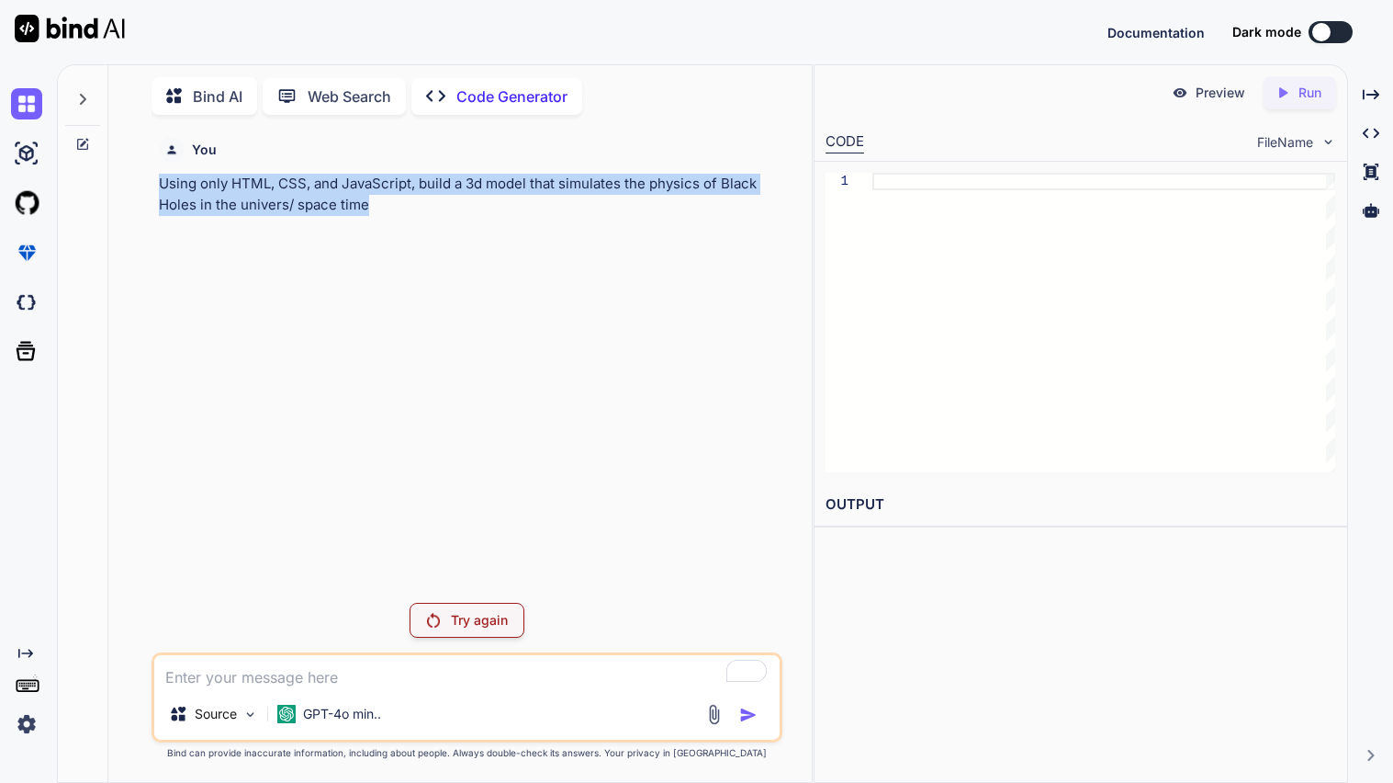
drag, startPoint x: 159, startPoint y: 186, endPoint x: 372, endPoint y: 200, distance: 213.5
click at [372, 200] on p "Using only HTML, CSS, and JavaScript, build a 3d model that simulates the physi…" at bounding box center [469, 194] width 620 height 41
copy p "Using only HTML, CSS, and JavaScript, build a 3d model that simulates the physi…"
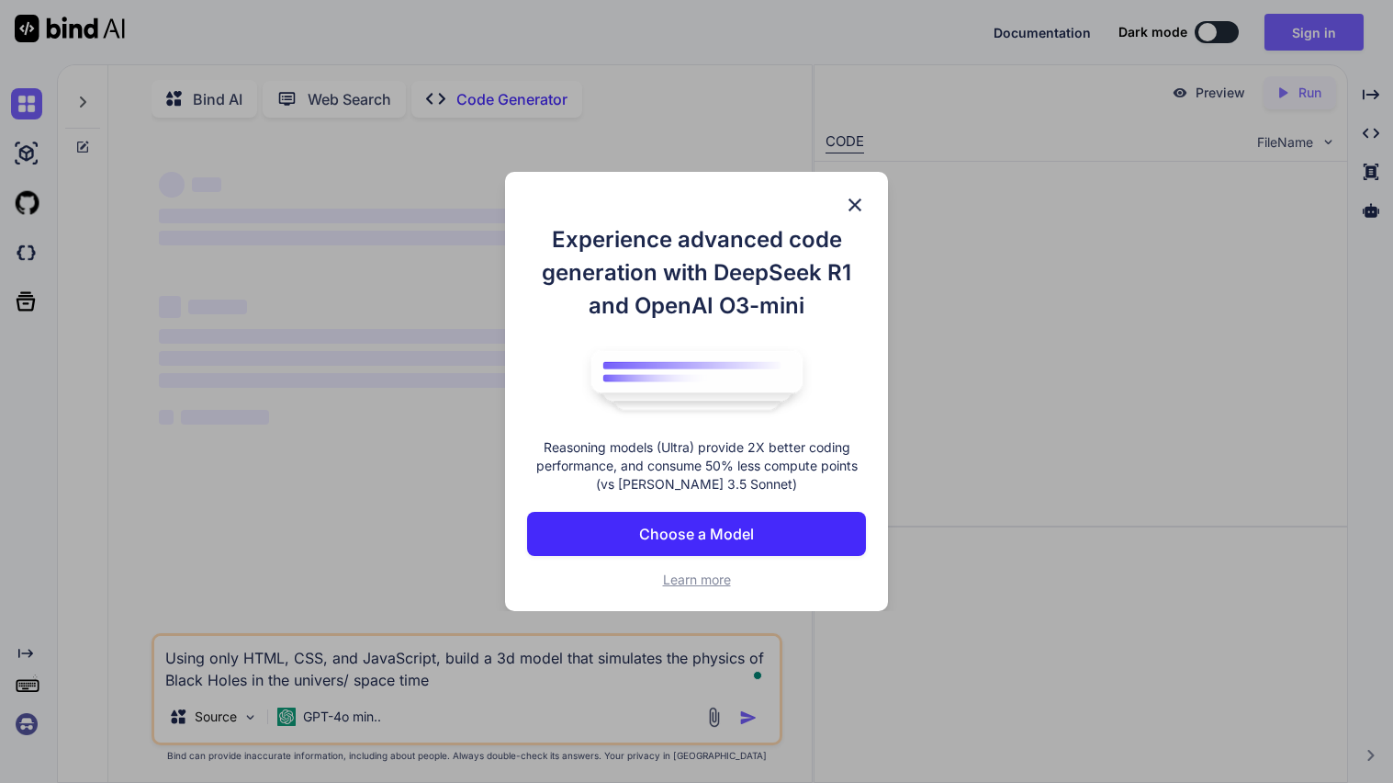
click at [864, 204] on img at bounding box center [855, 205] width 22 height 22
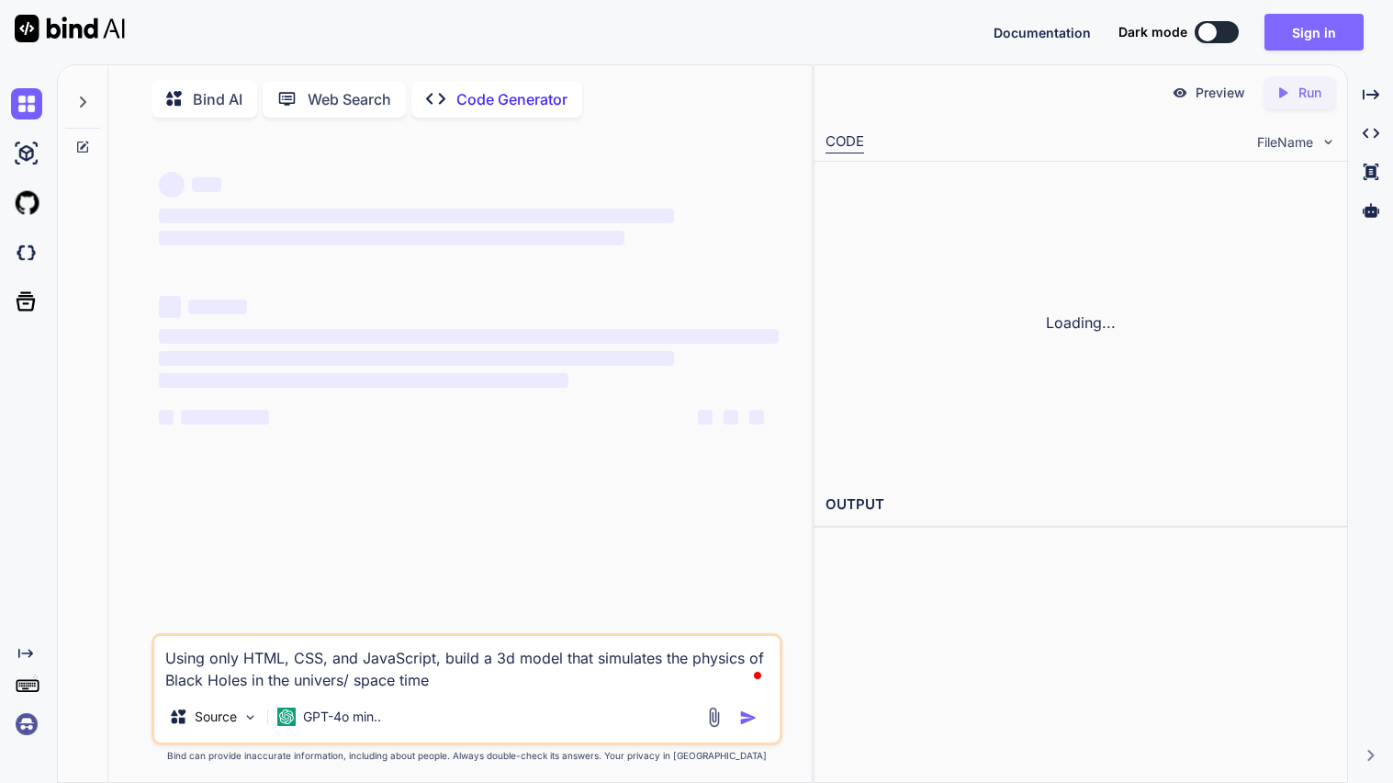
click at [1346, 20] on button "Sign in" at bounding box center [1314, 32] width 99 height 37
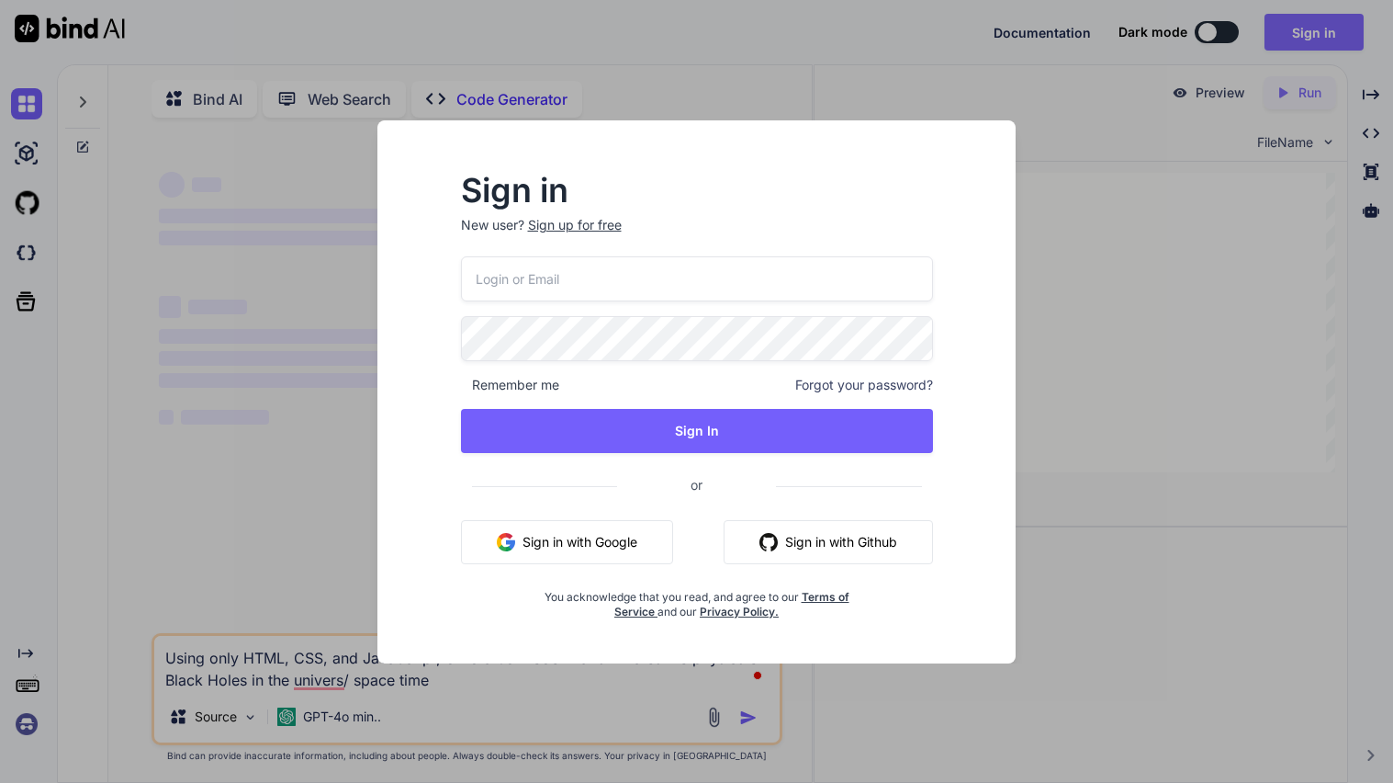
type textarea "x"
type input "[EMAIL_ADDRESS][DOMAIN_NAME]"
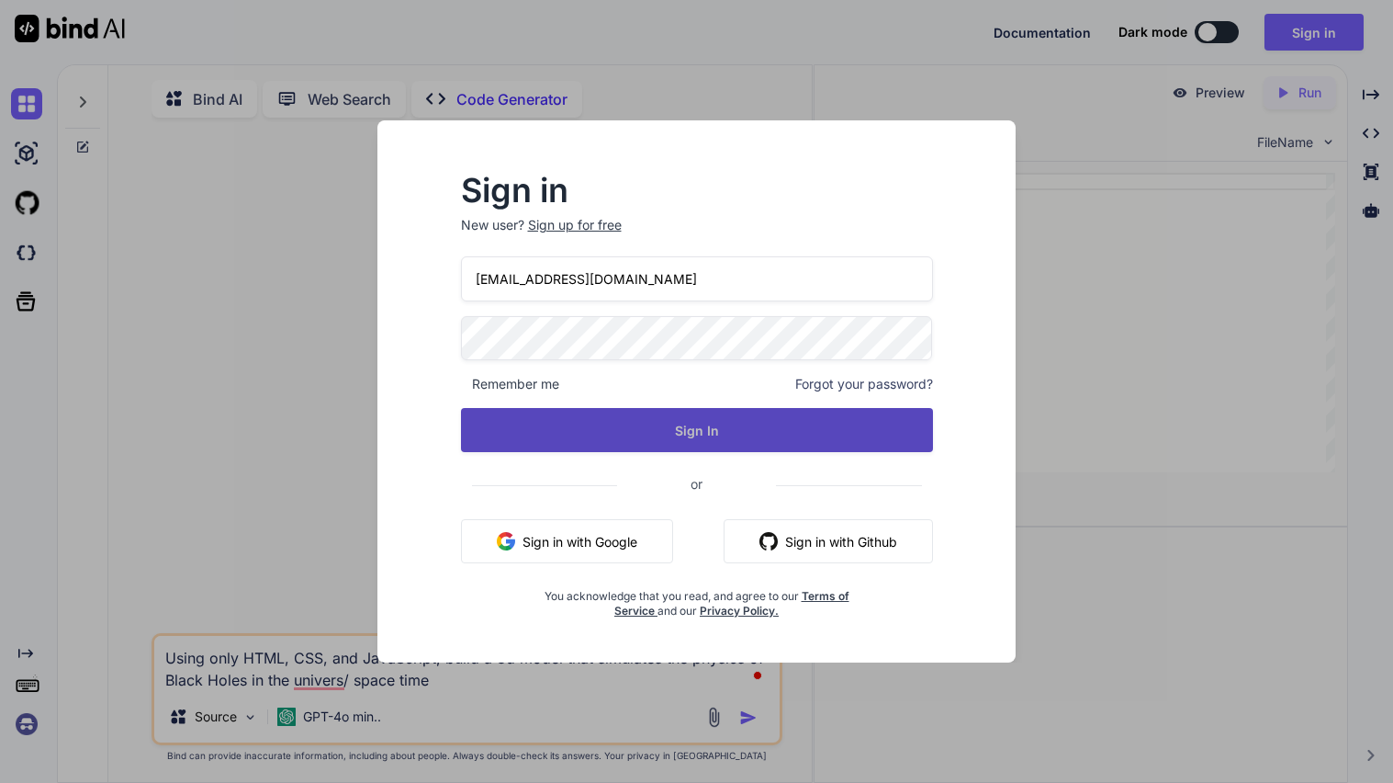
click at [674, 438] on button "Sign In" at bounding box center [697, 430] width 472 height 44
click at [659, 425] on button "Sign In" at bounding box center [697, 430] width 472 height 44
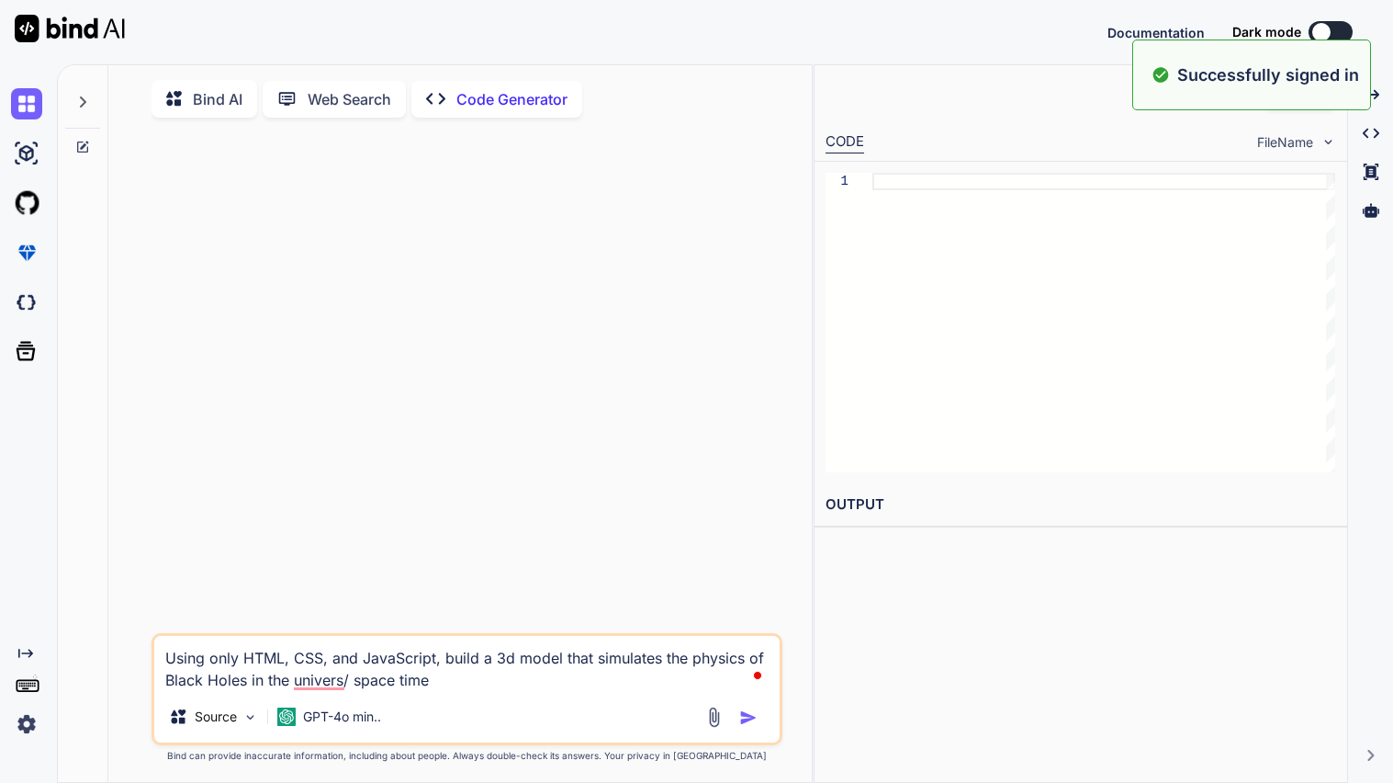
click at [499, 102] on p "Code Generator" at bounding box center [511, 99] width 111 height 22
type textarea "x"
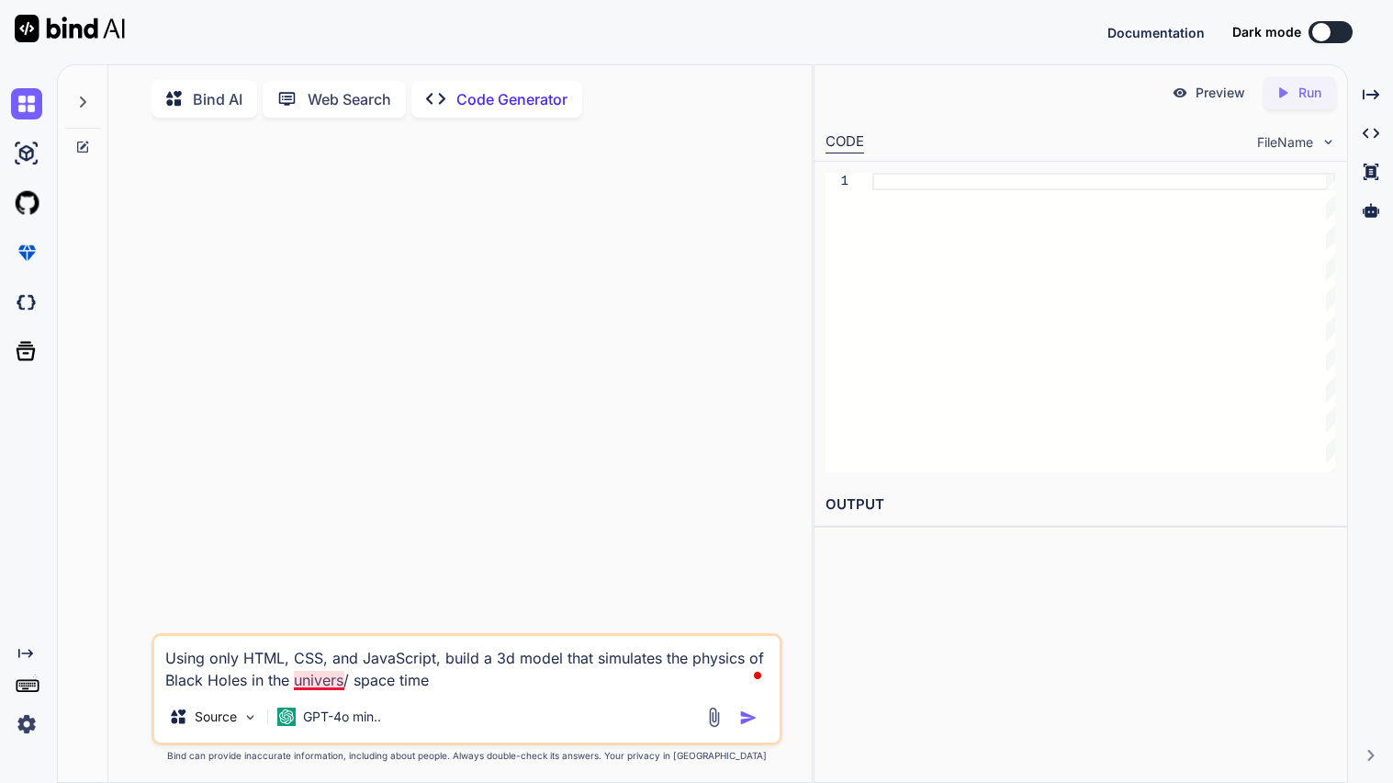
click at [339, 685] on textarea "Using only HTML, CSS, and JavaScript, build a 3d model that simulates the physi…" at bounding box center [466, 663] width 625 height 55
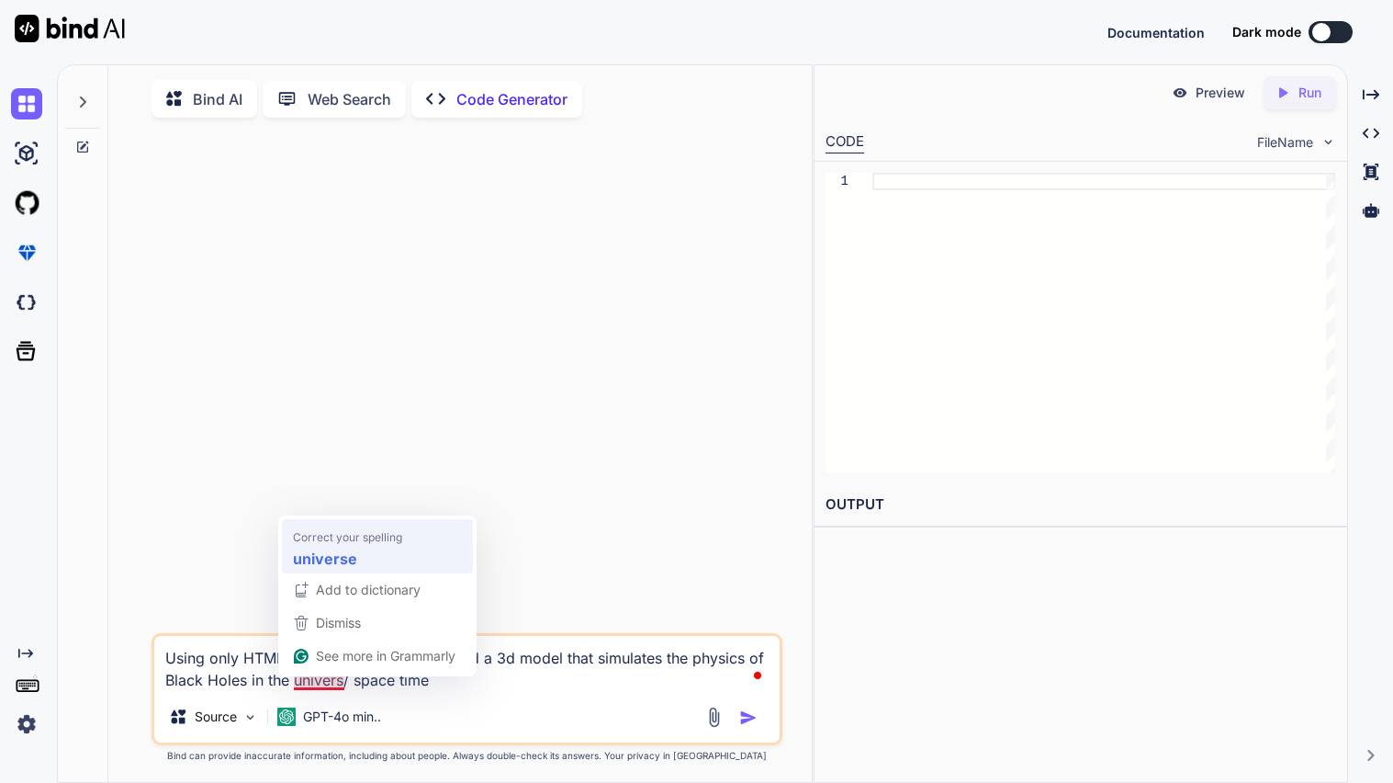
type textarea "Using only HTML, CSS, and JavaScript, build a 3d model that simulates the physi…"
type textarea "x"
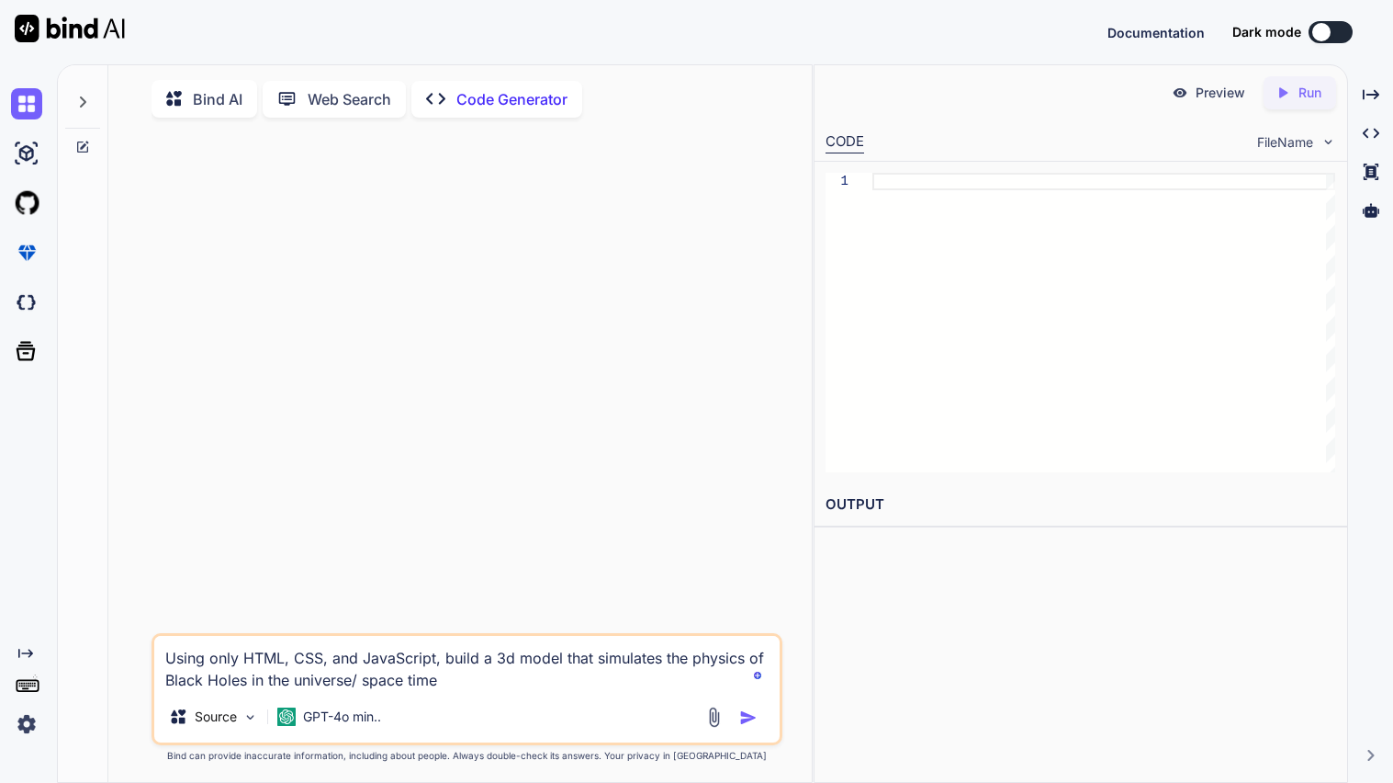
click at [337, 678] on textarea "Using only HTML, CSS, and JavaScript, build a 3d model that simulates the physi…" at bounding box center [466, 663] width 625 height 55
click at [490, 685] on textarea "Using only HTML, CSS, and JavaScript, build a 3d model that simulates the physi…" at bounding box center [466, 663] width 625 height 55
click at [614, 689] on textarea "Using only HTML, CSS, and JavaScript, build a 3d model that simulates the physi…" at bounding box center [466, 663] width 625 height 55
click at [620, 680] on textarea "Using only HTML, CSS, and JavaScript, build a 3d model that simulates the physi…" at bounding box center [466, 663] width 625 height 55
type textarea "Using only HTML, CSS, and JavaScript, build a 3d model that simulates the physi…"
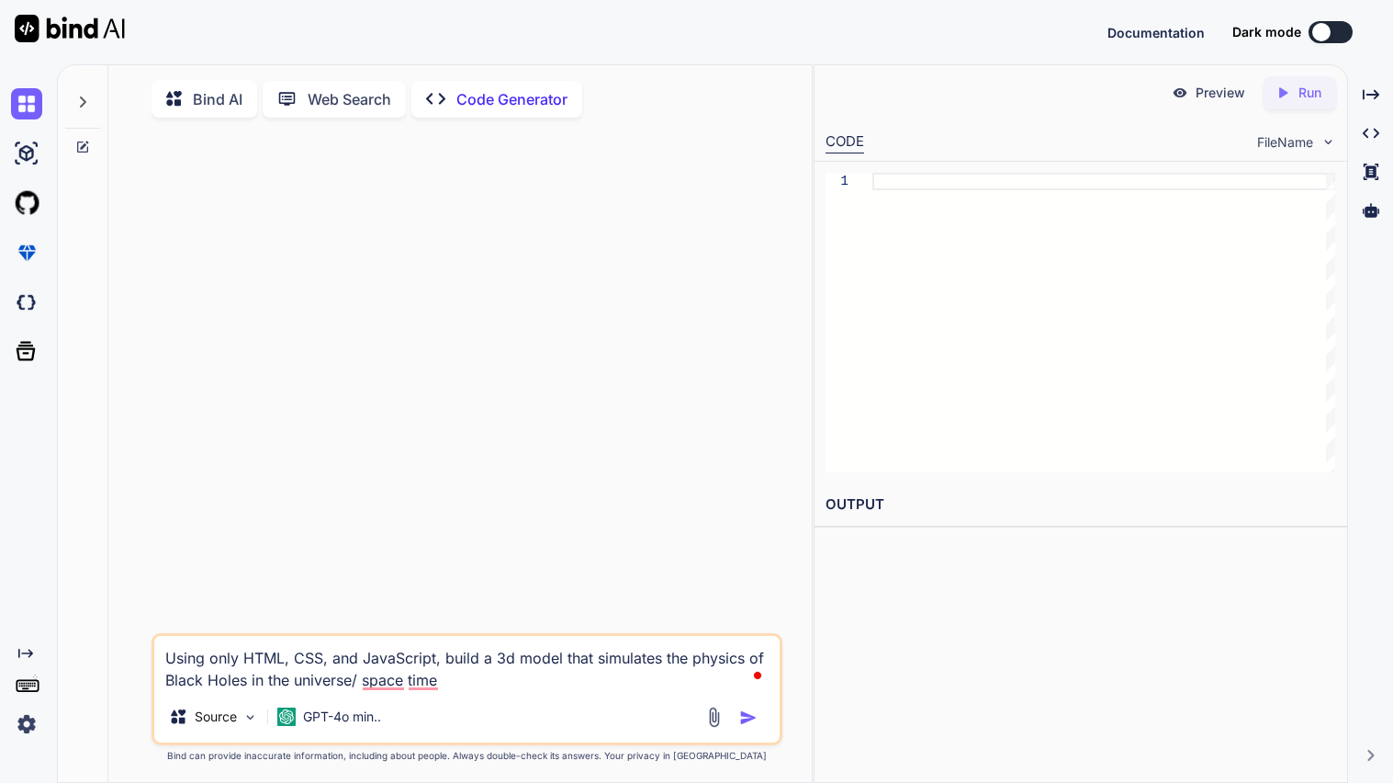
click at [750, 719] on img "button" at bounding box center [748, 717] width 18 height 18
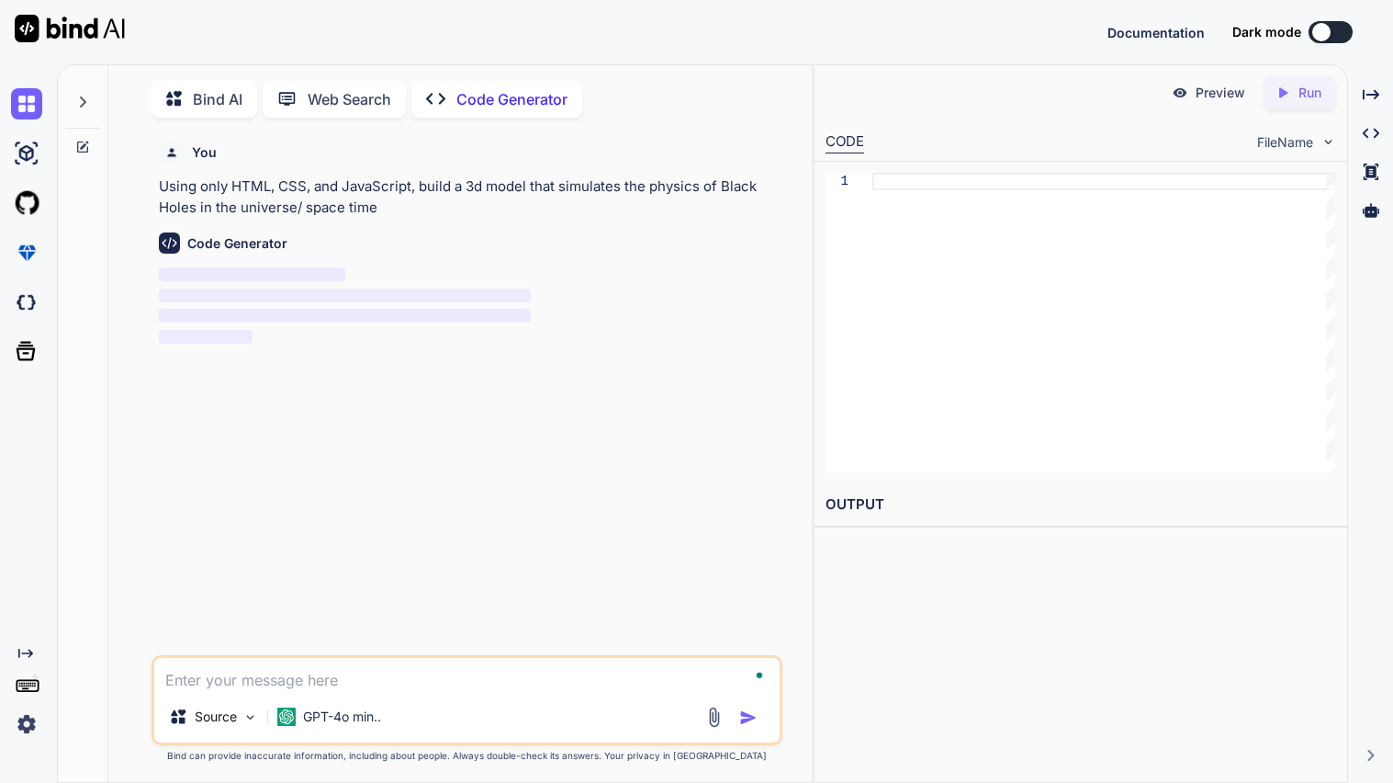
scroll to position [6, 0]
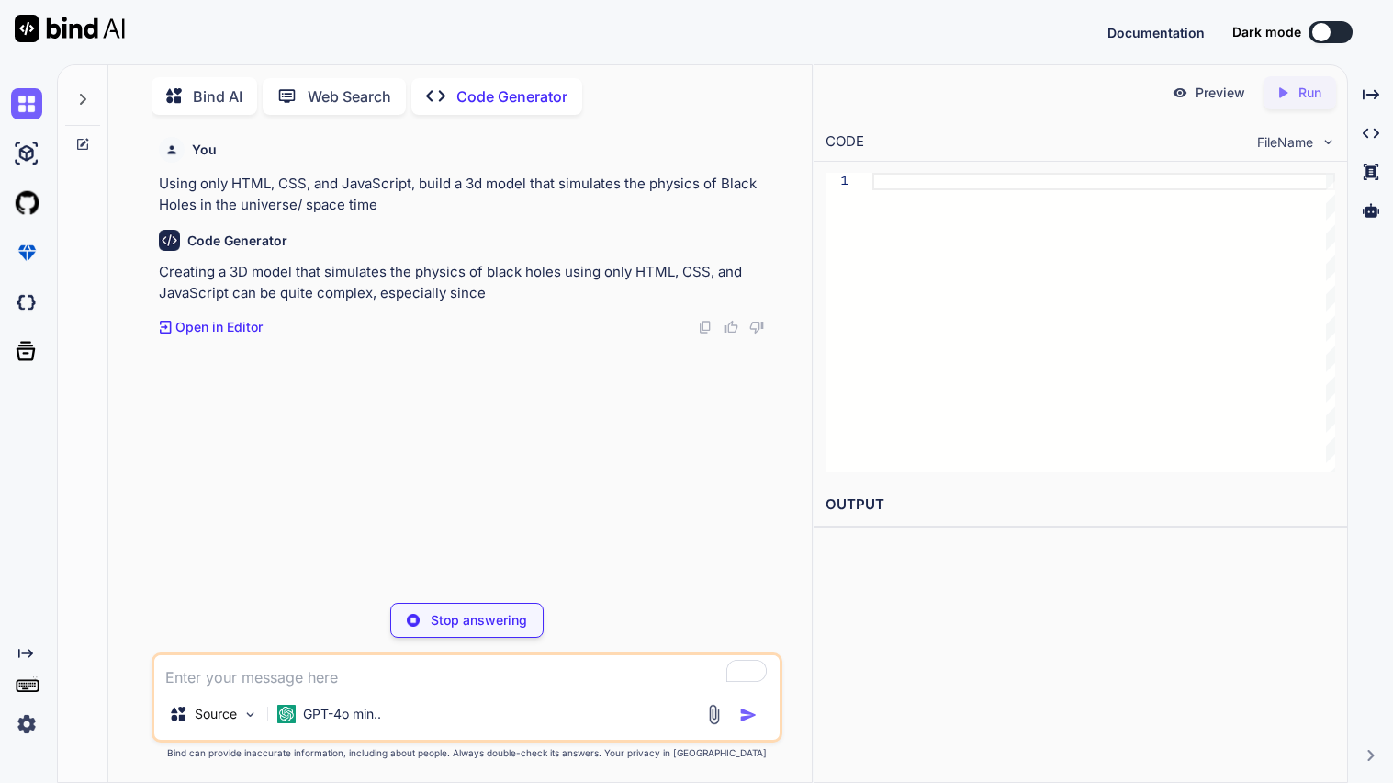
click at [1324, 33] on div at bounding box center [1321, 32] width 18 height 18
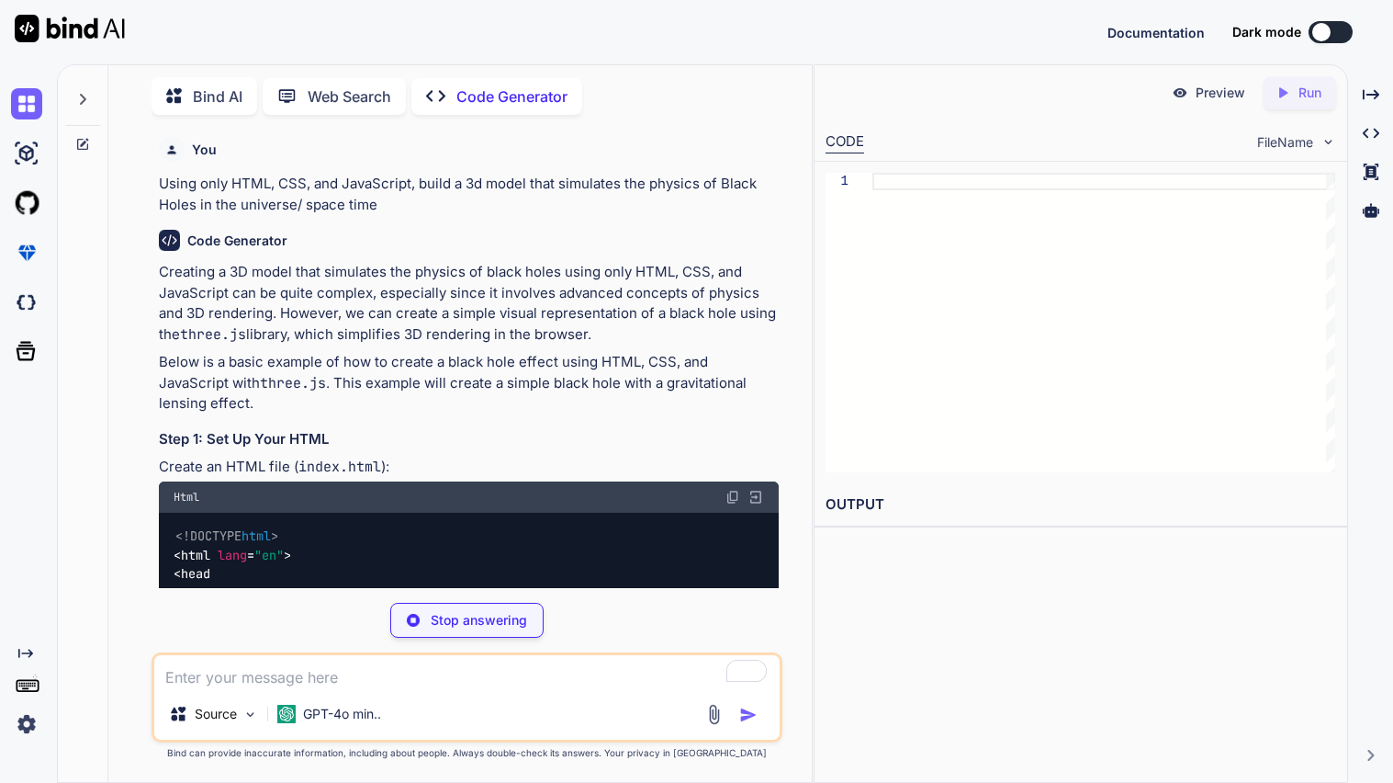
click at [1331, 33] on button at bounding box center [1331, 32] width 44 height 22
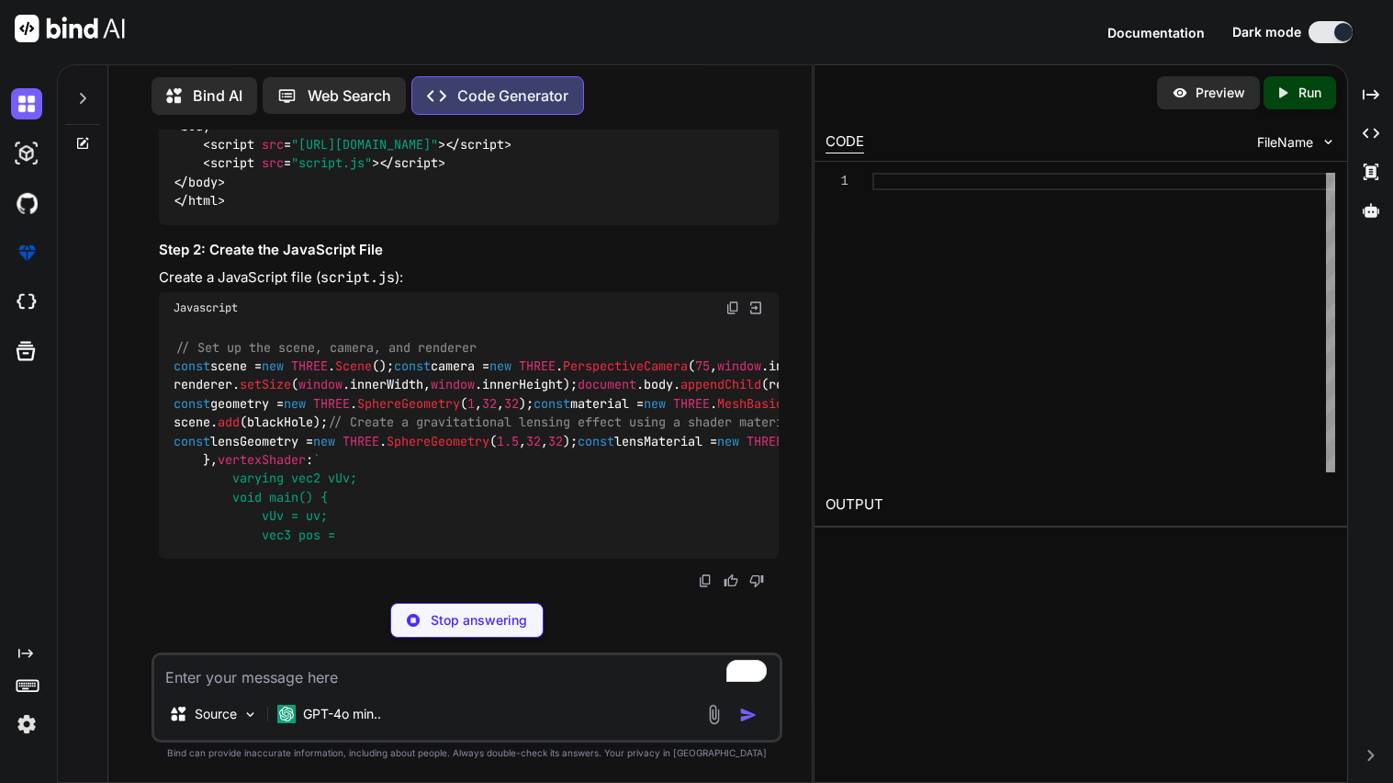
scroll to position [856, 0]
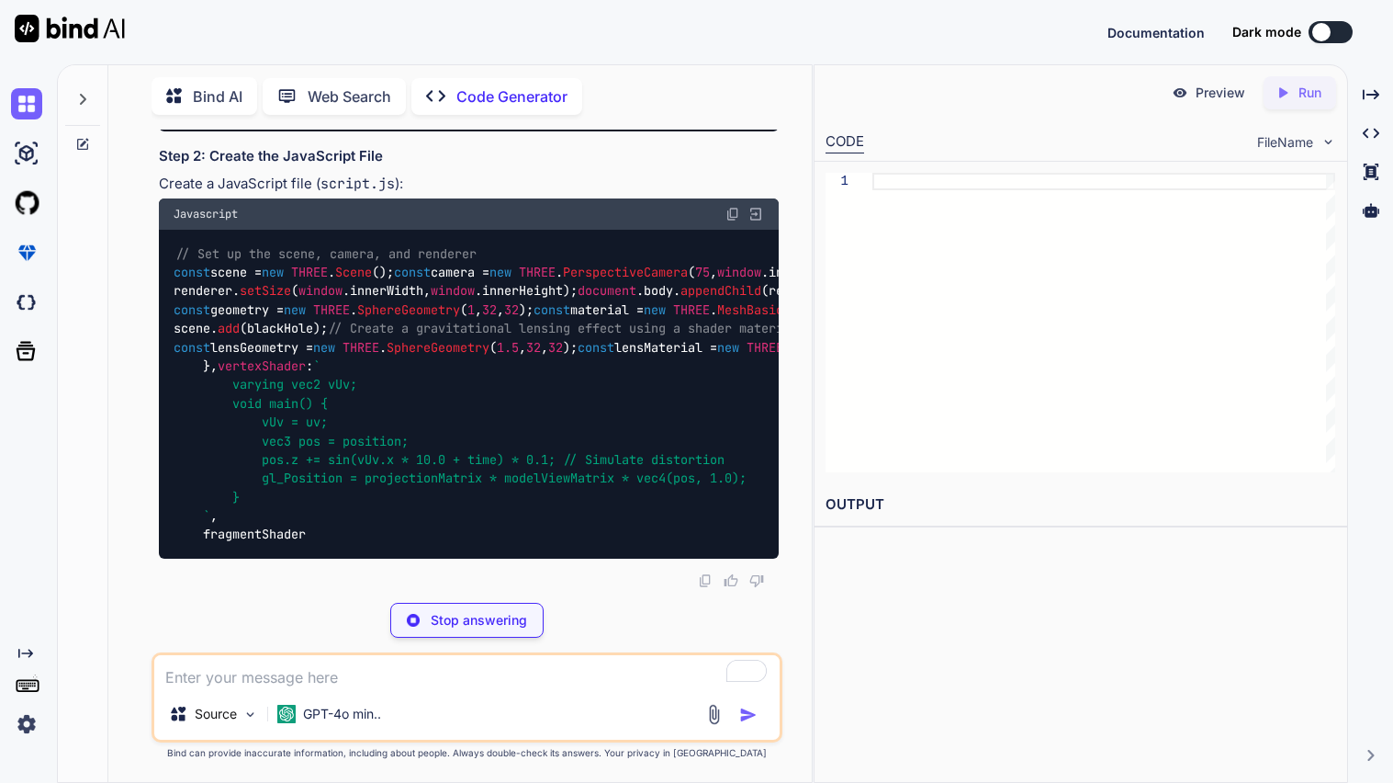
type textarea "x"
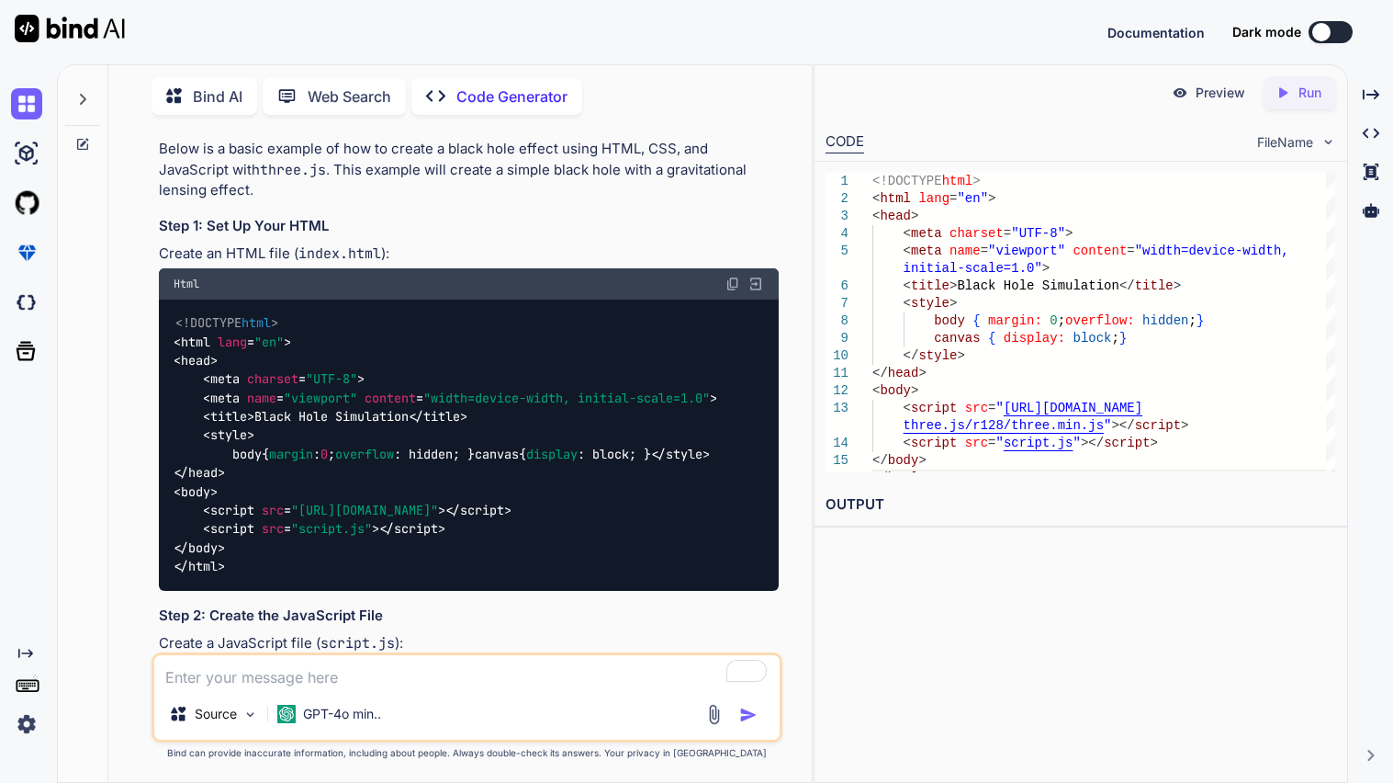
scroll to position [151, 0]
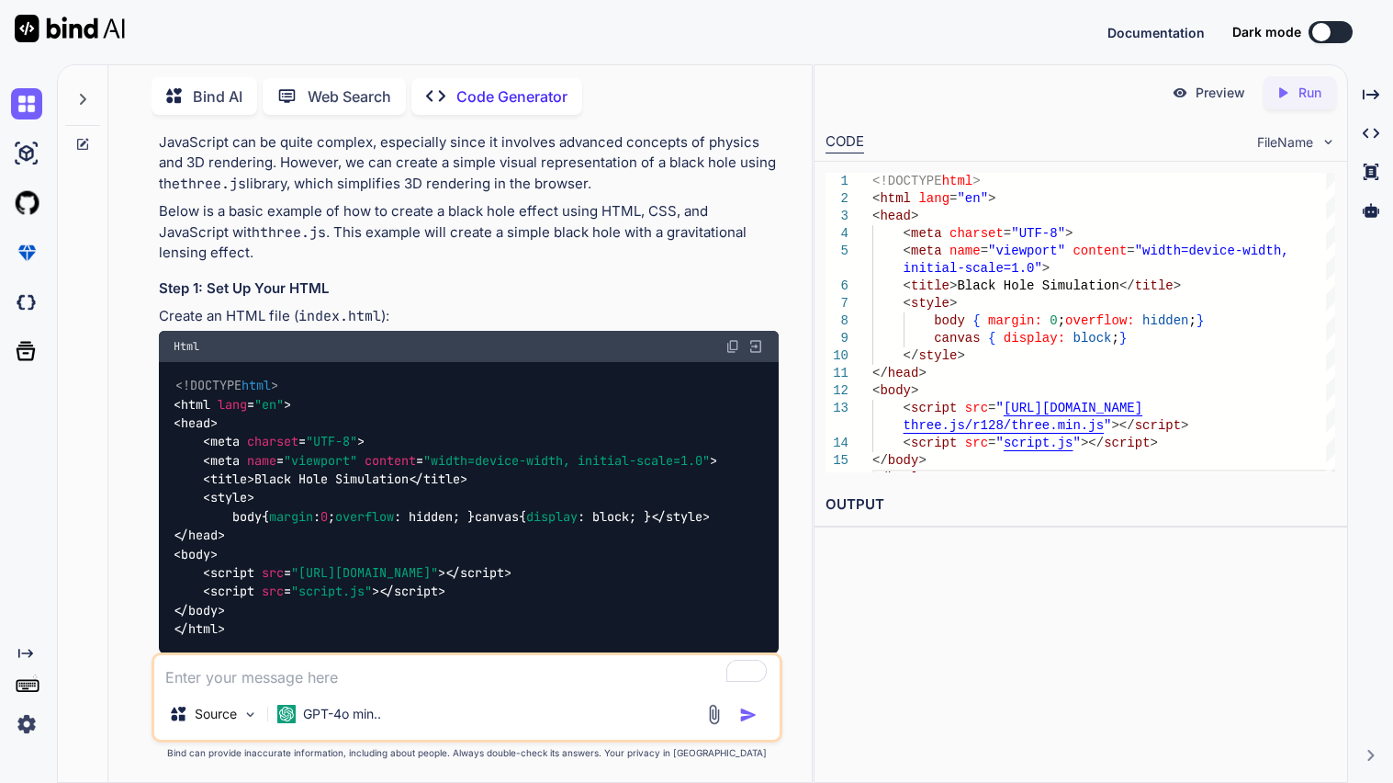
click at [728, 339] on img at bounding box center [733, 346] width 15 height 15
click at [1341, 32] on button at bounding box center [1331, 32] width 44 height 22
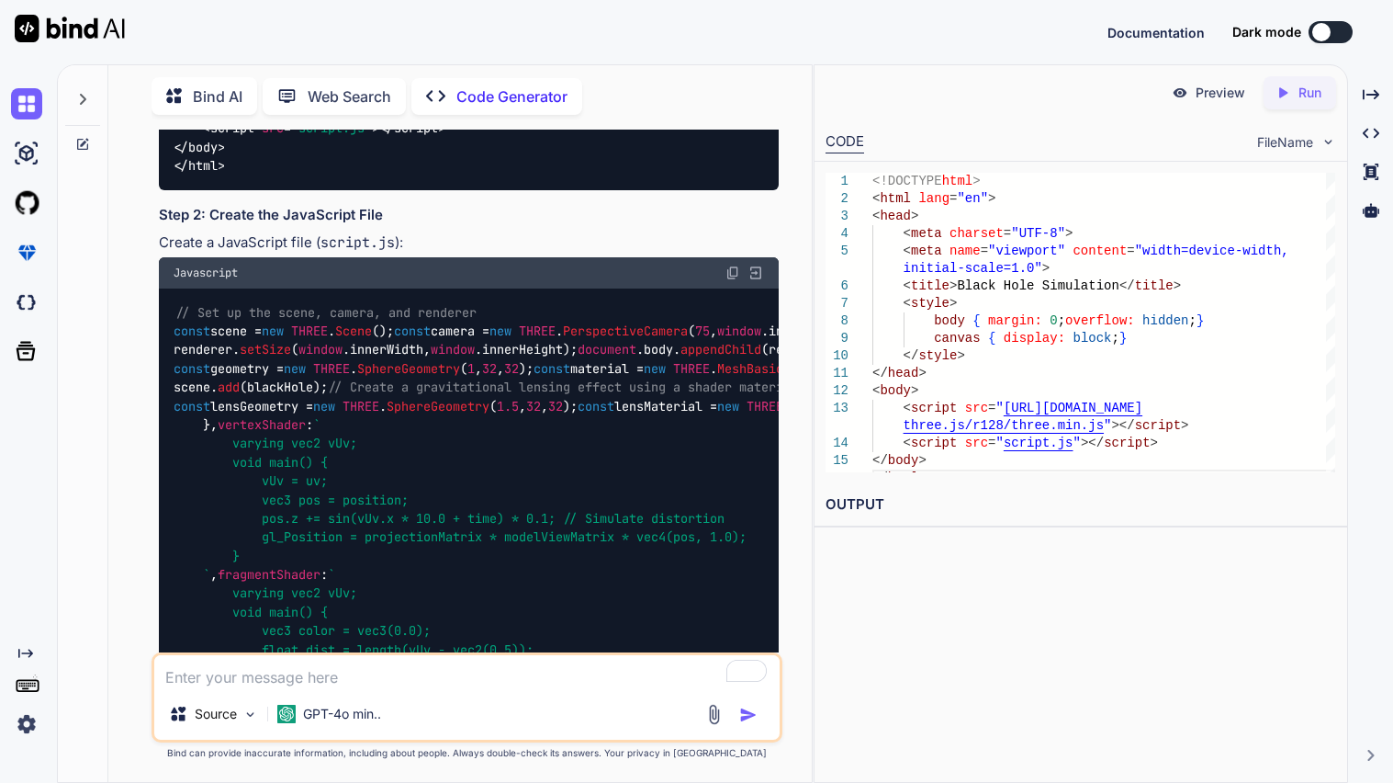
scroll to position [614, 0]
click at [1335, 38] on button at bounding box center [1331, 32] width 44 height 22
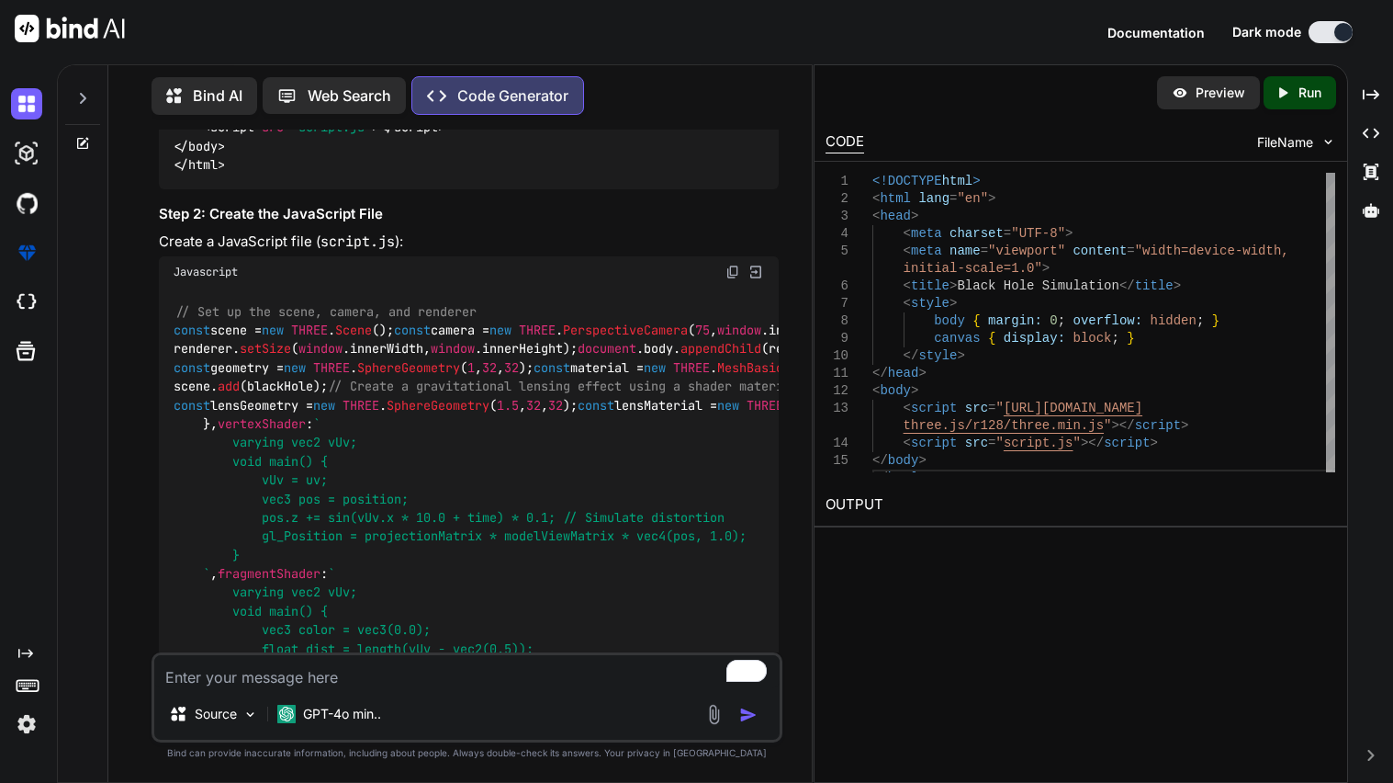
click at [730, 279] on img at bounding box center [733, 272] width 15 height 15
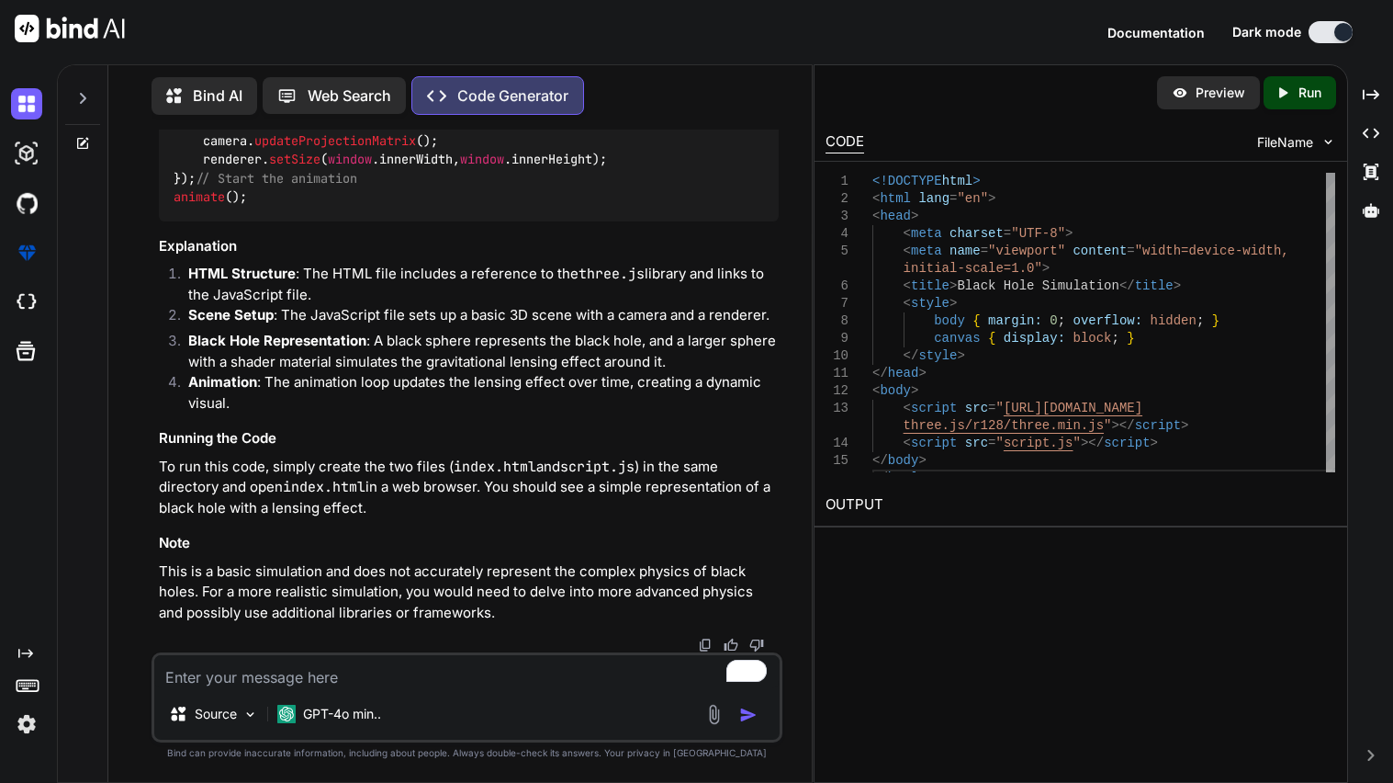
scroll to position [1923, 0]
click at [347, 688] on textarea "To enrich screen reader interactions, please activate Accessibility in Grammarl…" at bounding box center [466, 671] width 625 height 33
click at [292, 668] on textarea "To enrich screen reader interactions, please activate Accessibility in Grammarl…" at bounding box center [466, 671] width 625 height 33
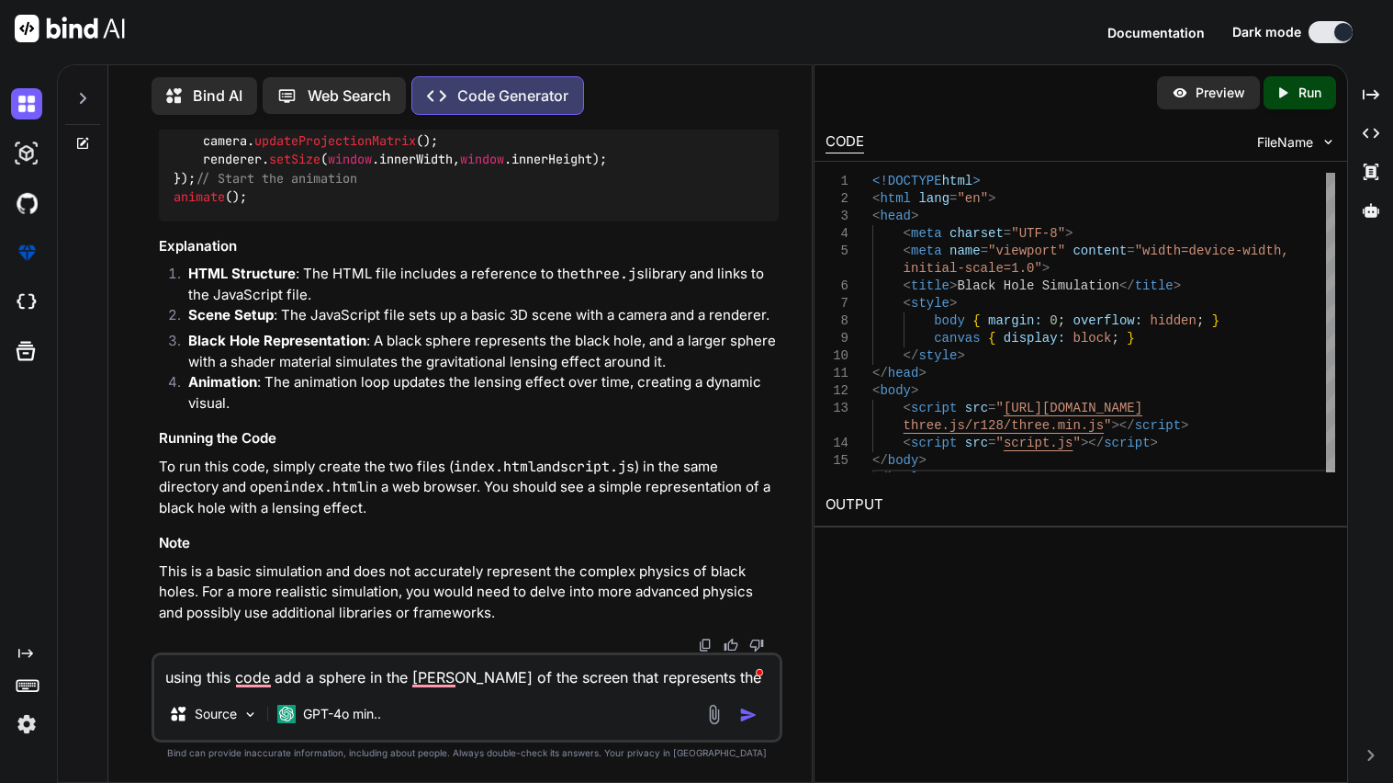
click at [420, 680] on textarea "using this code add a sphere in the [PERSON_NAME] of the screen that represents…" at bounding box center [466, 671] width 625 height 33
click at [244, 679] on textarea "using this code add a sphere in the center of the screen that represents the bl…" at bounding box center [466, 671] width 625 height 33
click at [179, 670] on textarea "using this code, add a sphere in the center of the screen that represents the b…" at bounding box center [466, 671] width 625 height 33
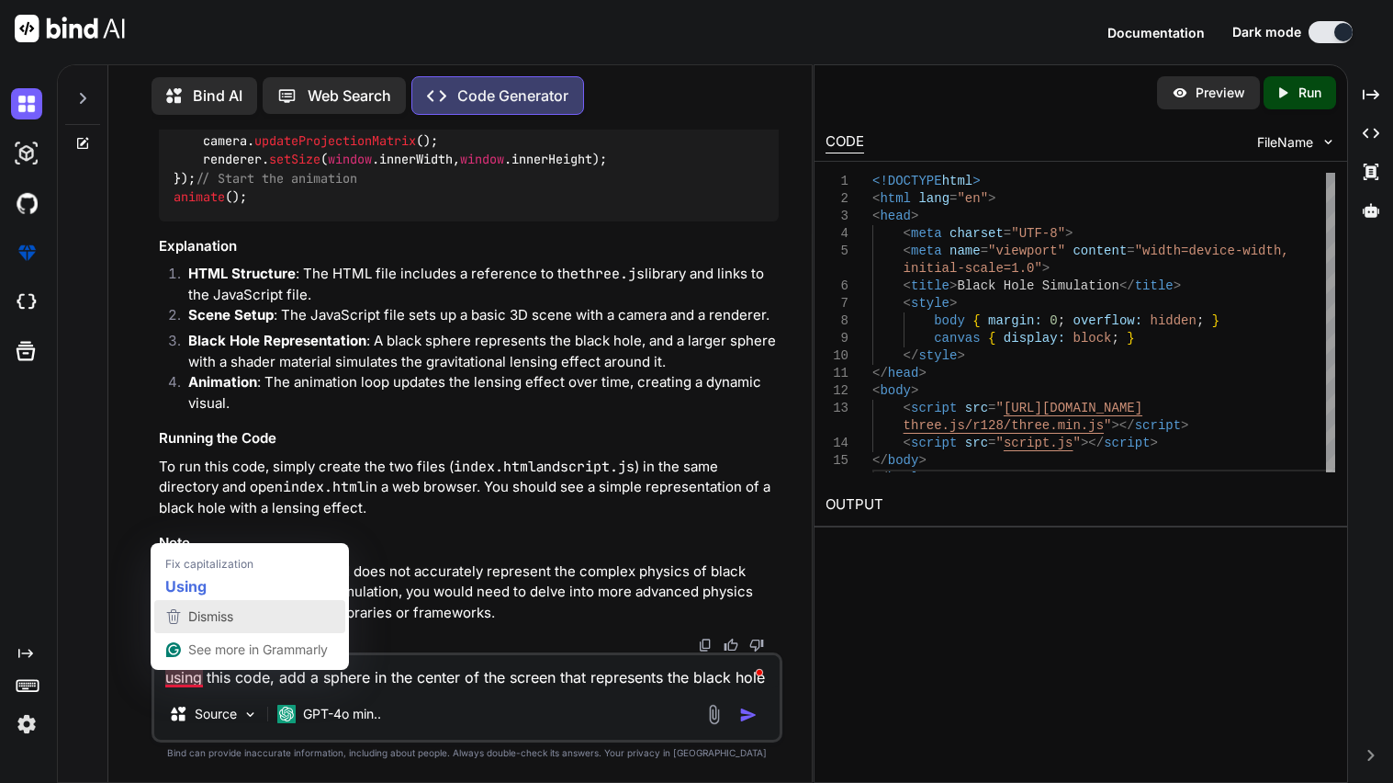
click at [188, 600] on button "Dismiss" at bounding box center [249, 616] width 191 height 33
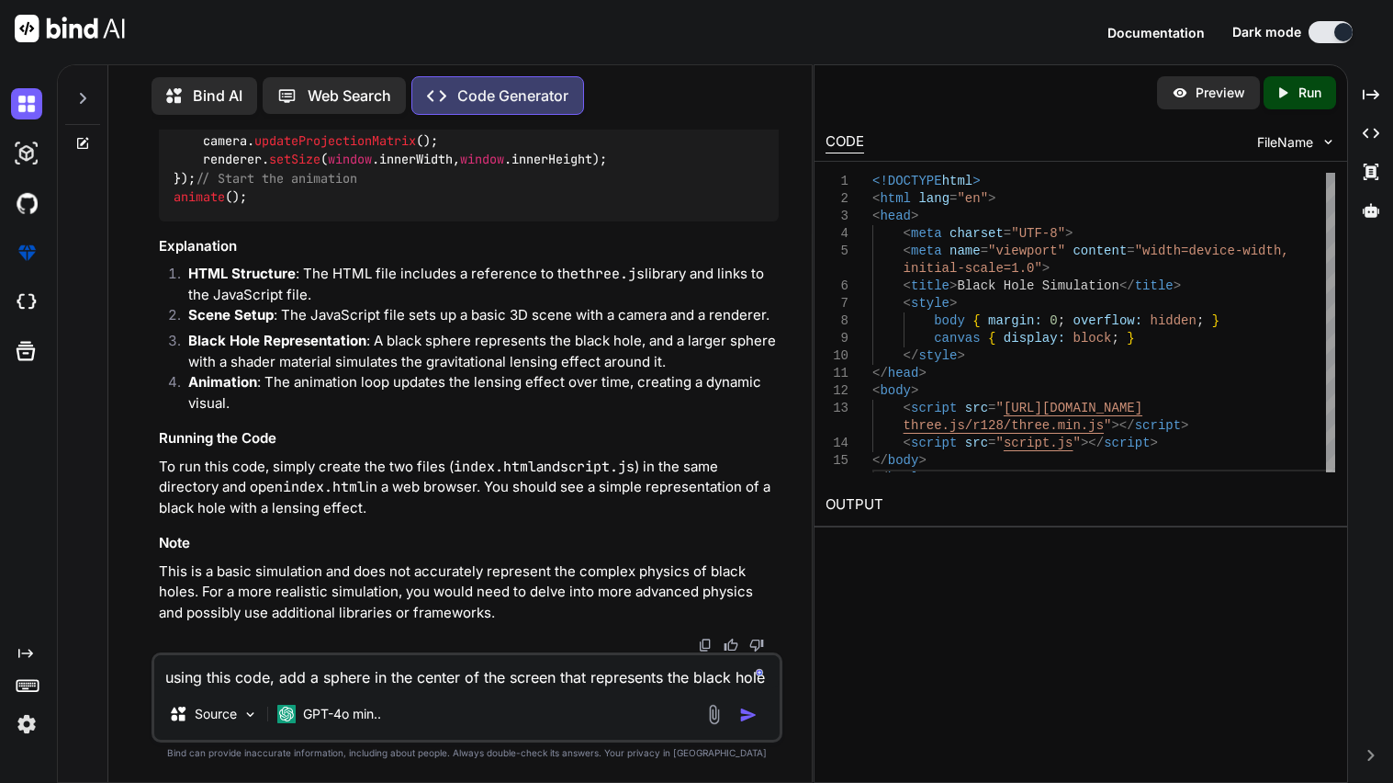
click at [167, 678] on textarea "using this code, add a sphere in the center of the screen that represents the b…" at bounding box center [466, 671] width 625 height 33
click at [479, 675] on textarea "Using this code, add a sphere in the center of the screen that represents the b…" at bounding box center [466, 671] width 625 height 33
click at [771, 683] on textarea "Using this code, add a sphere in the center of the screen that represents the b…" at bounding box center [466, 671] width 625 height 33
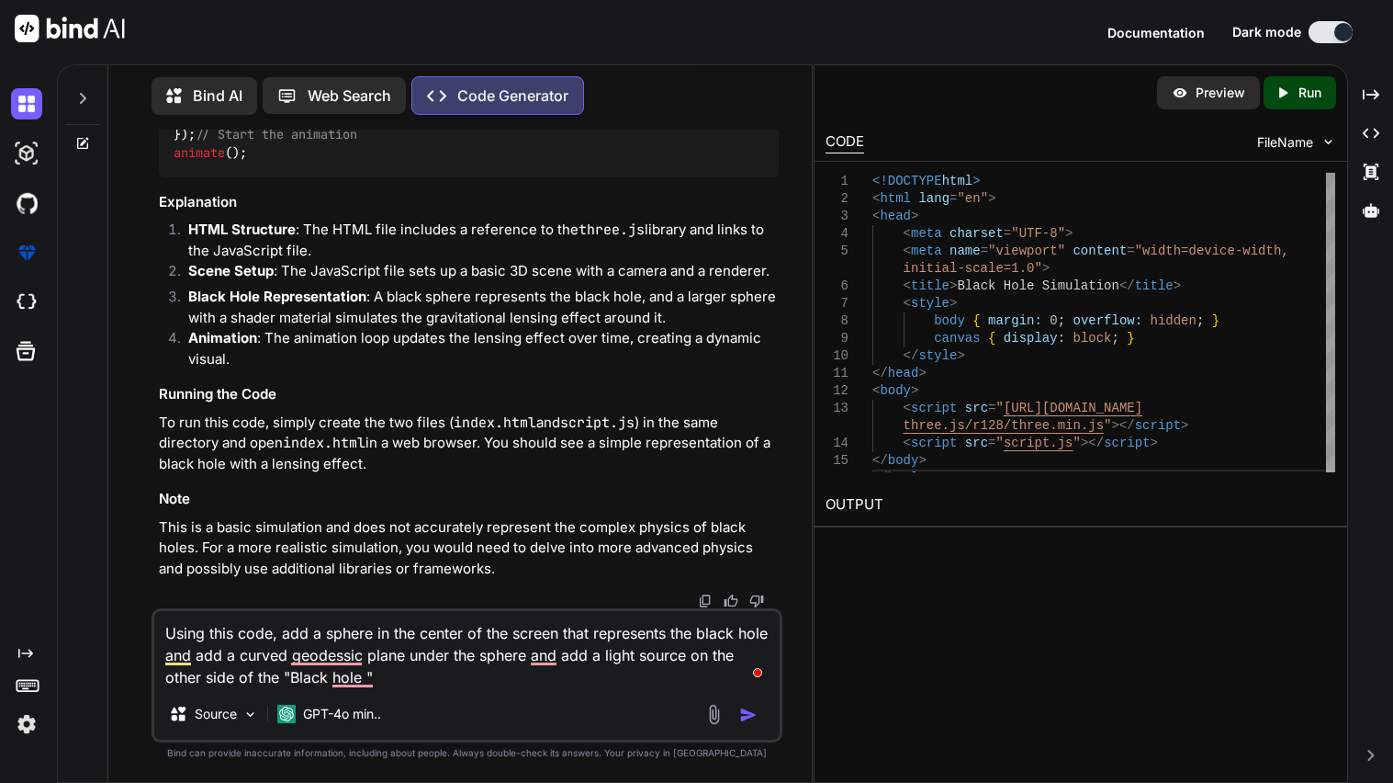
click at [341, 679] on textarea "Using this code, add a sphere in the center of the screen that represents the b…" at bounding box center [466, 649] width 625 height 77
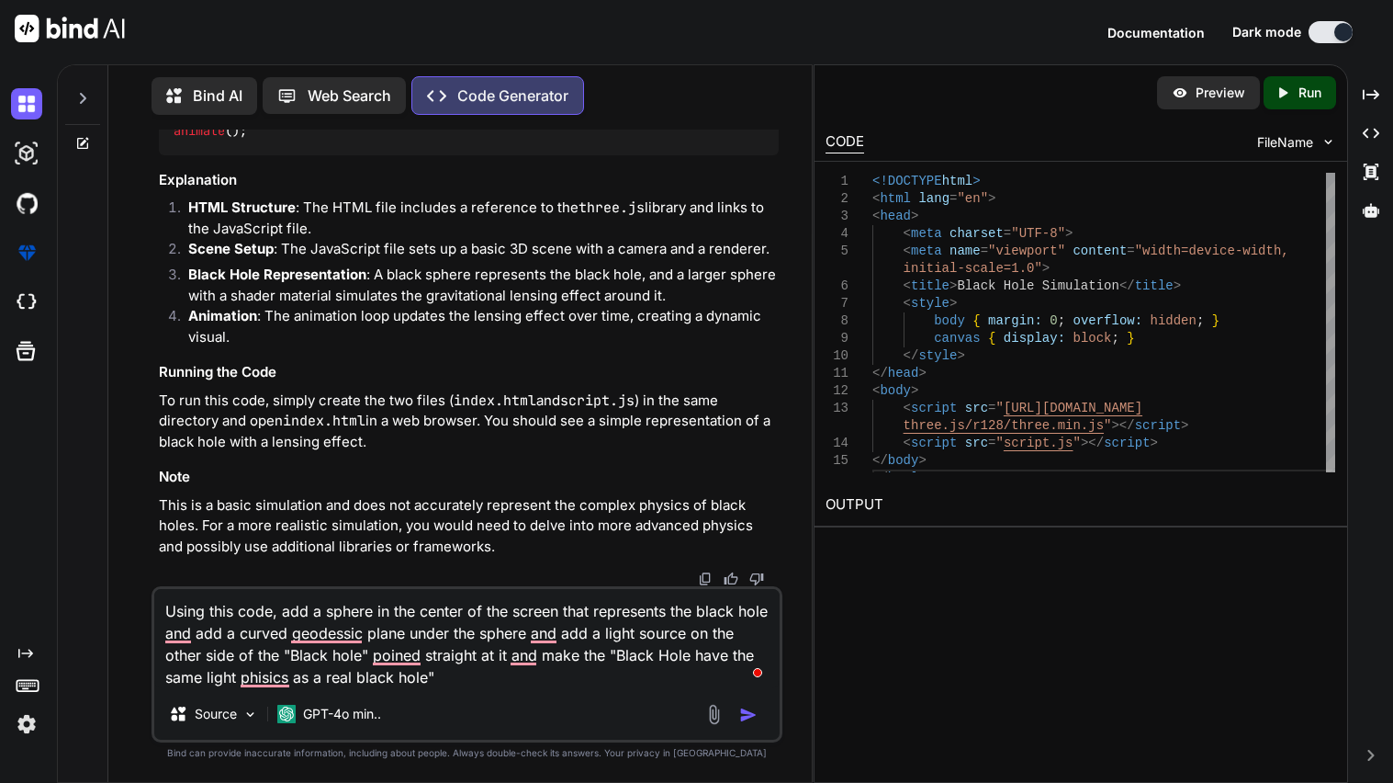
paste textarea "<!DOCTYPE html> <html lang="en"> <head> <meta charset="UTF-8"> <meta name="view…"
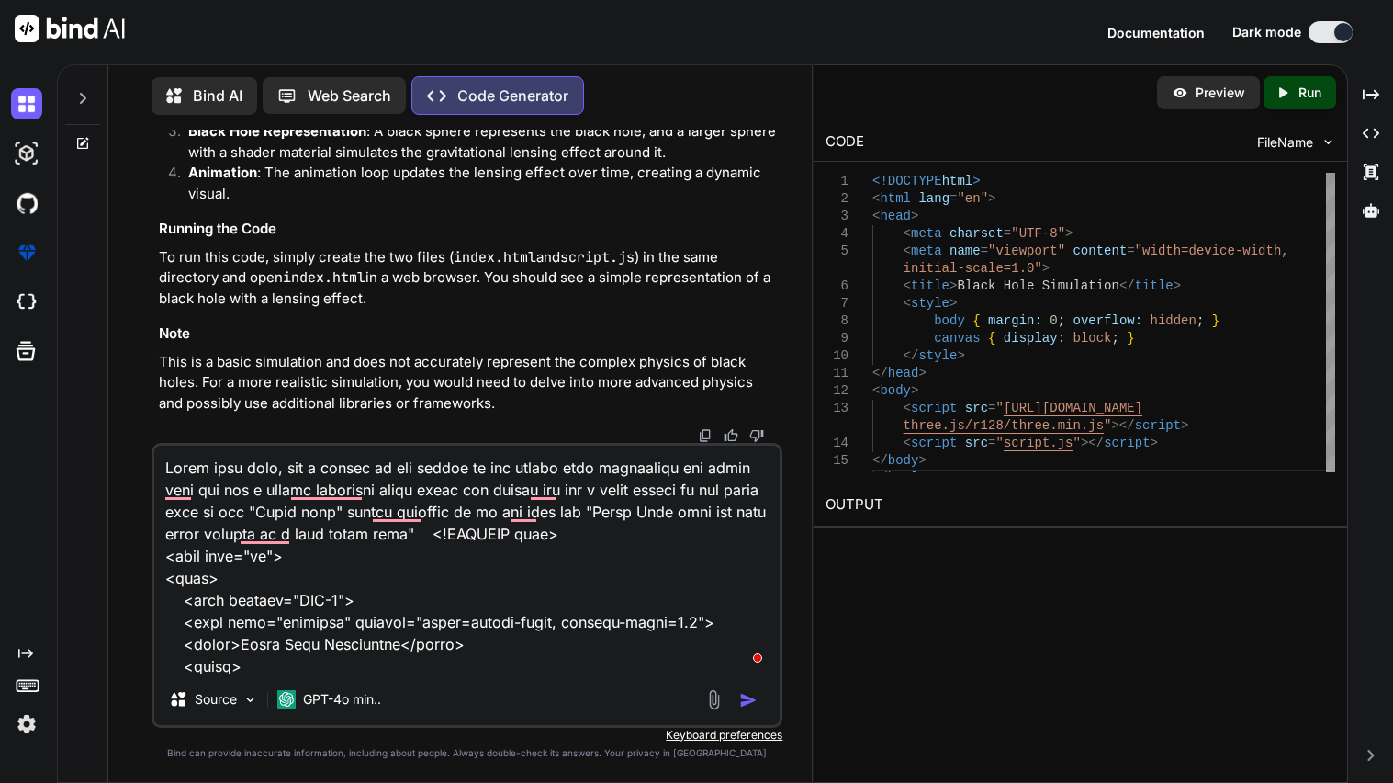
scroll to position [1720, 0]
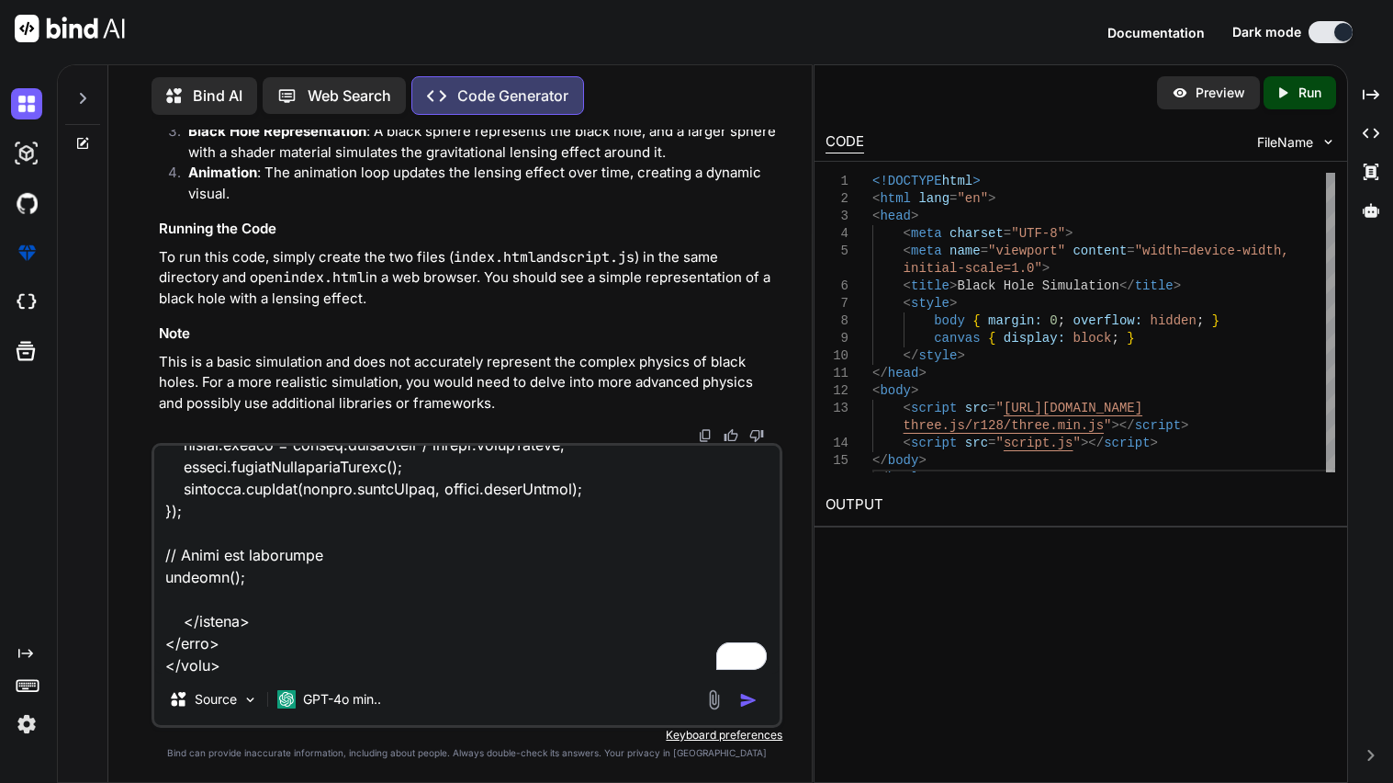
type textarea "Using this code, add a sphere in the center of the screen that represents the b…"
click at [743, 701] on img "button" at bounding box center [748, 700] width 18 height 18
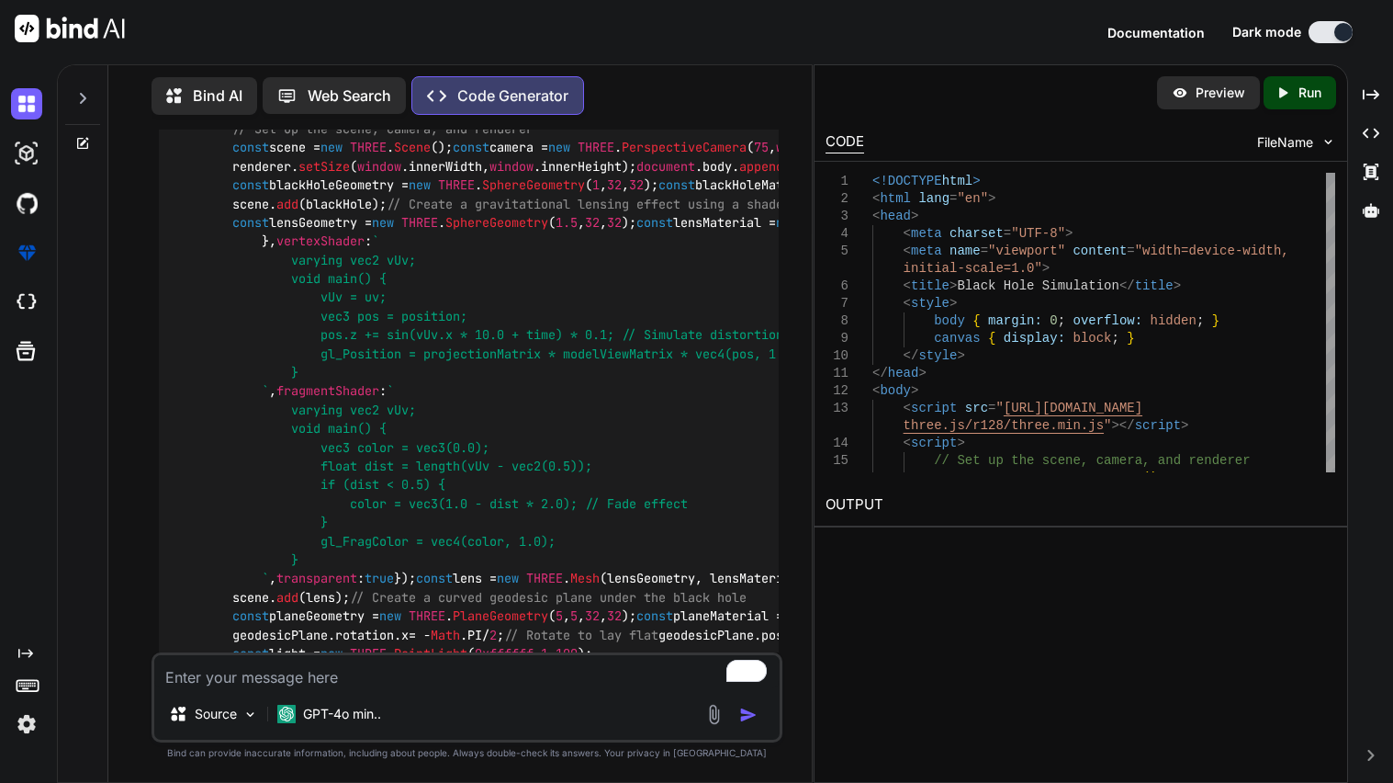
scroll to position [3013, 0]
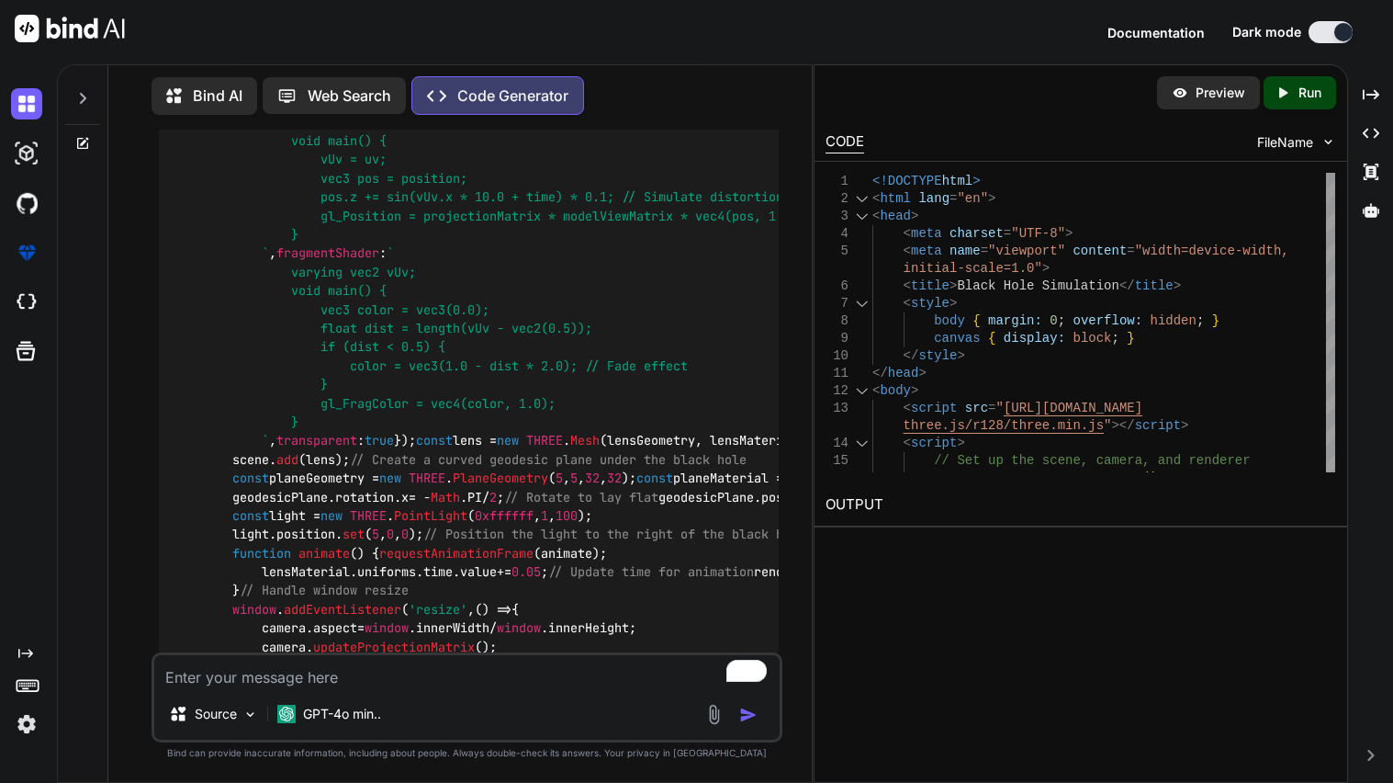
scroll to position [3142, 0]
click at [390, 668] on textarea "To enrich screen reader interactions, please activate Accessibility in Grammarl…" at bounding box center [466, 671] width 625 height 33
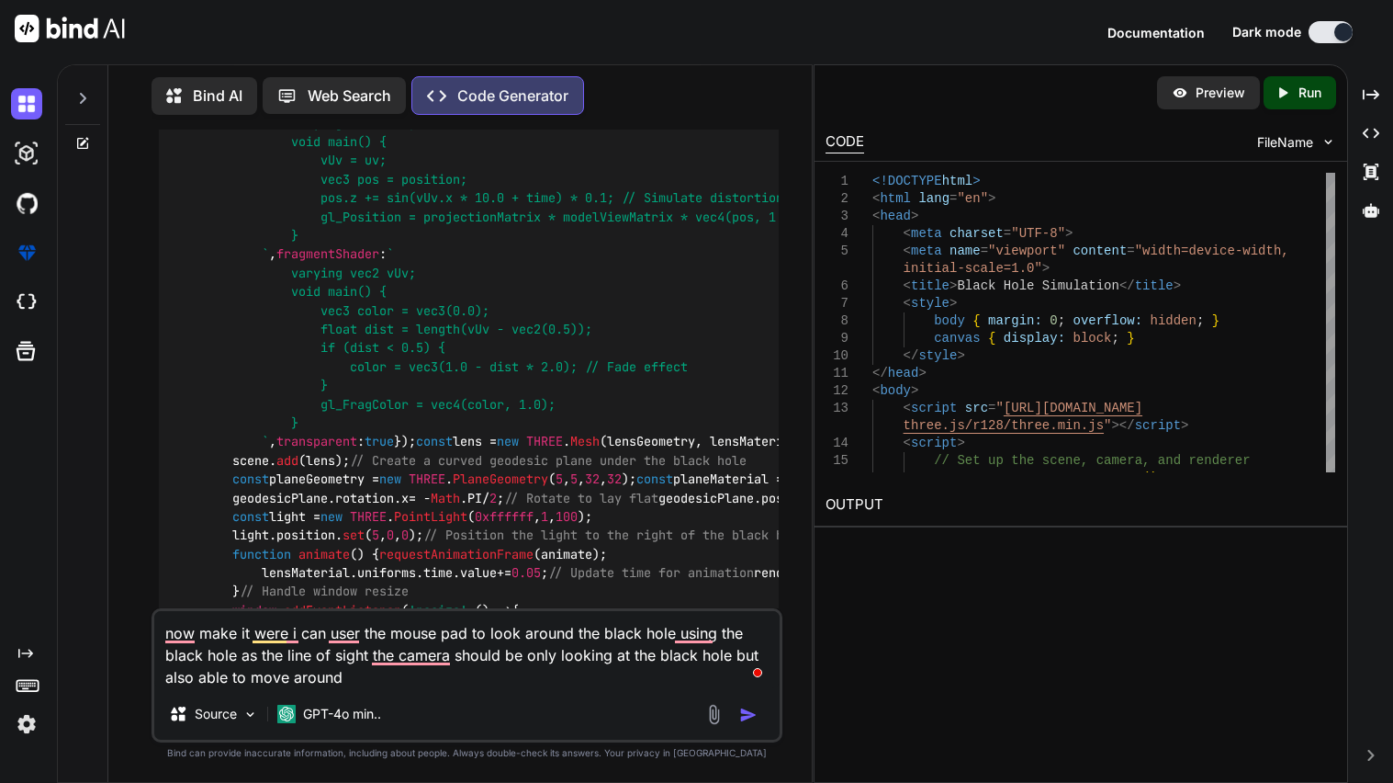
type textarea "now make it were i can user the mouse pad to look around the black hole using t…"
click at [748, 720] on img "button" at bounding box center [748, 714] width 18 height 18
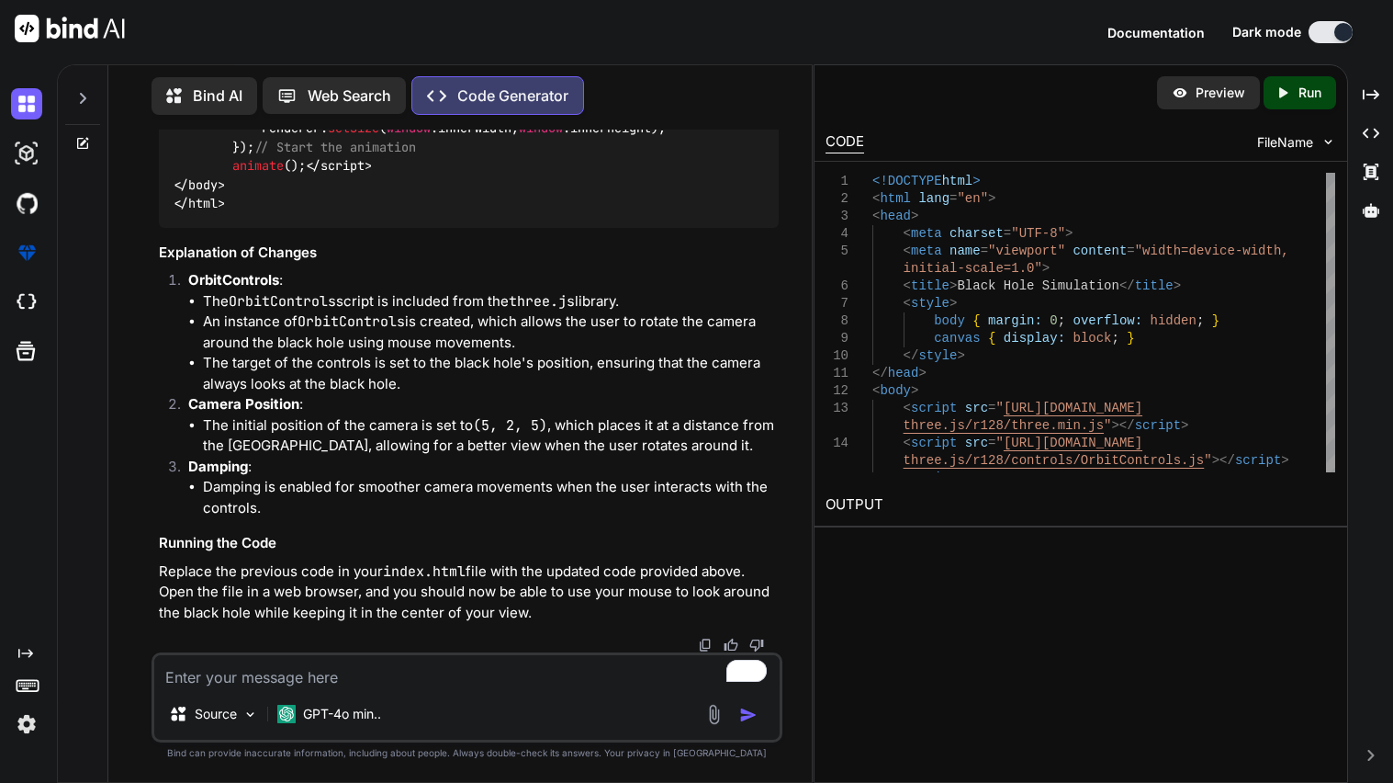
scroll to position [5682, 0]
click at [329, 679] on textarea "To enrich screen reader interactions, please activate Accessibility in Grammarl…" at bounding box center [466, 671] width 625 height 33
click at [530, 676] on textarea "i dont see the grid unde the black hole" at bounding box center [466, 671] width 625 height 33
type textarea "i dont see the grid unde the black hole"
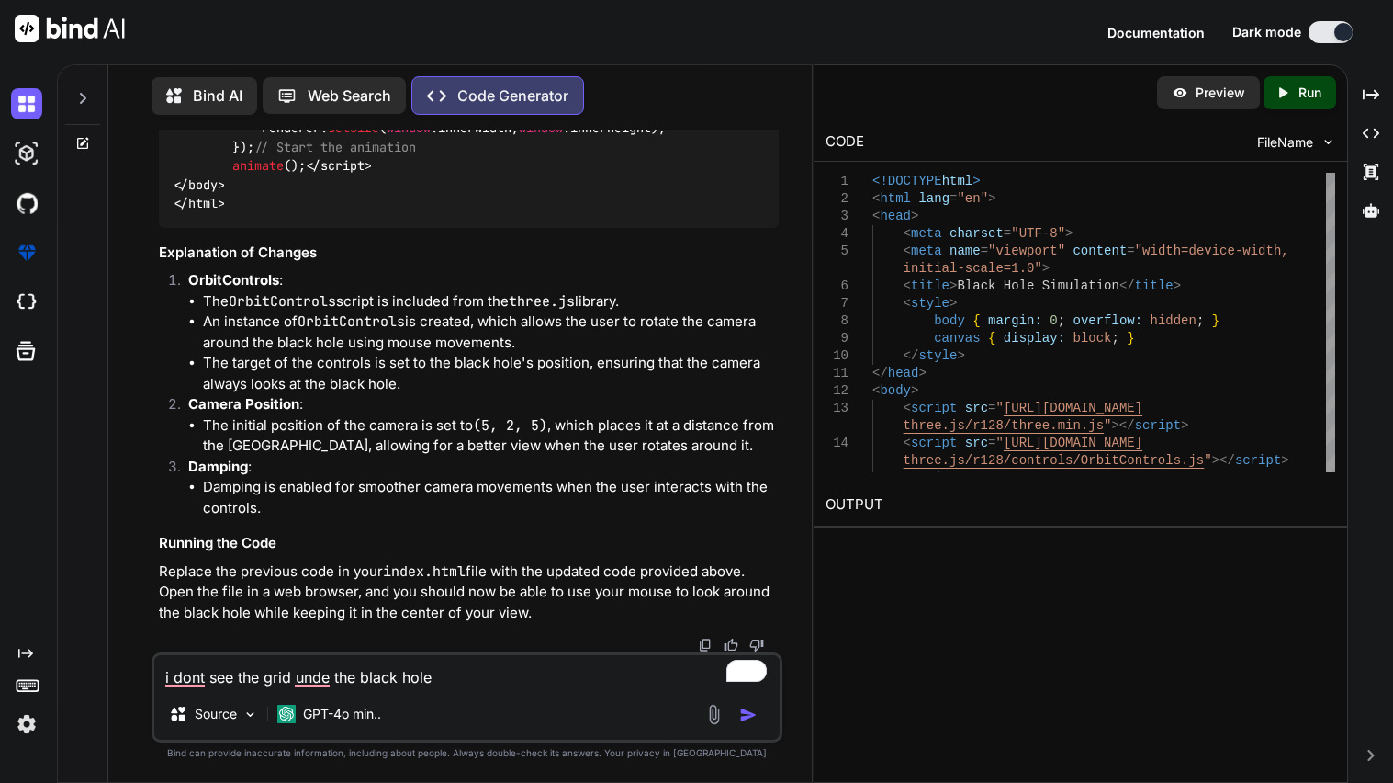
click at [754, 722] on img "button" at bounding box center [748, 714] width 18 height 18
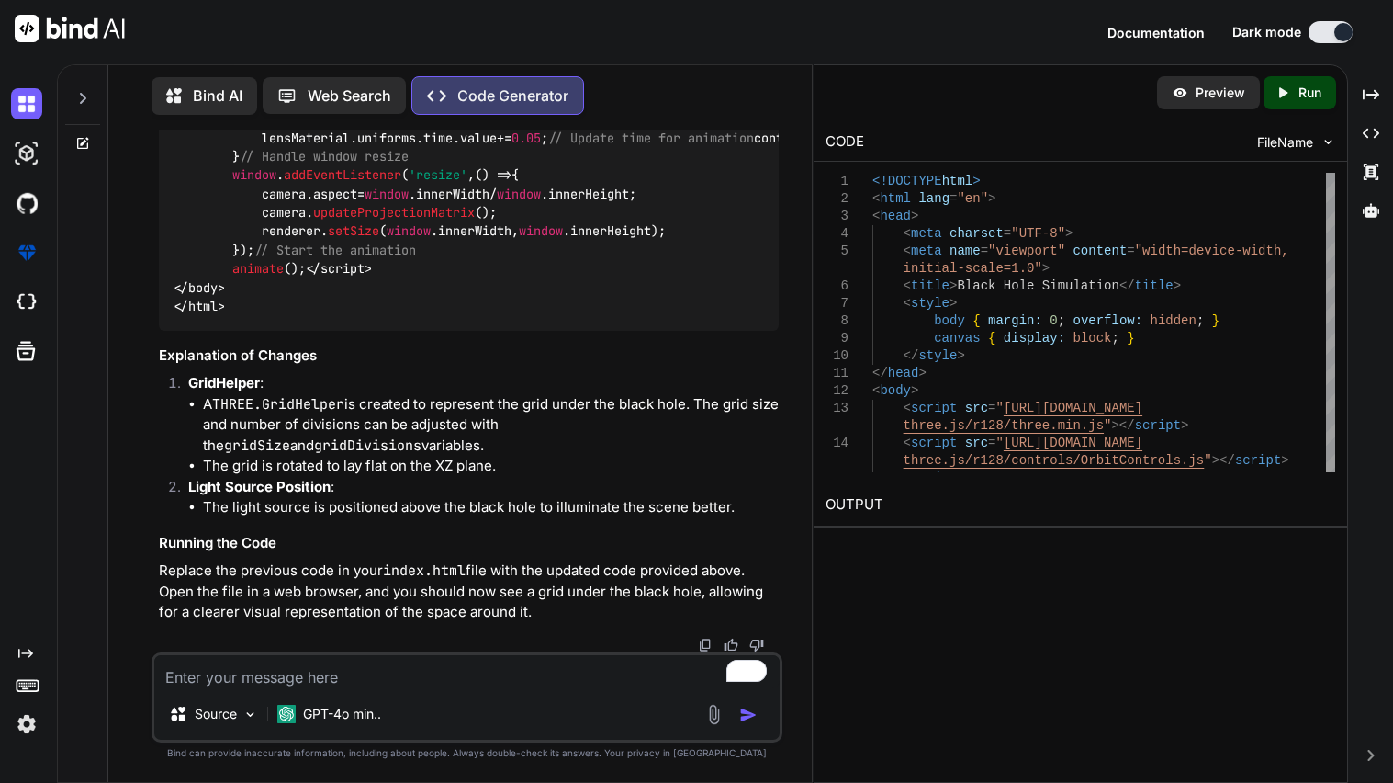
scroll to position [8292, 0]
click at [342, 674] on textarea "To enrich screen reader interactions, please activate Accessibility in Grammarl…" at bounding box center [466, 671] width 625 height 33
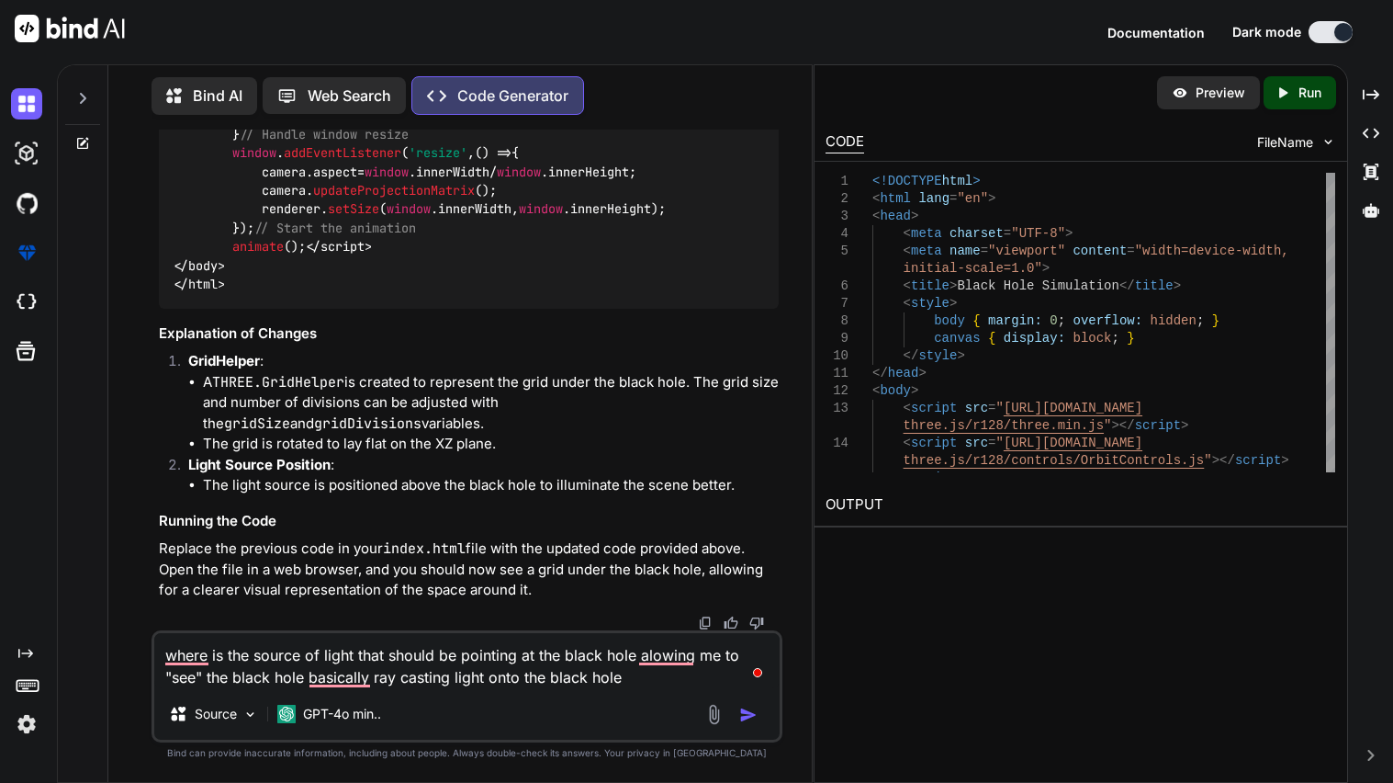
type textarea "where is the source of light that should be pointing at the black hole alowing …"
click at [753, 716] on img "button" at bounding box center [748, 714] width 18 height 18
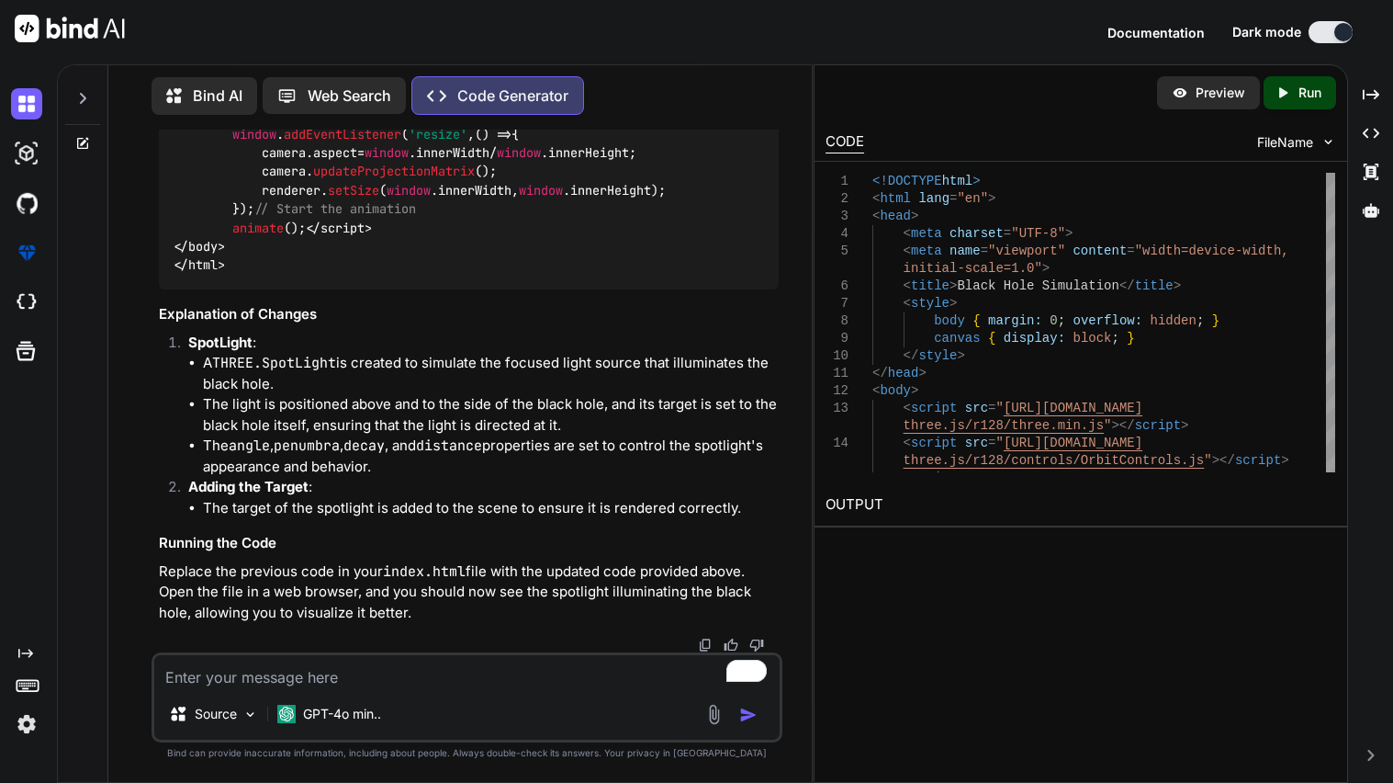
scroll to position [10801, 0]
click at [388, 669] on textarea "To enrich screen reader interactions, please activate Accessibility in Grammarl…" at bounding box center [466, 671] width 625 height 33
type textarea "i dont see the simulation"
click at [749, 720] on img "button" at bounding box center [748, 714] width 18 height 18
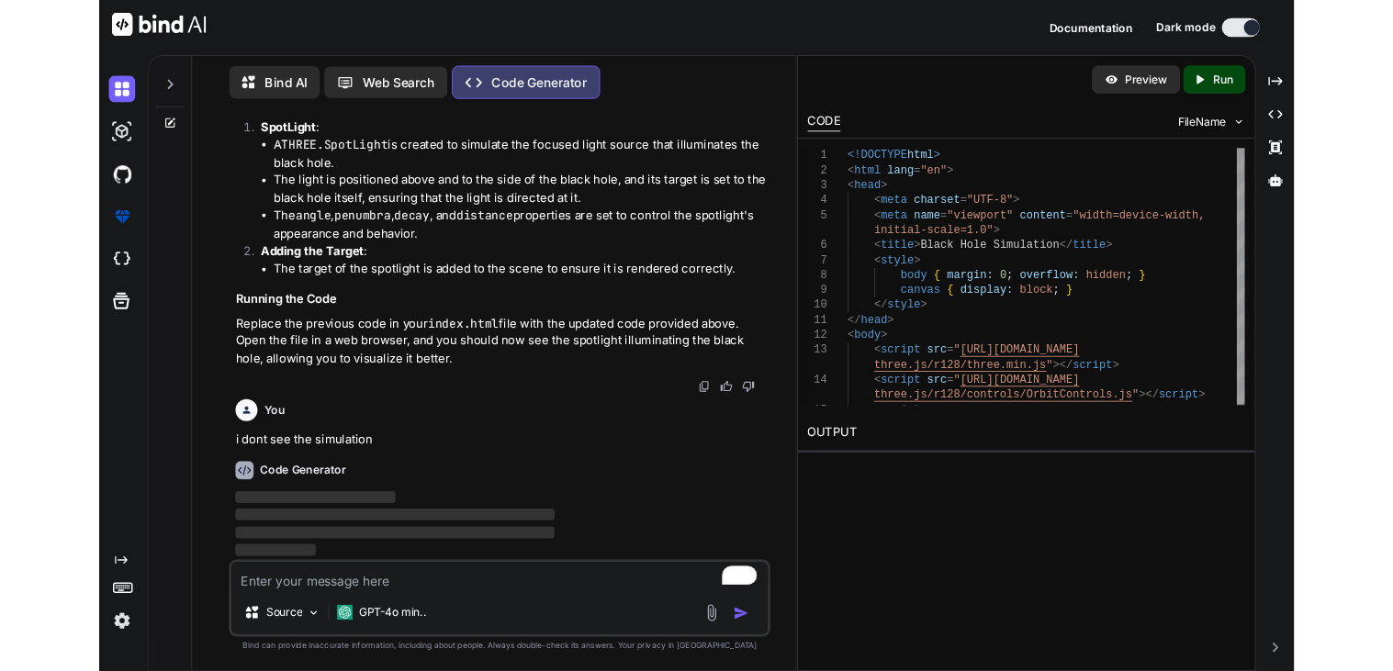
scroll to position [13110, 0]
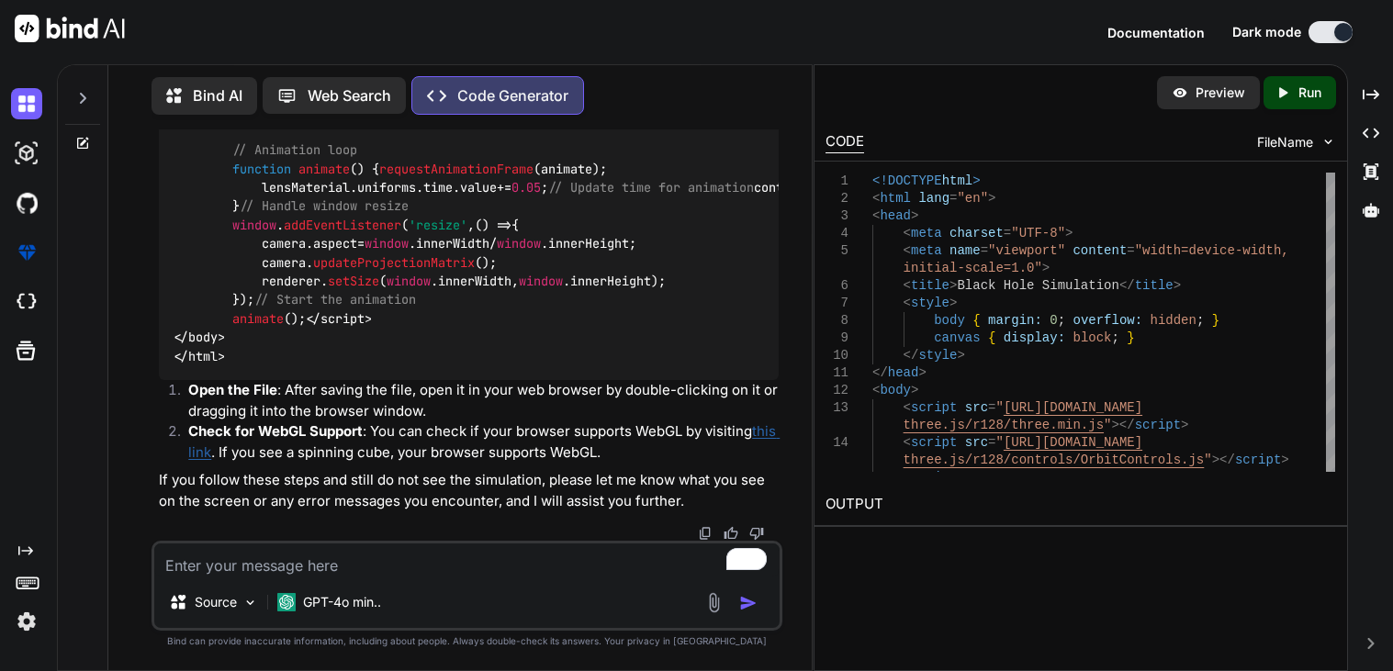
click at [82, 93] on icon at bounding box center [82, 98] width 15 height 15
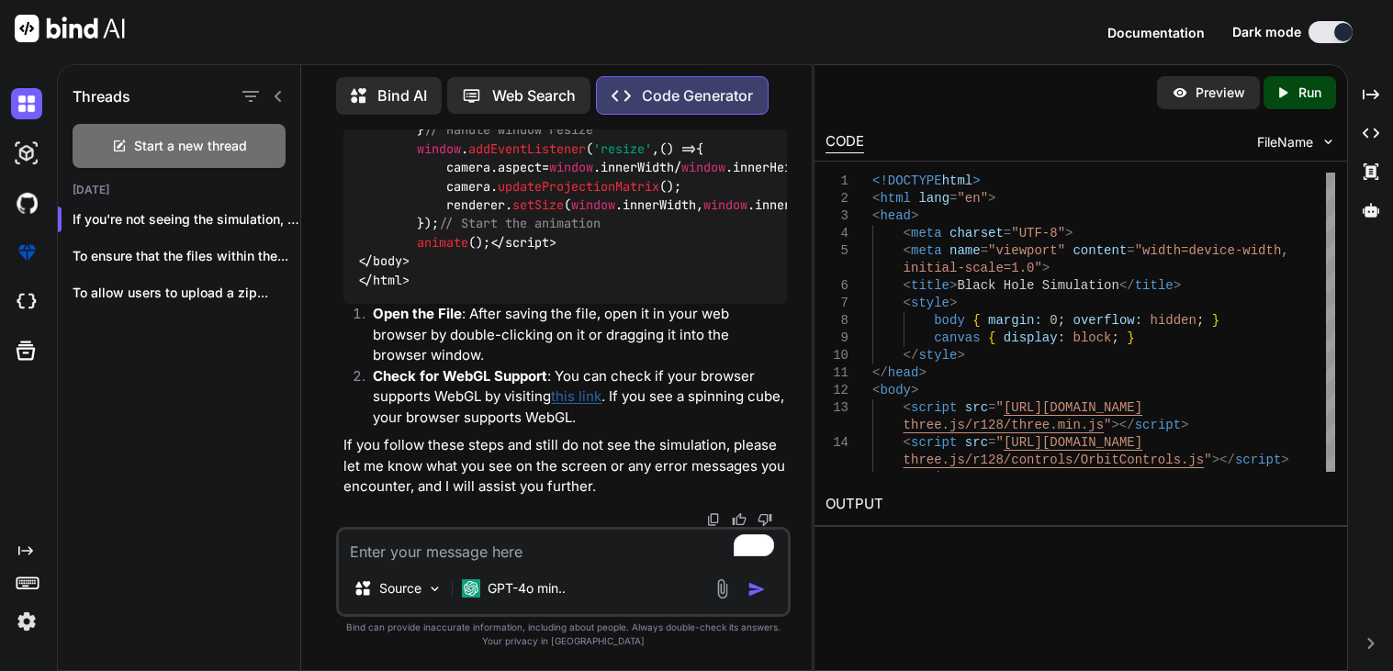
scroll to position [13891, 0]
click at [275, 218] on icon "button" at bounding box center [280, 219] width 11 height 11
click at [308, 299] on div "Delete" at bounding box center [358, 288] width 180 height 37
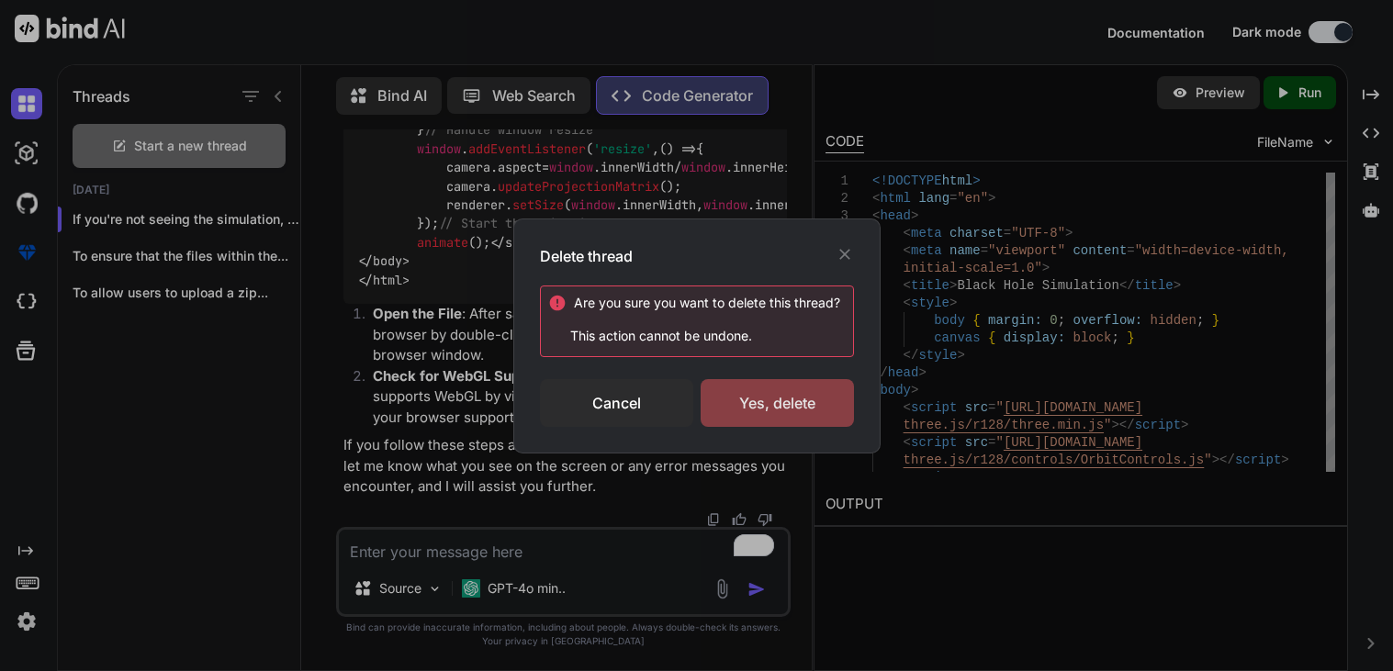
click at [722, 408] on div "Yes, delete" at bounding box center [777, 403] width 153 height 48
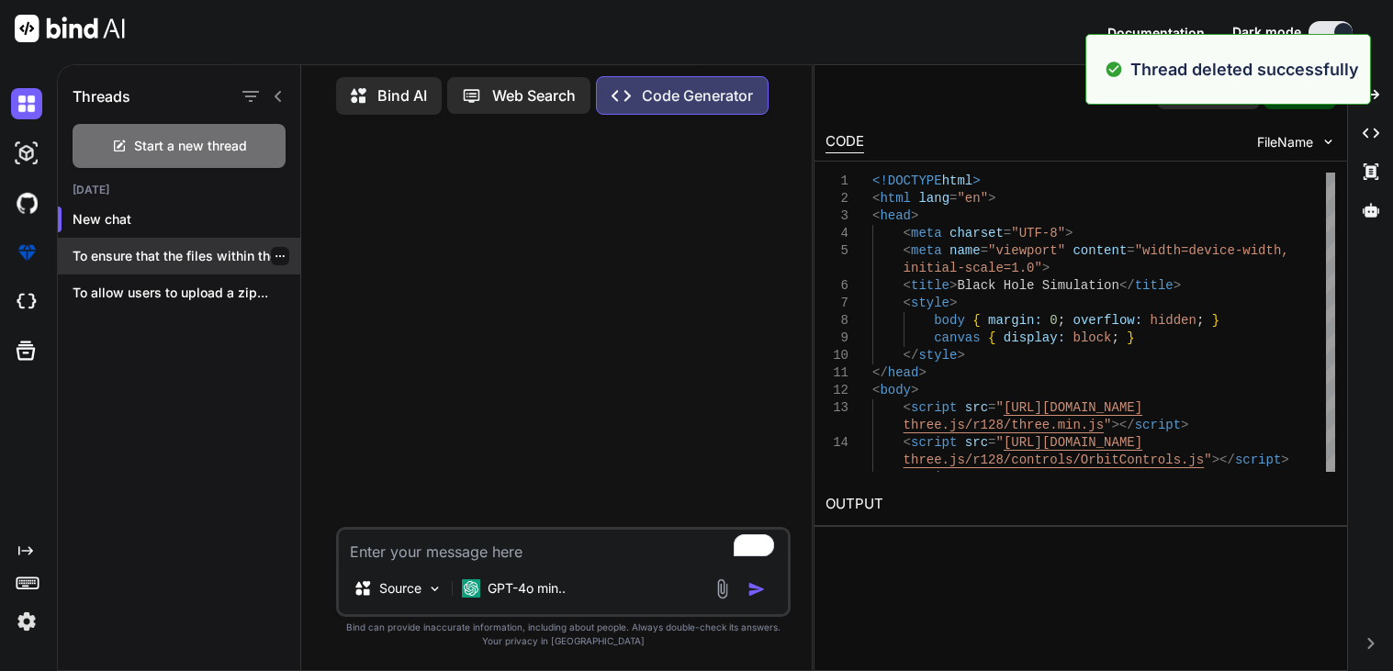
click at [276, 255] on icon "button" at bounding box center [280, 256] width 9 height 2
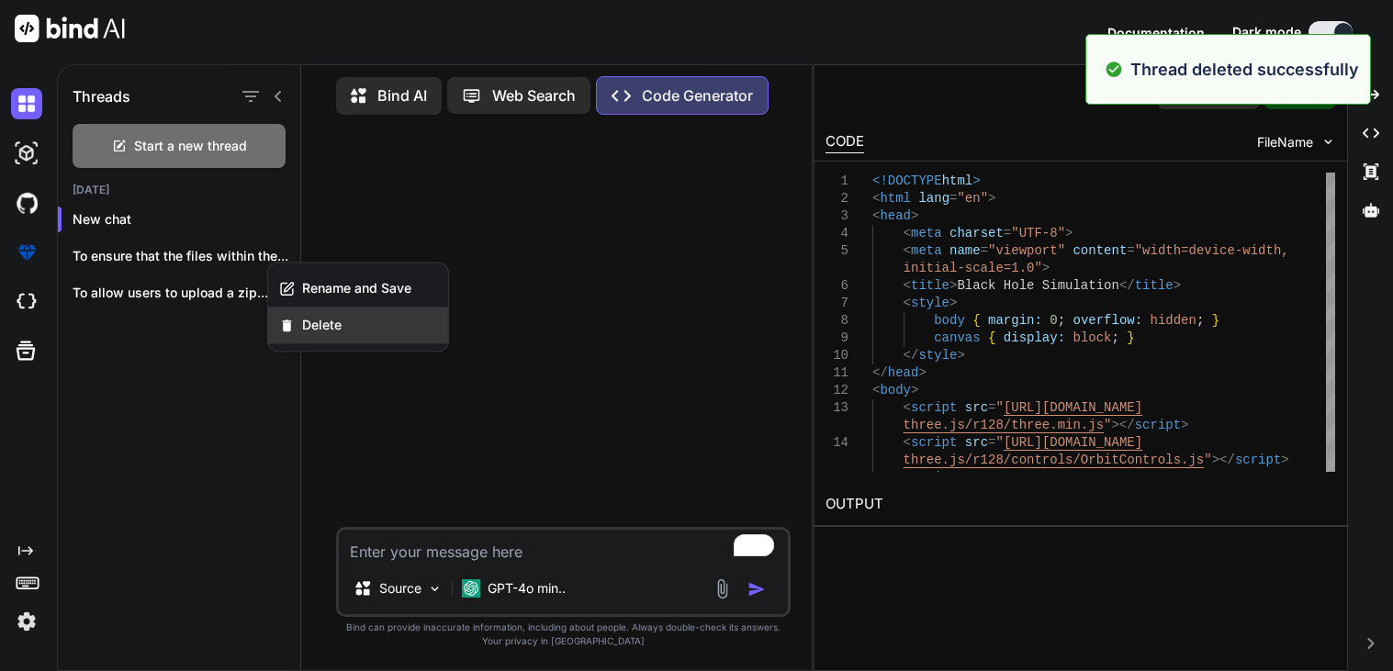
click at [317, 316] on span "Delete" at bounding box center [321, 325] width 39 height 18
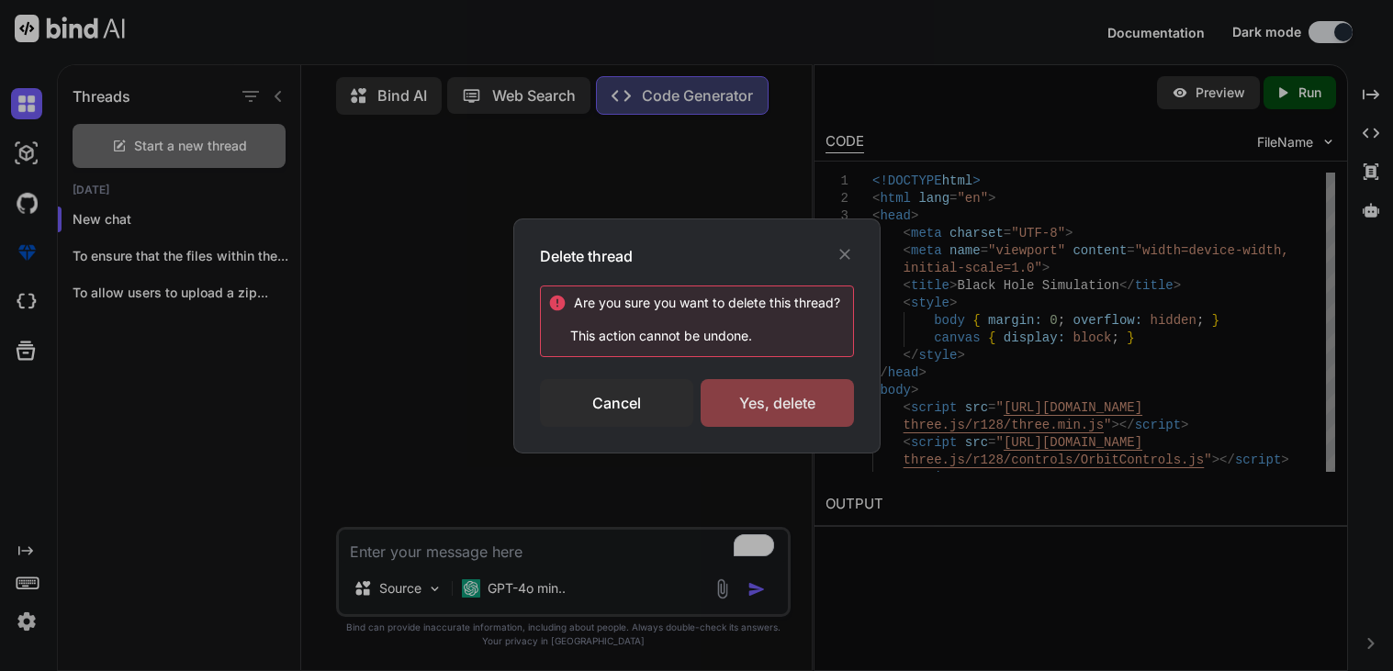
click at [826, 400] on div "Yes, delete" at bounding box center [777, 403] width 153 height 48
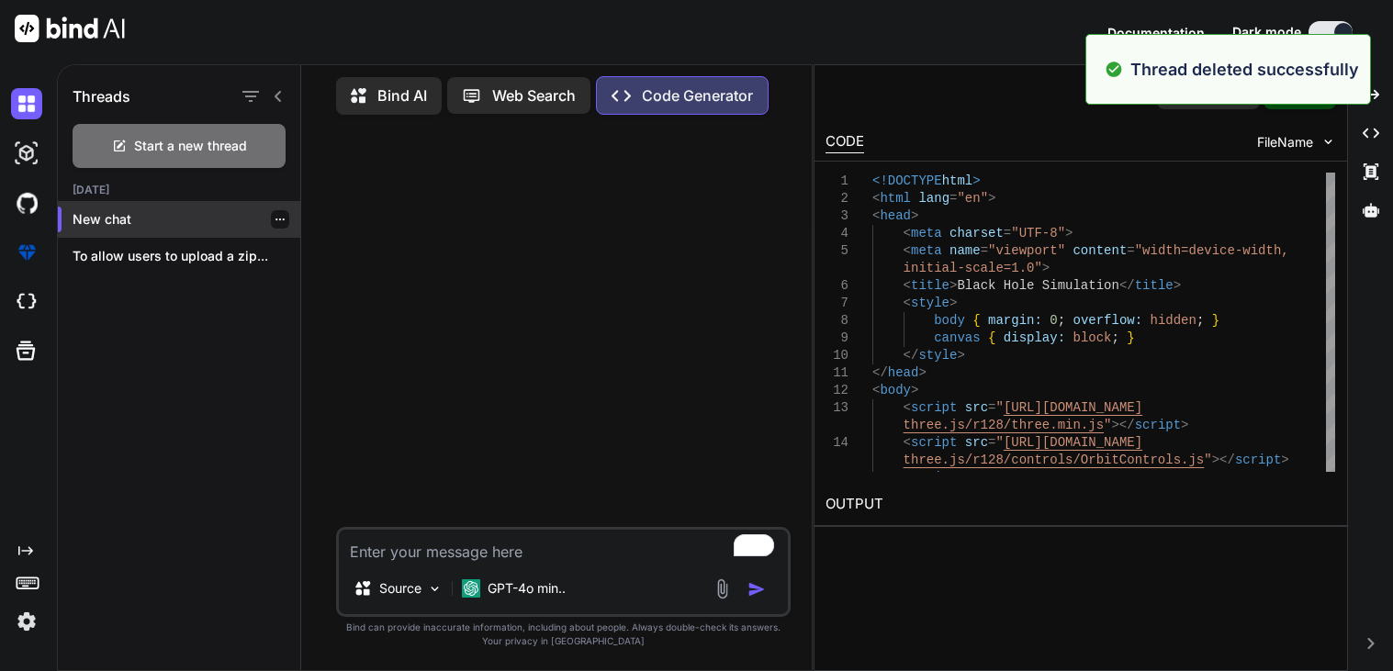
click at [276, 216] on icon "button" at bounding box center [280, 219] width 11 height 11
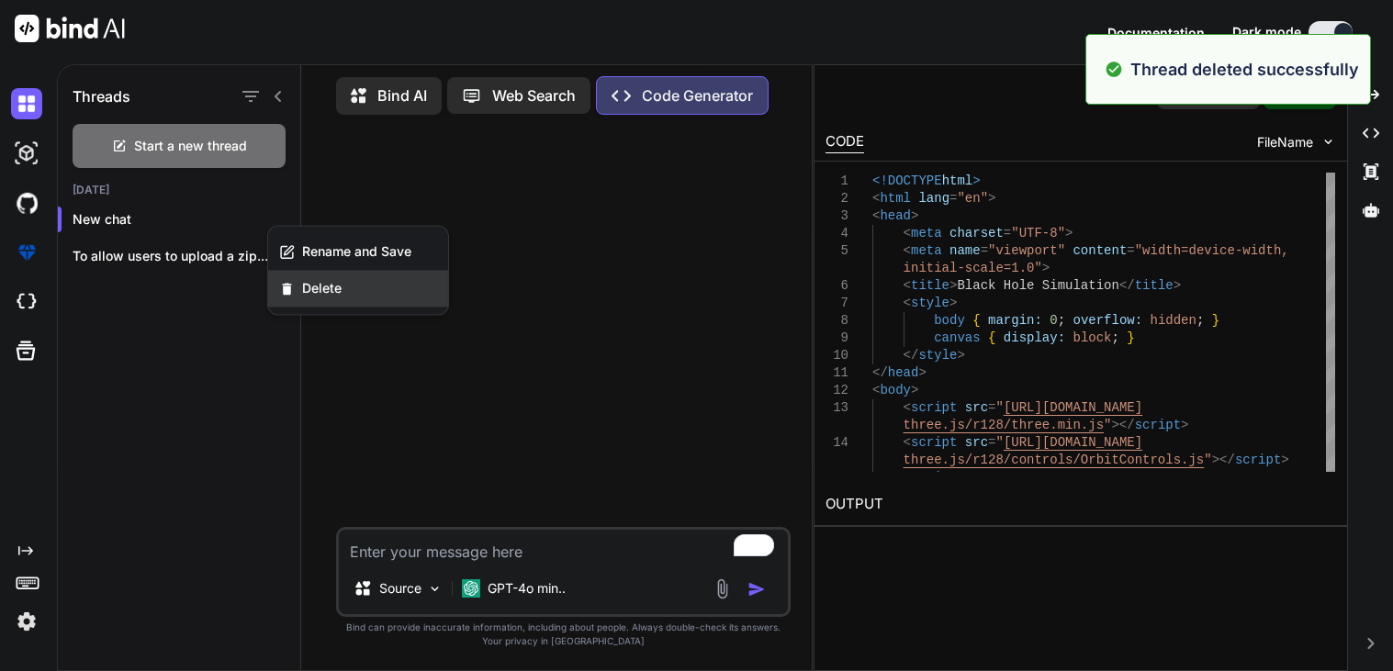
click at [321, 291] on span "Delete" at bounding box center [321, 288] width 39 height 18
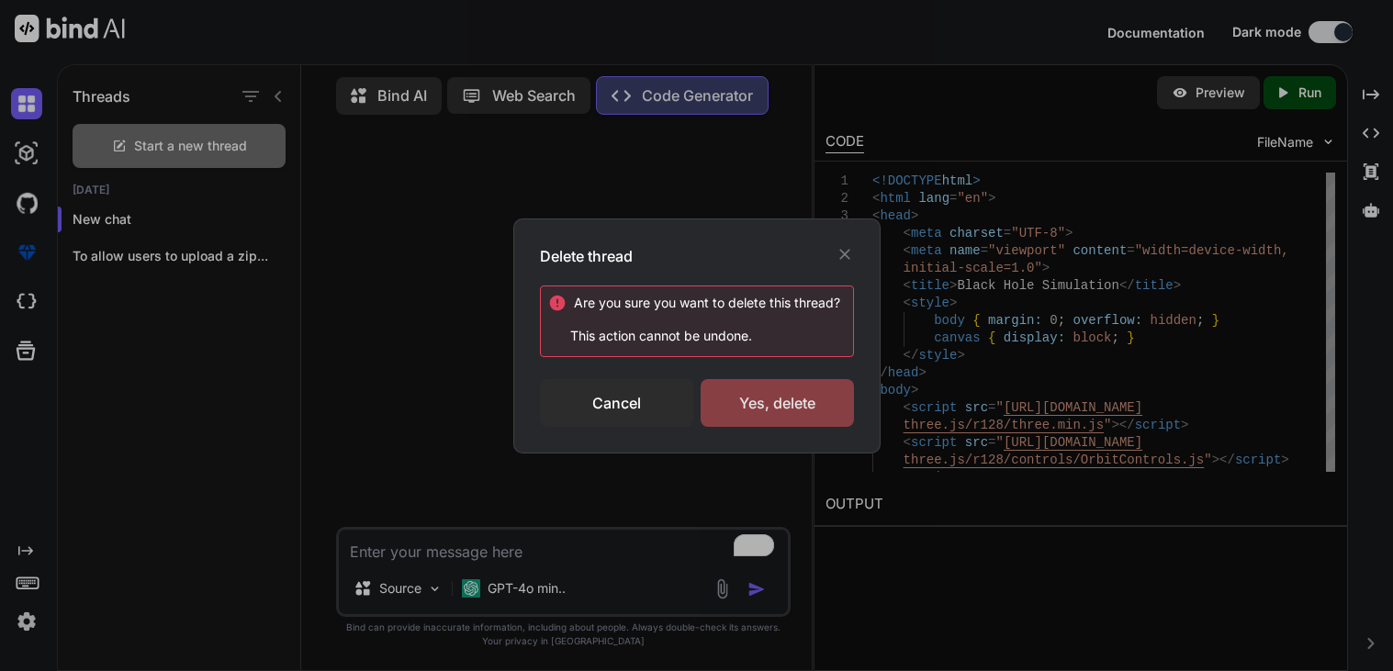
click at [749, 399] on div "Yes, delete" at bounding box center [777, 403] width 153 height 48
